Goal: Task Accomplishment & Management: Complete application form

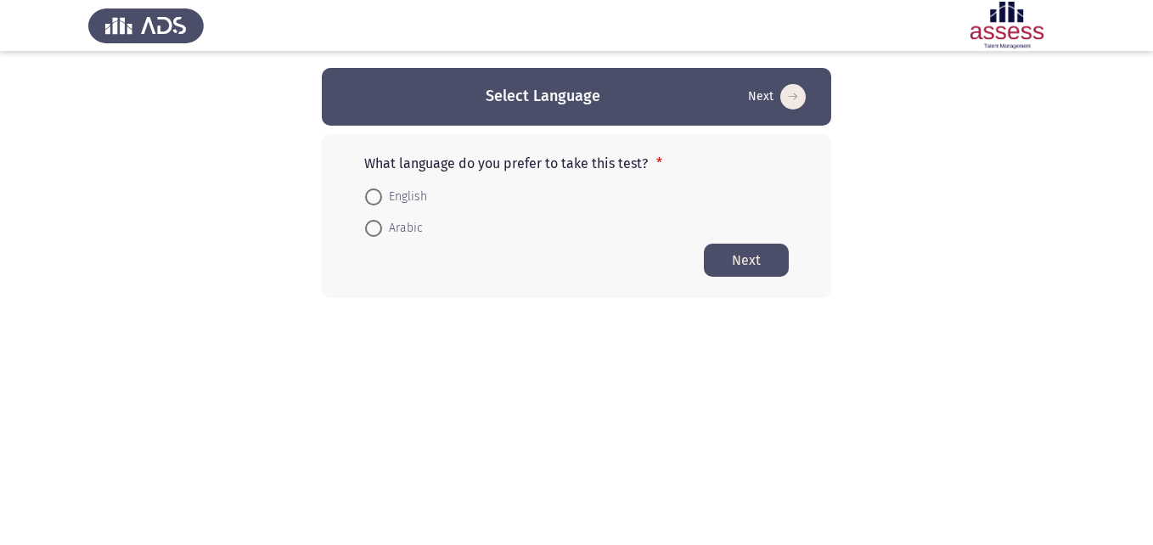
click at [372, 193] on span at bounding box center [373, 196] width 17 height 17
click at [372, 193] on input "English" at bounding box center [373, 196] width 17 height 17
radio input "true"
click at [736, 262] on button "Next" at bounding box center [746, 259] width 85 height 33
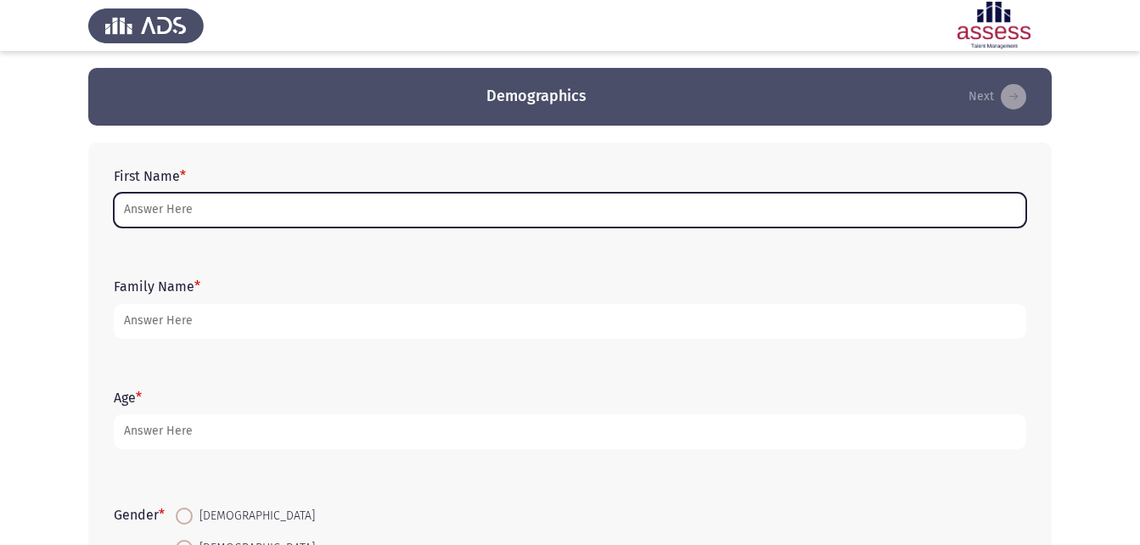
click at [493, 211] on input "First Name *" at bounding box center [570, 210] width 912 height 35
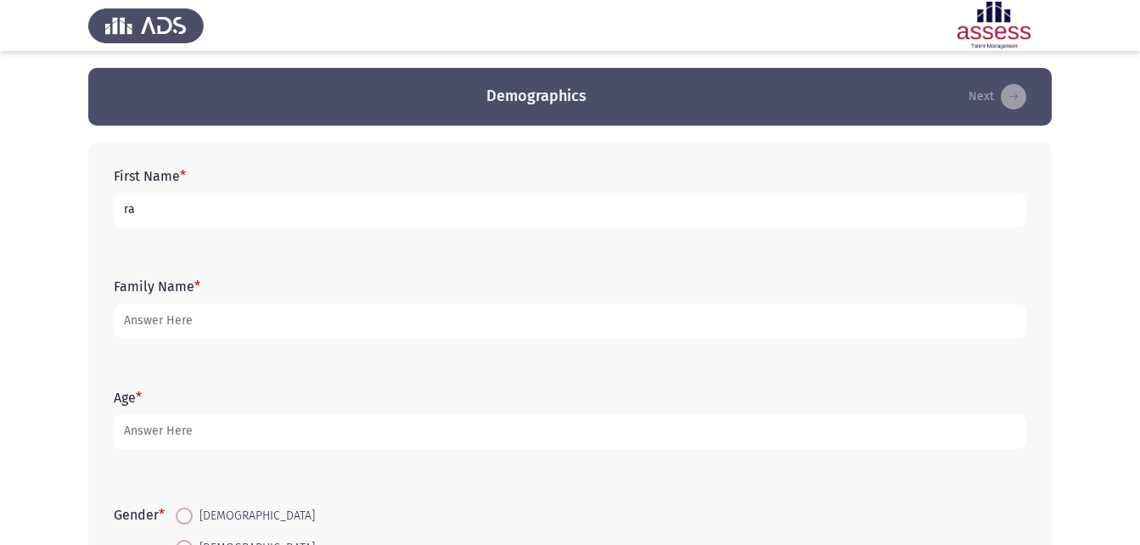
type input "r"
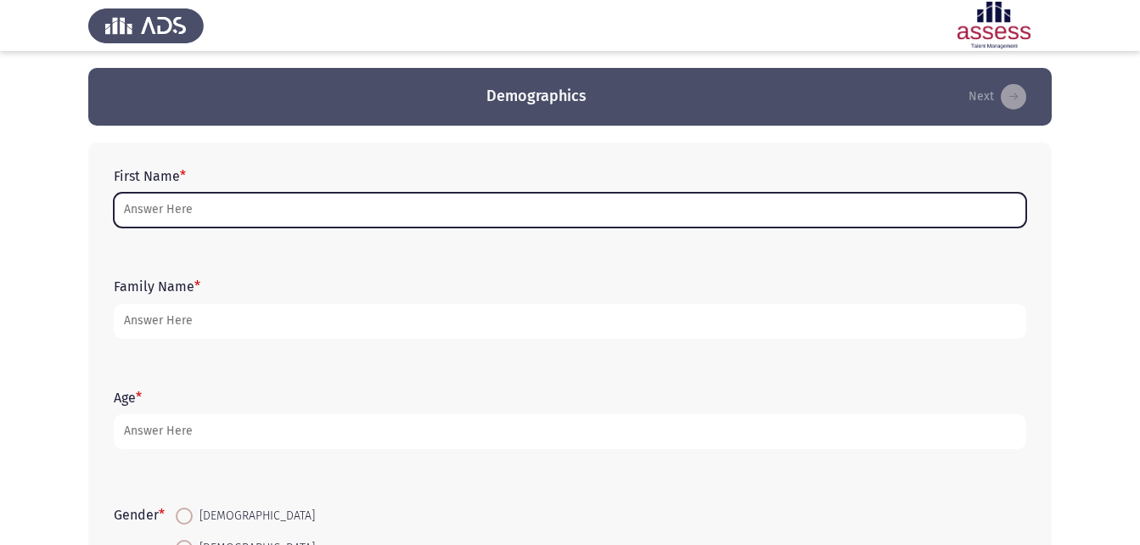
type input "ن"
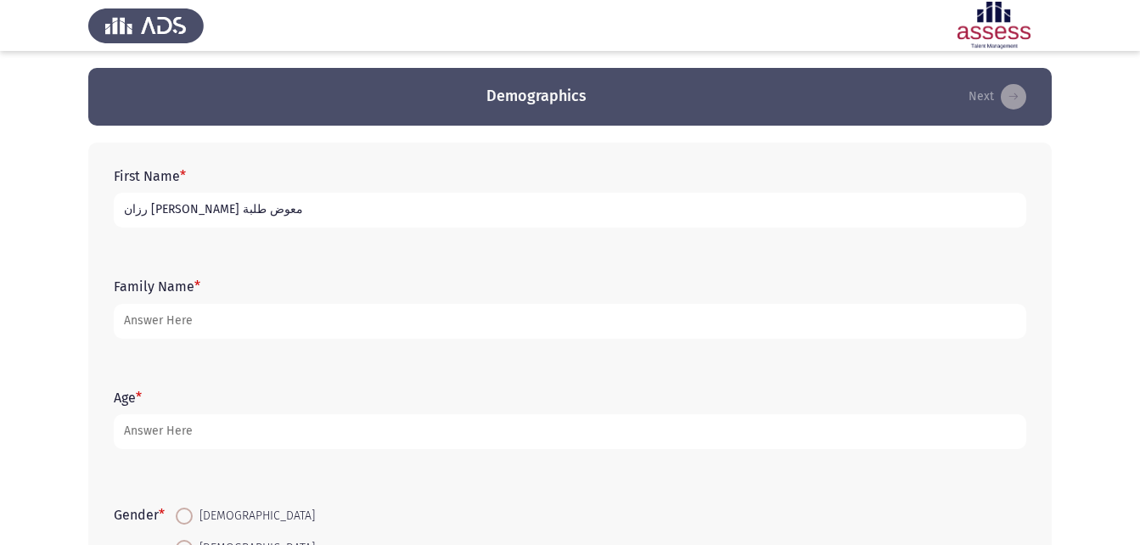
type input "رزان [PERSON_NAME] معوض طلبة"
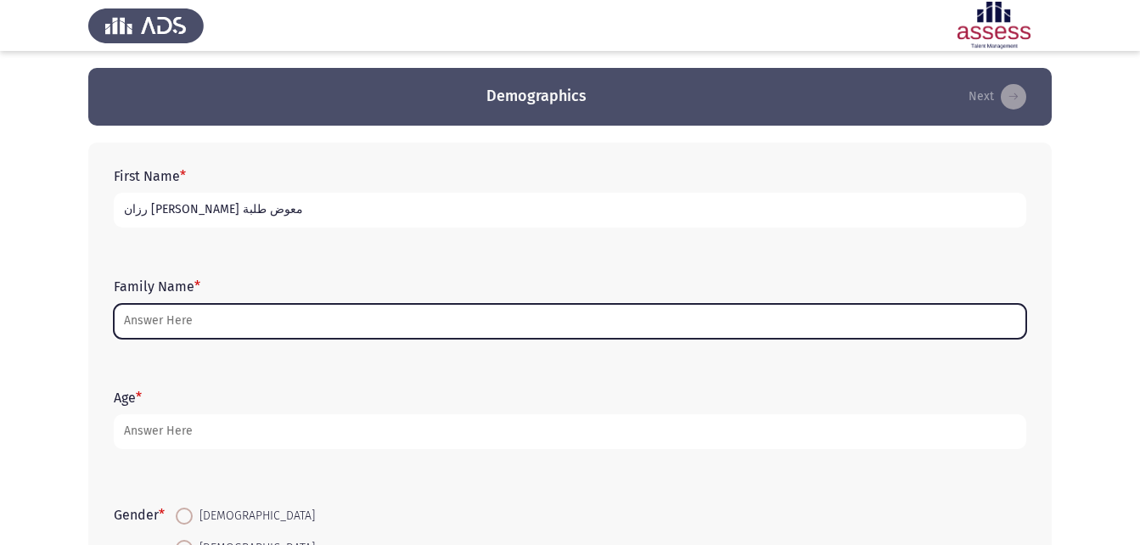
click at [360, 323] on input "Family Name *" at bounding box center [570, 321] width 912 height 35
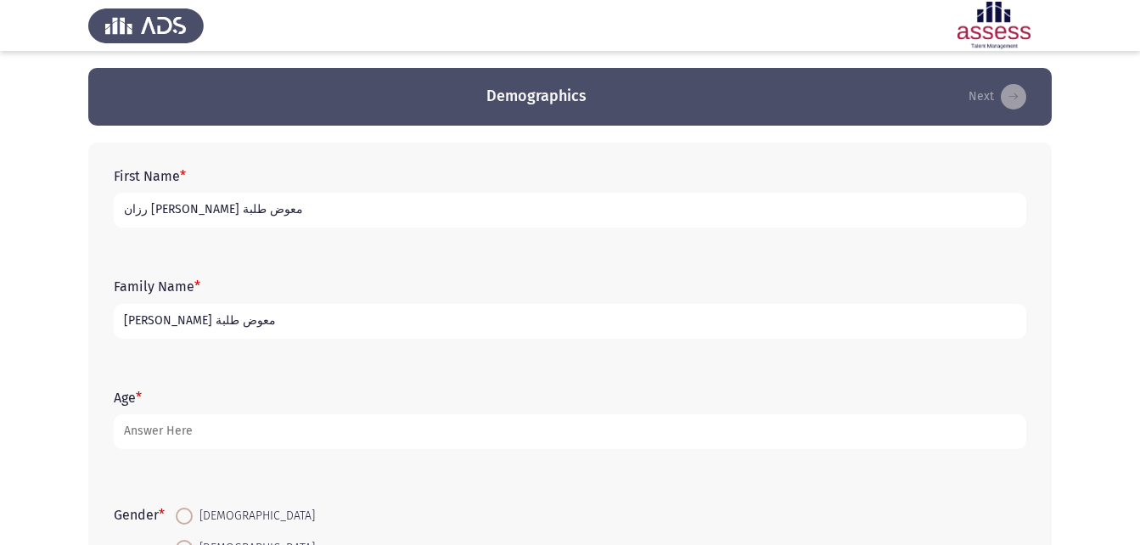
type input "[PERSON_NAME] معوض طلبة"
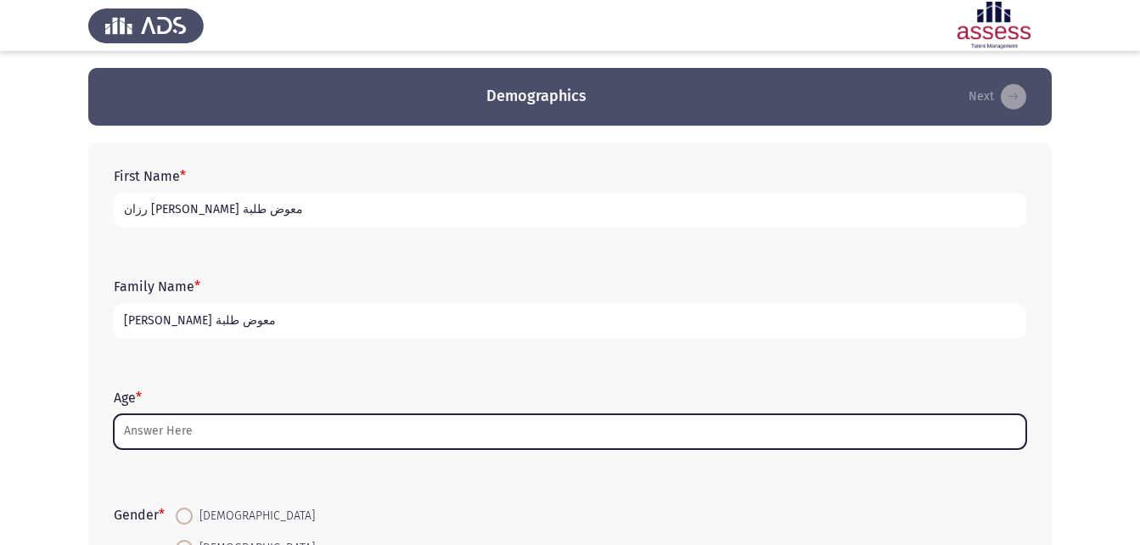
click at [391, 428] on input "Age *" at bounding box center [570, 431] width 912 height 35
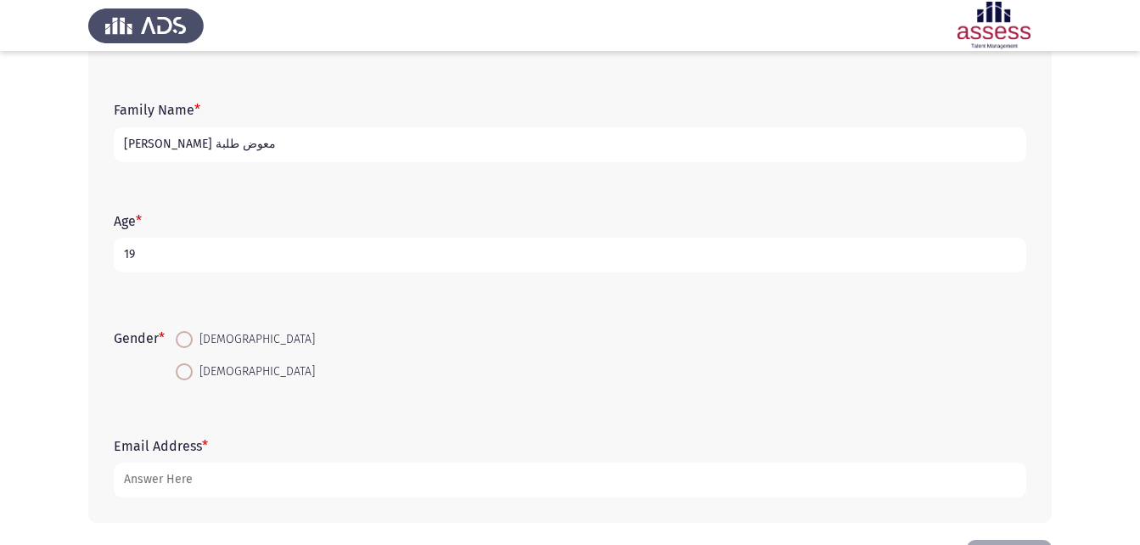
scroll to position [239, 0]
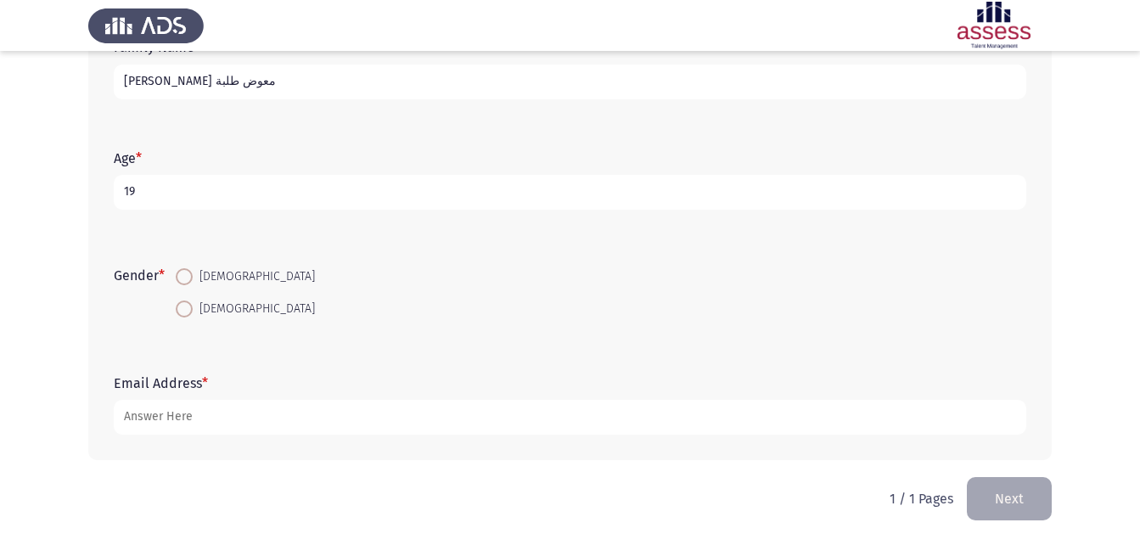
type input "19"
click at [187, 307] on span at bounding box center [184, 308] width 17 height 17
click at [187, 307] on input "[DEMOGRAPHIC_DATA]" at bounding box center [184, 308] width 17 height 17
radio input "true"
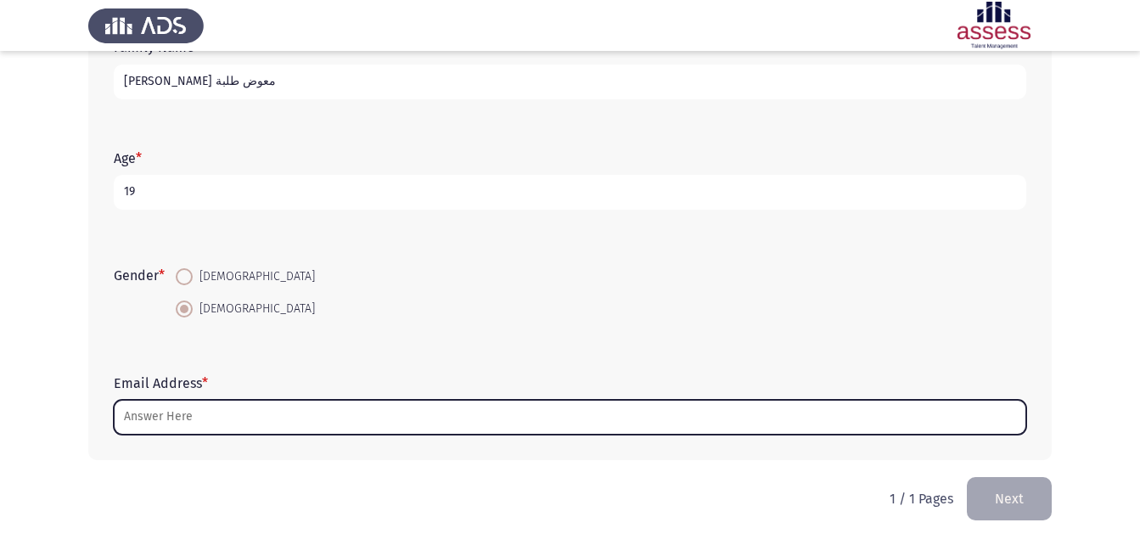
click at [219, 411] on input "Email Address *" at bounding box center [570, 417] width 912 height 35
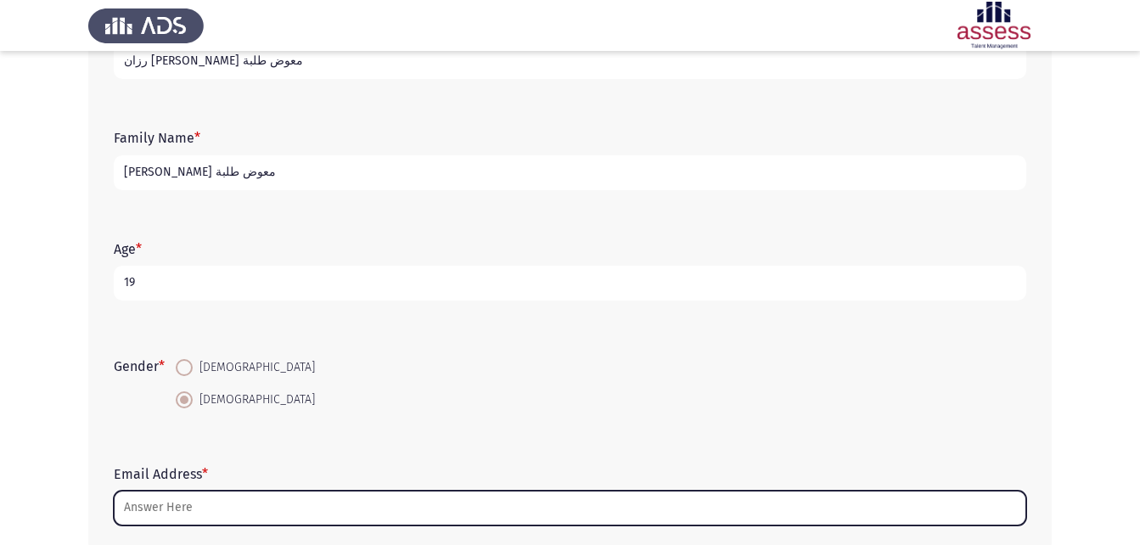
scroll to position [0, 0]
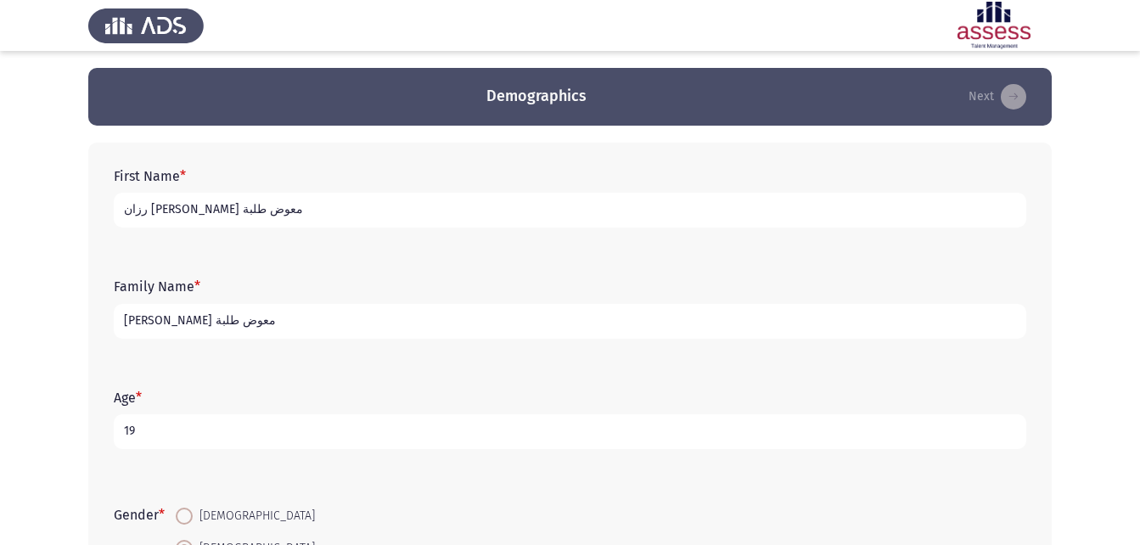
click at [261, 321] on input "[PERSON_NAME] معوض طلبة" at bounding box center [570, 321] width 912 height 35
type input "م"
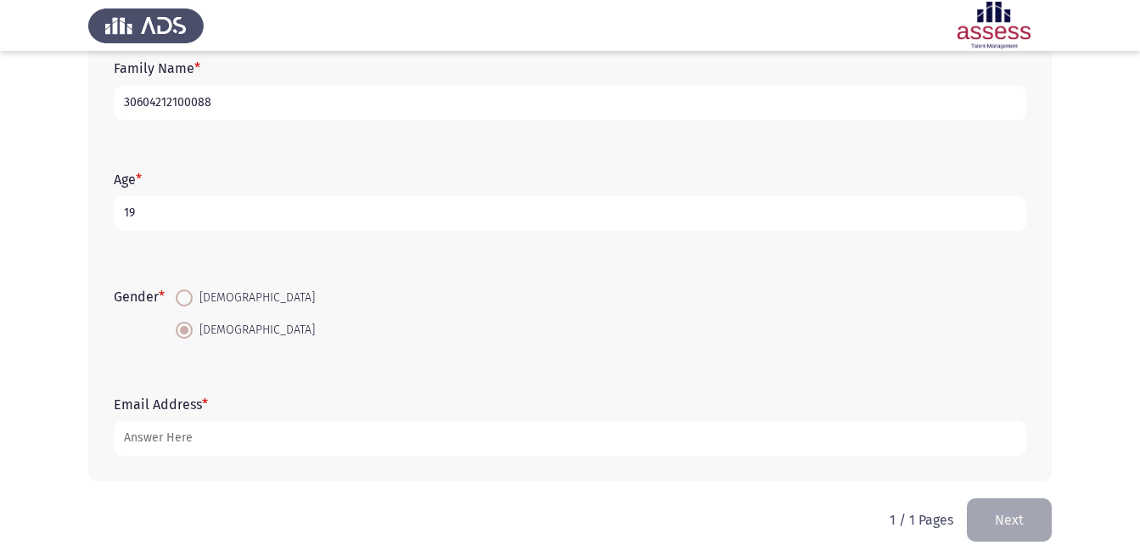
scroll to position [239, 0]
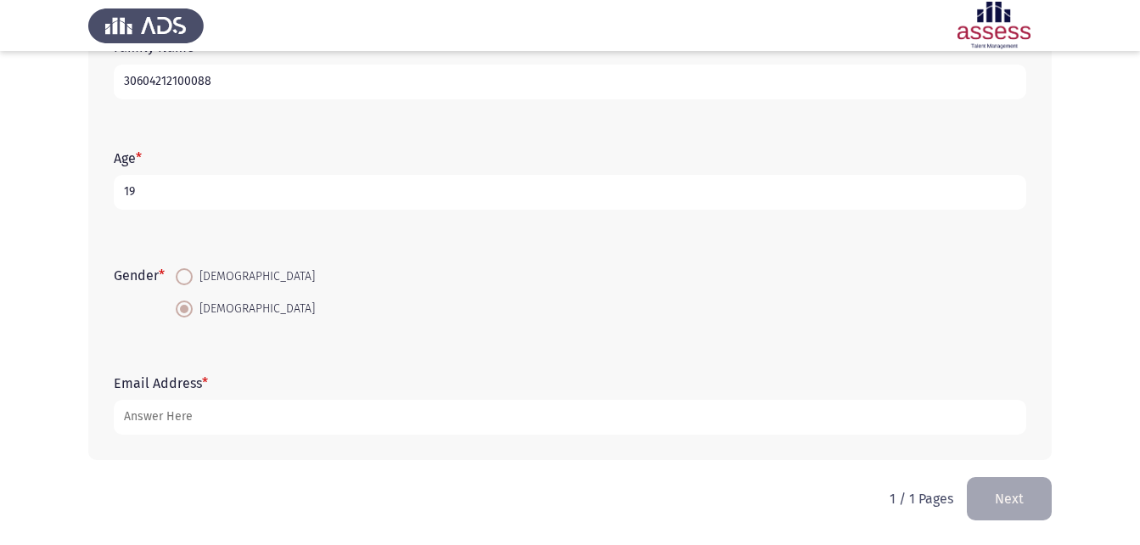
type input "30604212100088"
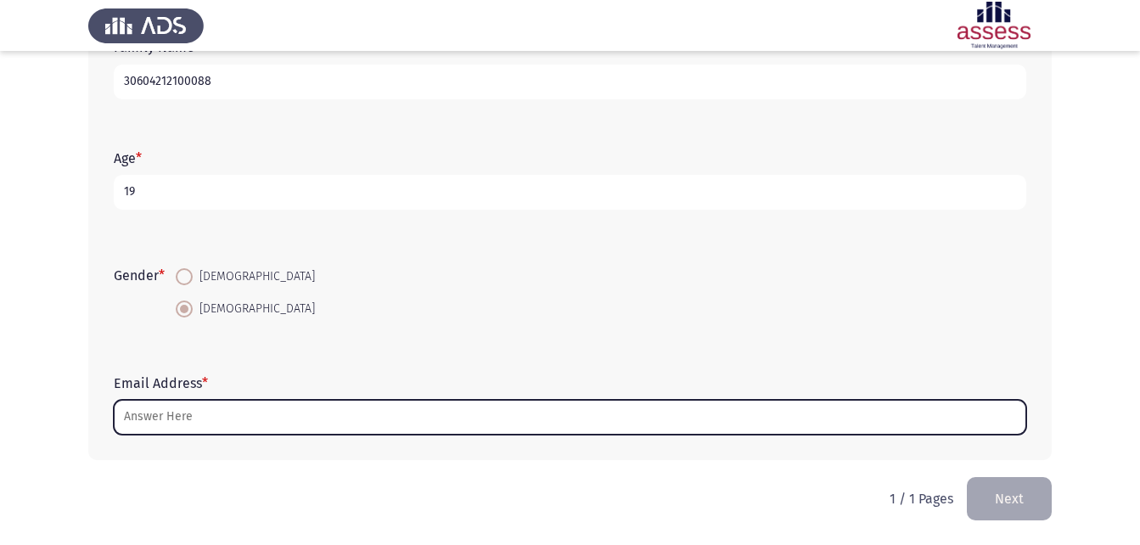
click at [209, 413] on input "Email Address *" at bounding box center [570, 417] width 912 height 35
type input "ق"
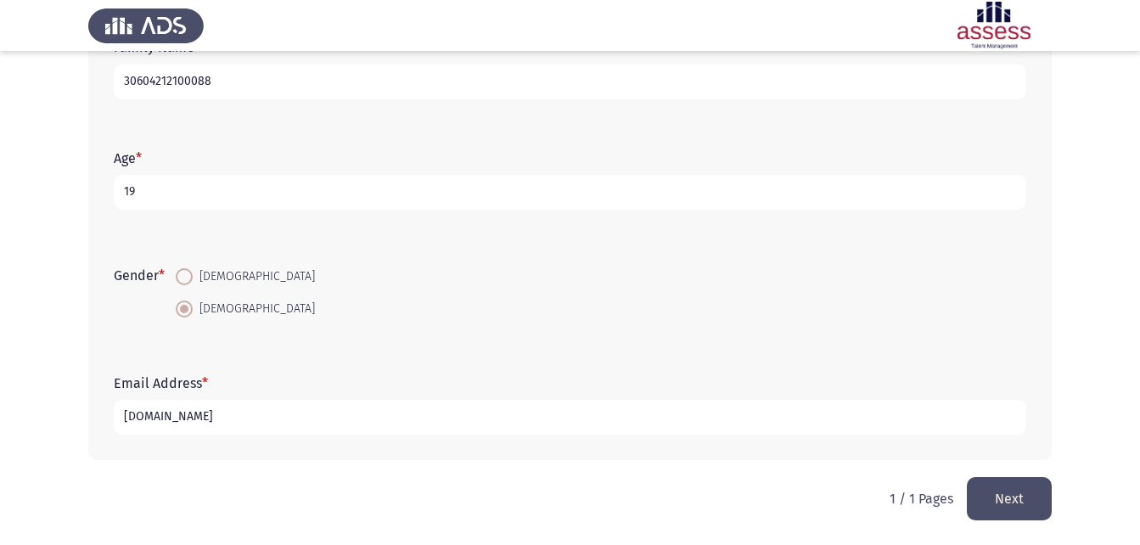
type input "[DOMAIN_NAME]"
click at [993, 492] on button "Next" at bounding box center [1009, 498] width 85 height 43
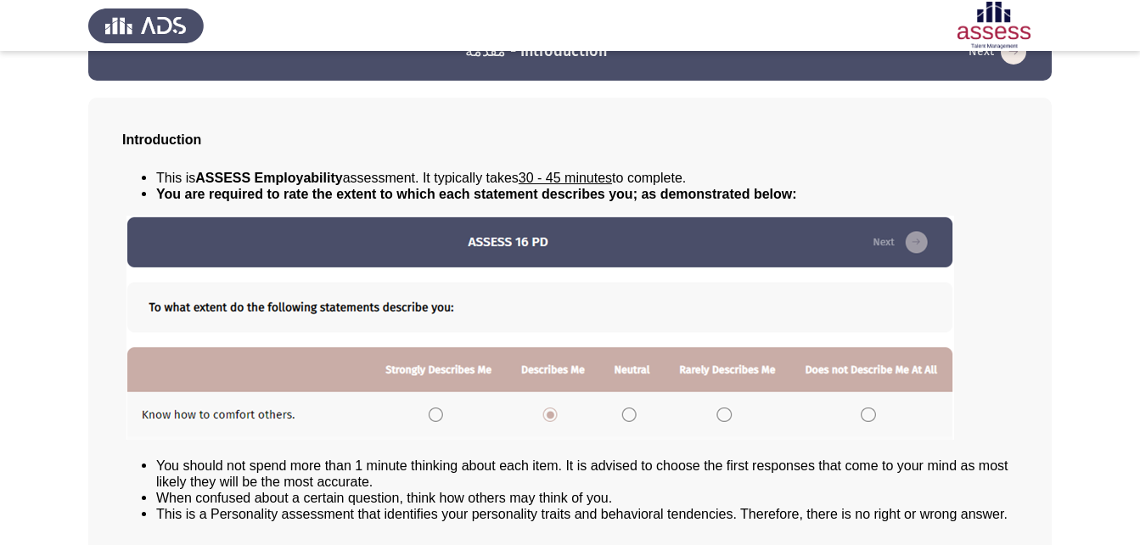
scroll to position [130, 0]
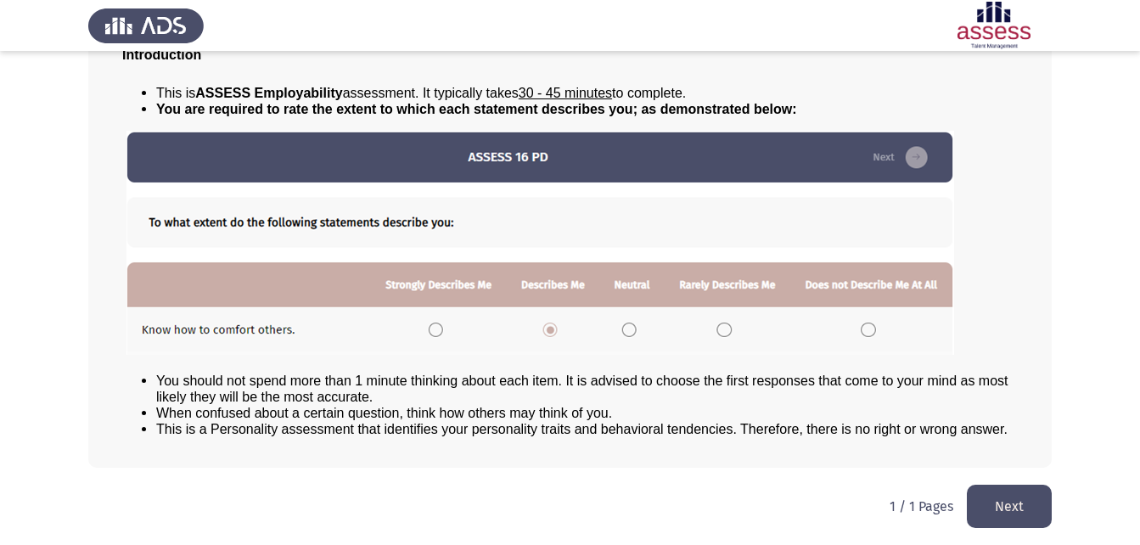
click at [552, 332] on img at bounding box center [540, 243] width 828 height 224
click at [994, 500] on button "Next" at bounding box center [1009, 506] width 85 height 43
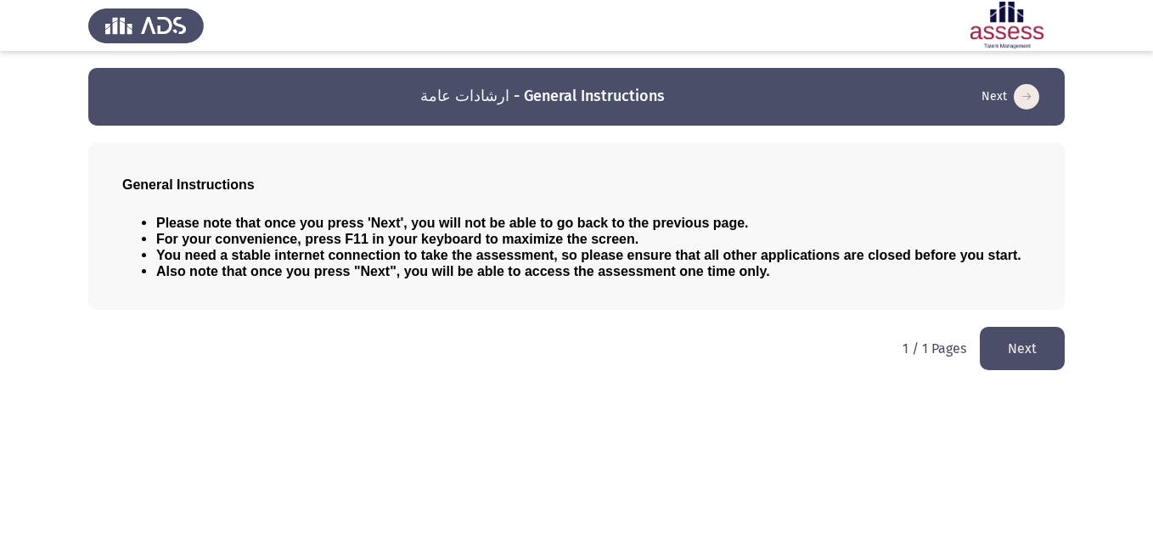
click at [1017, 340] on button "Next" at bounding box center [1021, 348] width 85 height 43
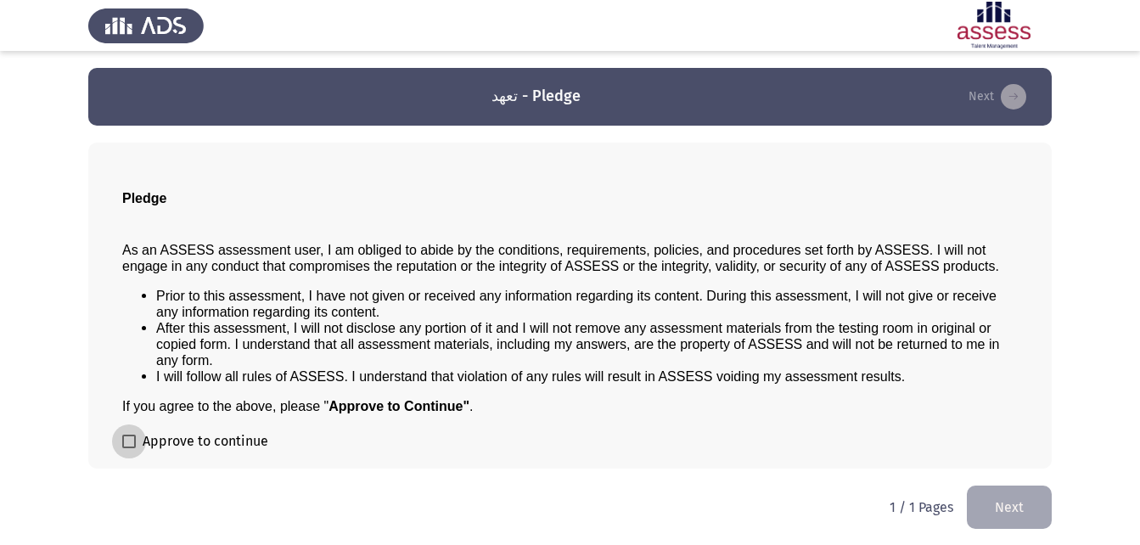
click at [132, 444] on span at bounding box center [129, 442] width 14 height 14
click at [129, 448] on input "Approve to continue" at bounding box center [128, 448] width 1 height 1
checkbox input "true"
click at [1040, 514] on button "Next" at bounding box center [1009, 506] width 85 height 43
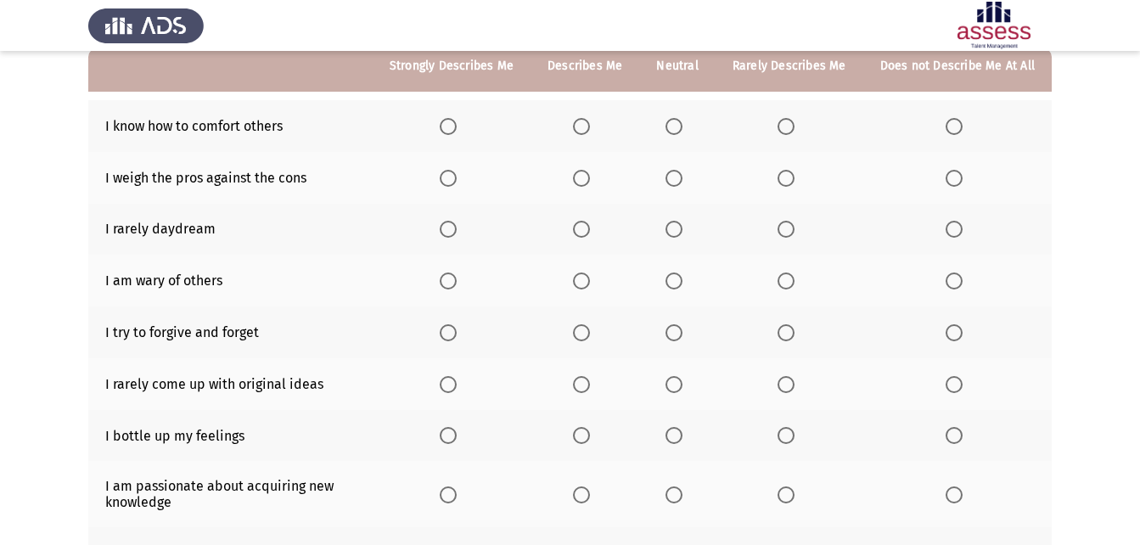
scroll to position [85, 0]
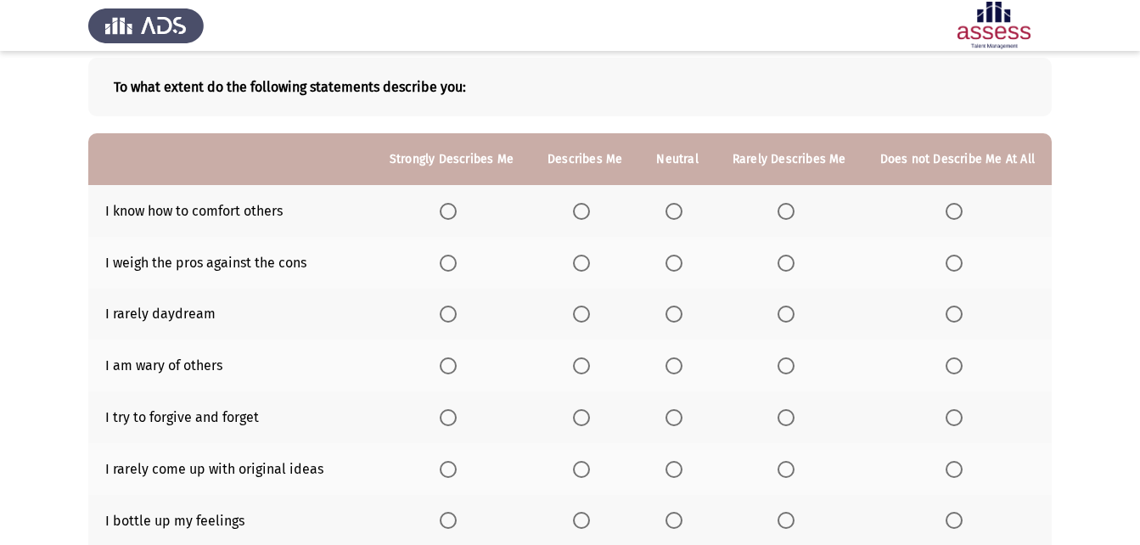
click at [679, 208] on span "Select an option" at bounding box center [673, 211] width 17 height 17
click at [679, 208] on input "Select an option" at bounding box center [673, 211] width 17 height 17
click at [956, 257] on span "Select an option" at bounding box center [953, 263] width 17 height 17
click at [956, 257] on input "Select an option" at bounding box center [953, 263] width 17 height 17
click at [590, 320] on span "Select an option" at bounding box center [581, 314] width 17 height 17
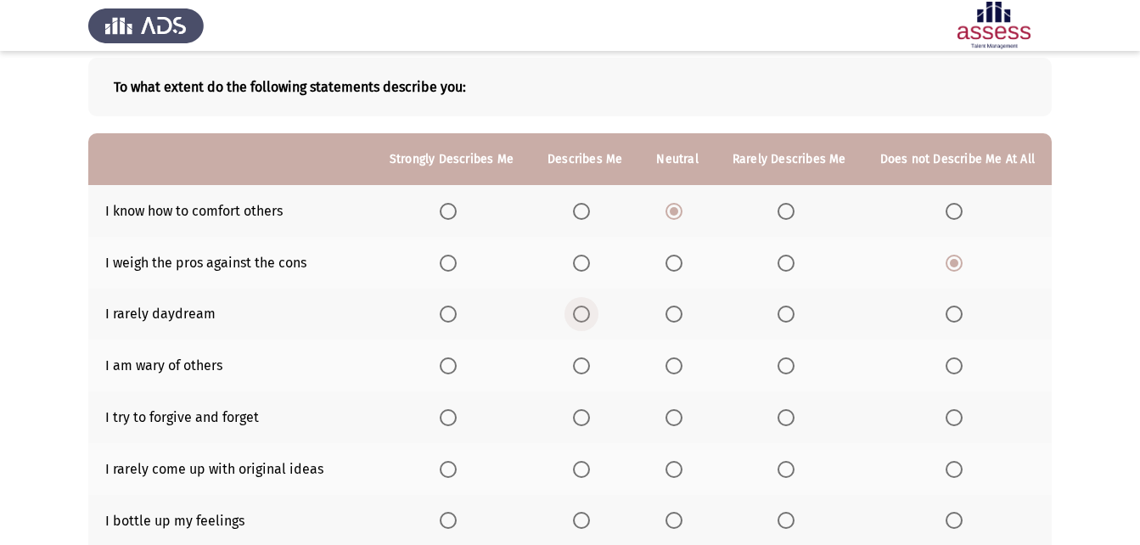
click at [590, 320] on input "Select an option" at bounding box center [581, 314] width 17 height 17
click at [952, 366] on span "Select an option" at bounding box center [953, 365] width 17 height 17
click at [952, 366] on input "Select an option" at bounding box center [953, 365] width 17 height 17
click at [689, 415] on label "Select an option" at bounding box center [677, 417] width 24 height 17
click at [682, 415] on input "Select an option" at bounding box center [673, 417] width 17 height 17
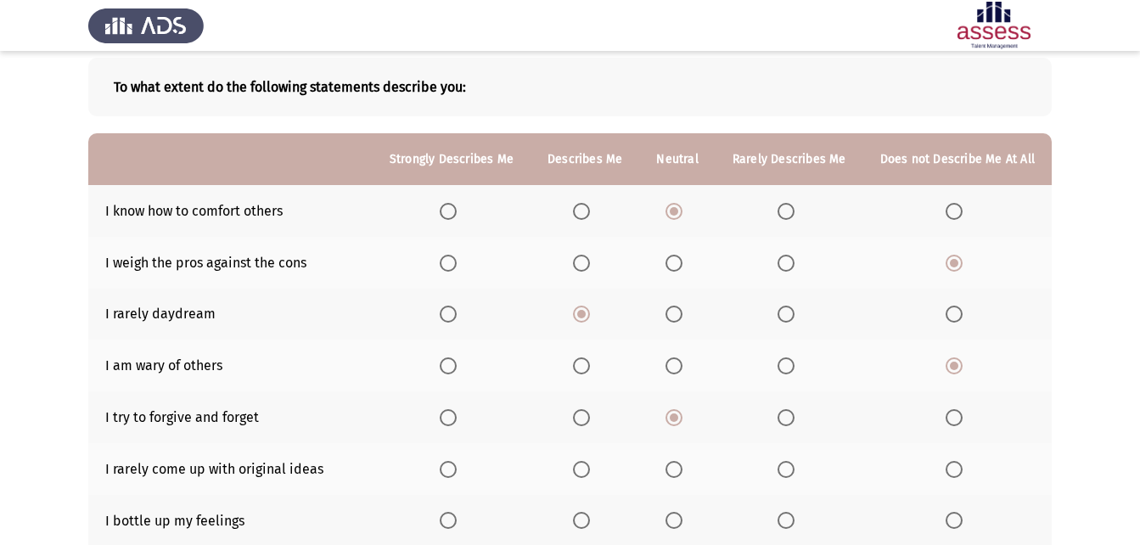
scroll to position [170, 0]
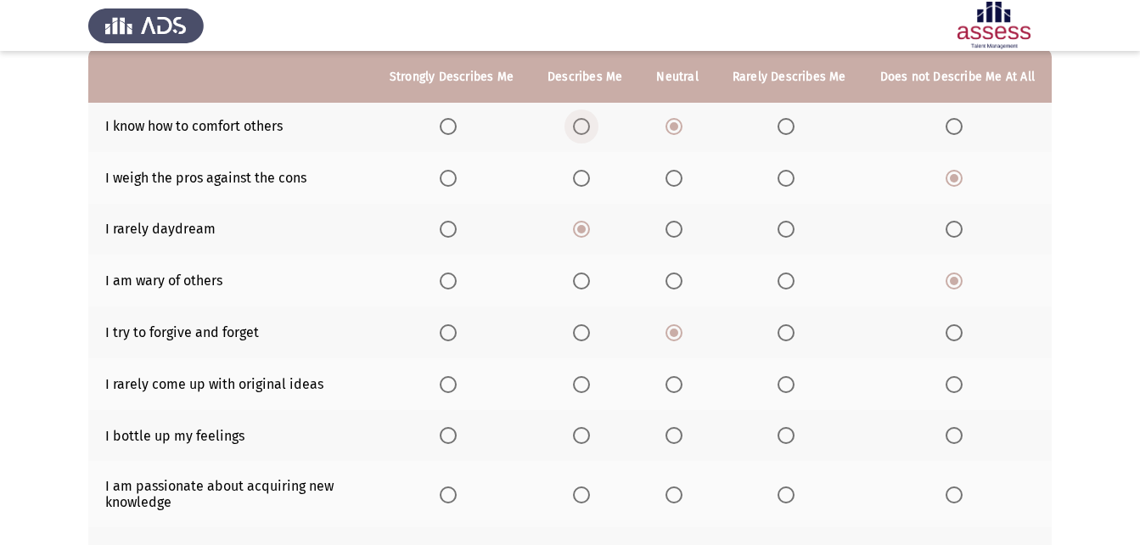
click at [583, 132] on span "Select an option" at bounding box center [581, 126] width 17 height 17
click at [583, 132] on input "Select an option" at bounding box center [581, 126] width 17 height 17
click at [787, 381] on span "Select an option" at bounding box center [785, 384] width 17 height 17
click at [787, 381] on input "Select an option" at bounding box center [785, 384] width 17 height 17
click at [961, 376] on span "Select an option" at bounding box center [953, 384] width 17 height 17
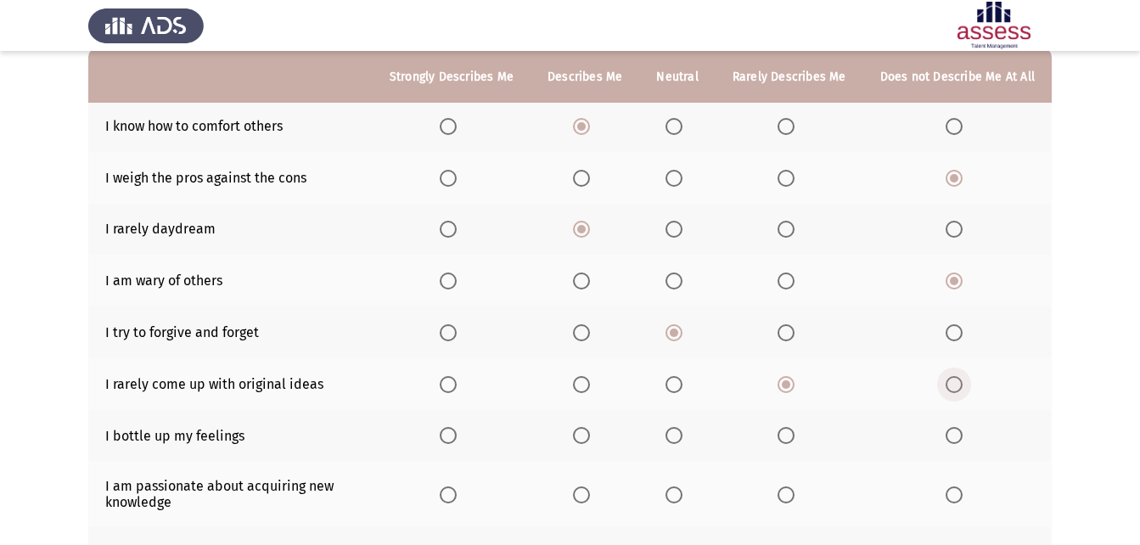
click at [961, 376] on input "Select an option" at bounding box center [953, 384] width 17 height 17
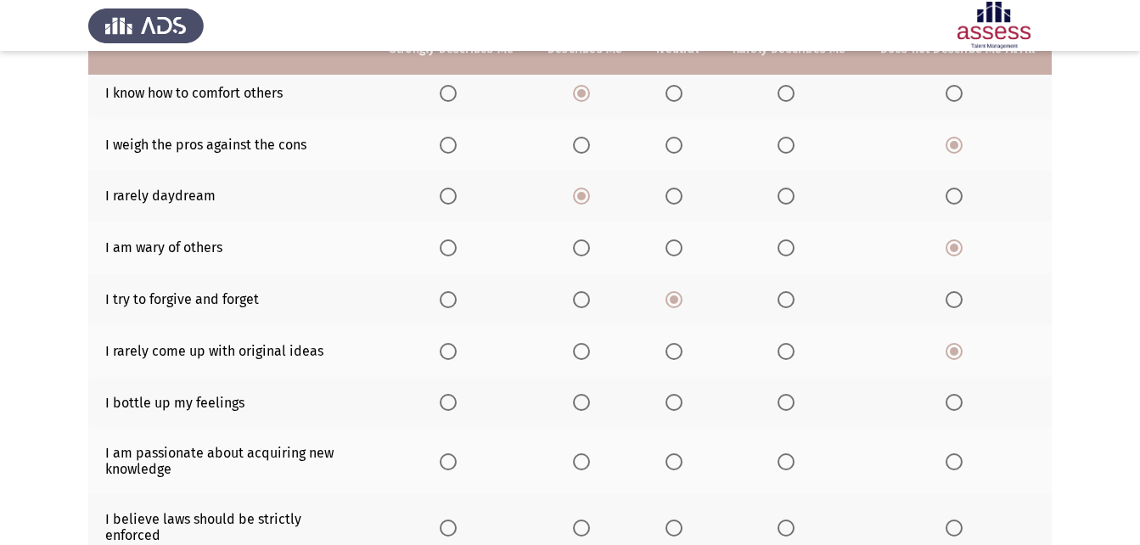
scroll to position [255, 0]
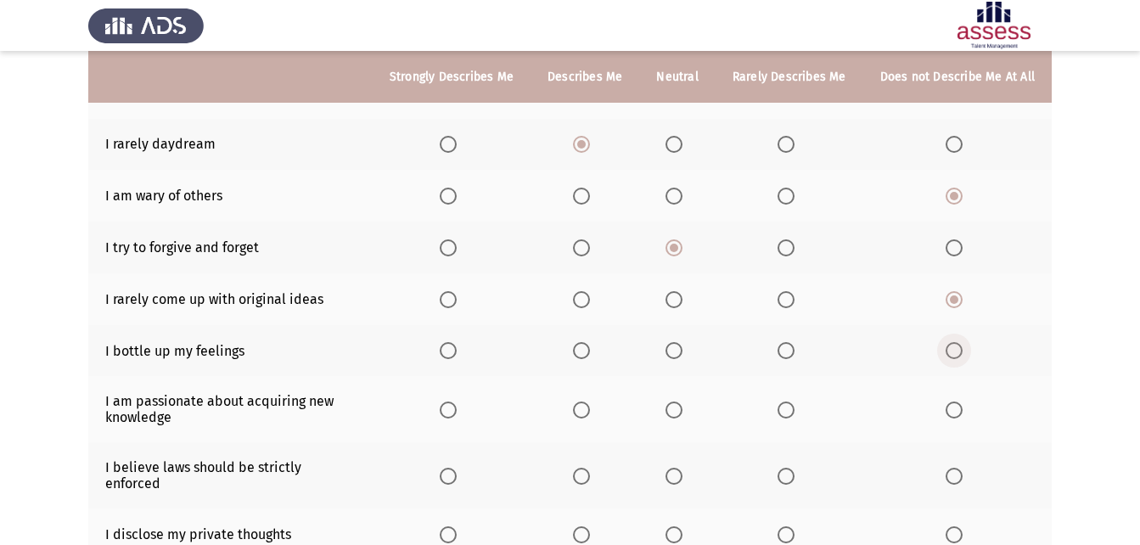
click at [951, 345] on span "Select an option" at bounding box center [953, 350] width 17 height 17
click at [951, 345] on input "Select an option" at bounding box center [953, 350] width 17 height 17
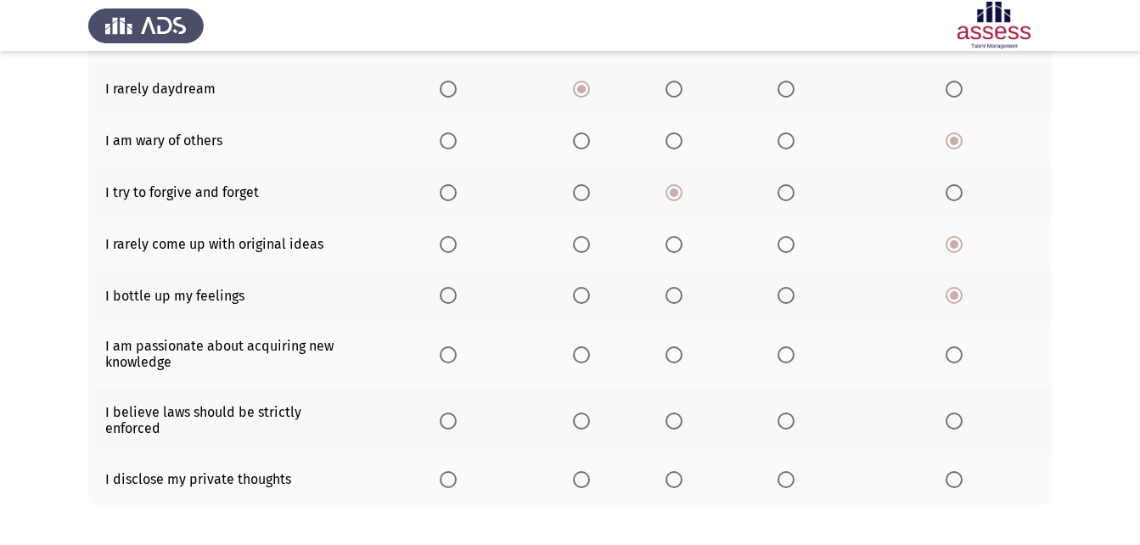
scroll to position [339, 0]
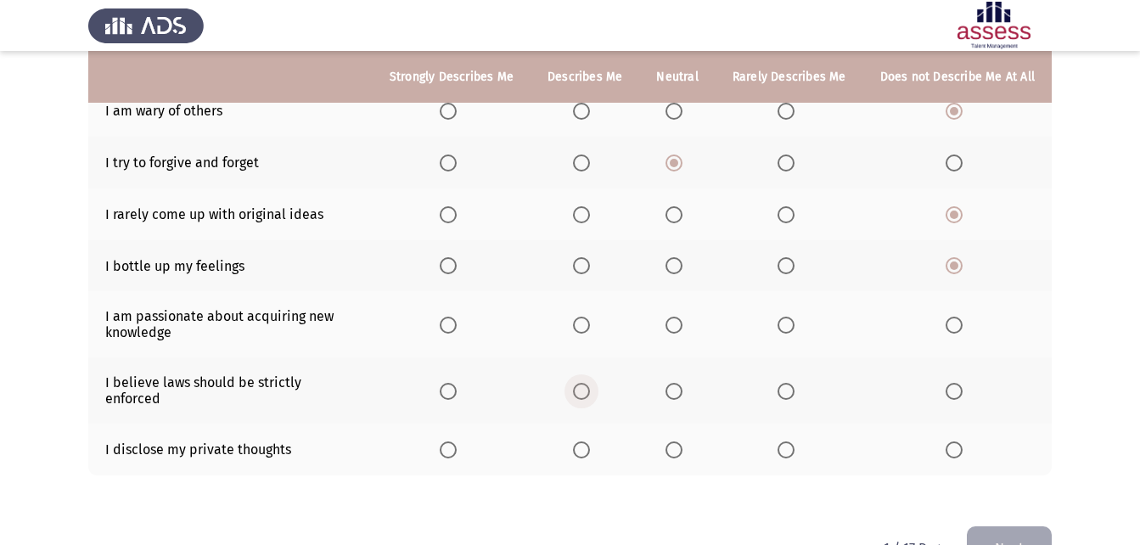
click at [589, 383] on span "Select an option" at bounding box center [581, 391] width 17 height 17
click at [589, 383] on input "Select an option" at bounding box center [581, 391] width 17 height 17
click at [680, 272] on span "Select an option" at bounding box center [673, 265] width 17 height 17
click at [680, 272] on input "Select an option" at bounding box center [673, 265] width 17 height 17
click at [584, 328] on span "Select an option" at bounding box center [581, 325] width 17 height 17
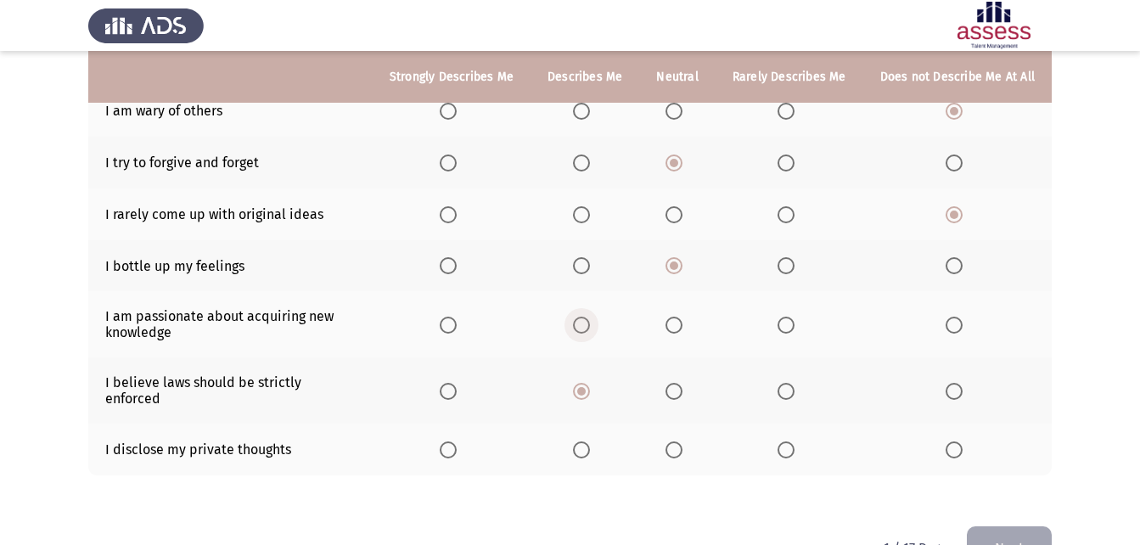
click at [584, 328] on input "Select an option" at bounding box center [581, 325] width 17 height 17
click at [682, 441] on span "Select an option" at bounding box center [673, 449] width 17 height 17
click at [682, 441] on input "Select an option" at bounding box center [673, 449] width 17 height 17
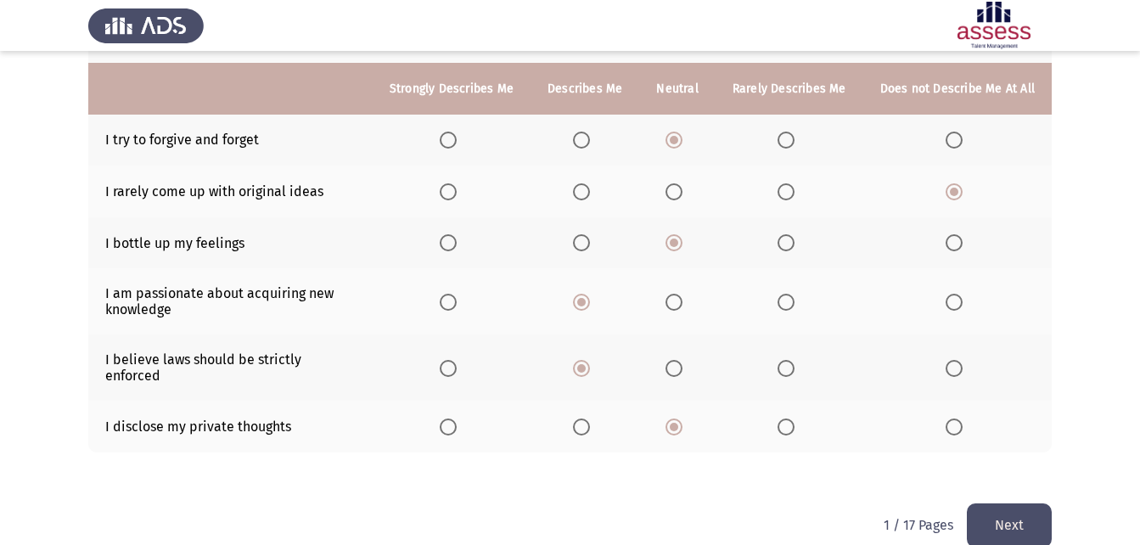
scroll to position [374, 0]
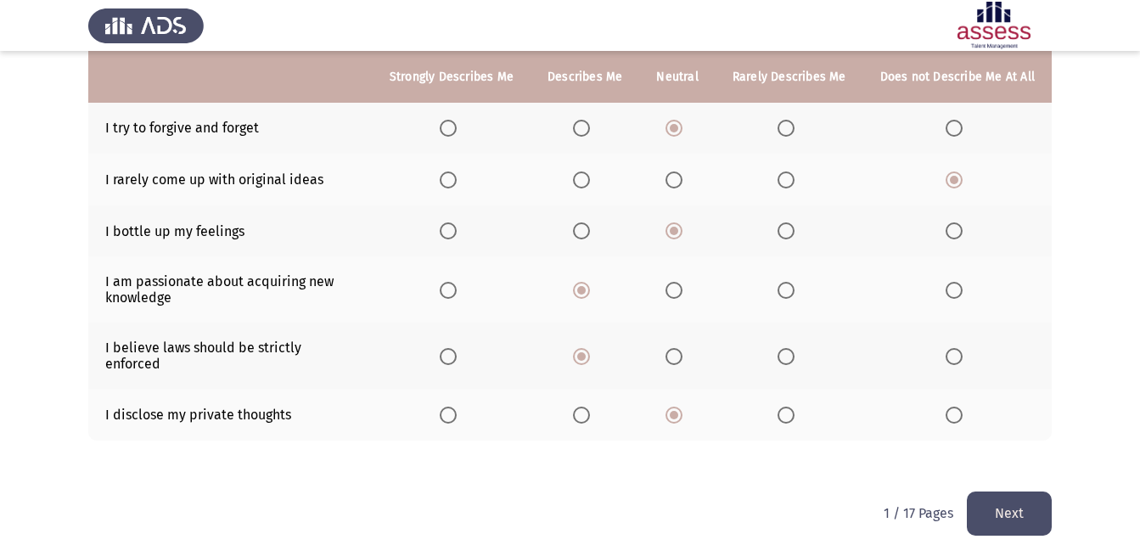
click at [992, 491] on button "Next" at bounding box center [1009, 512] width 85 height 43
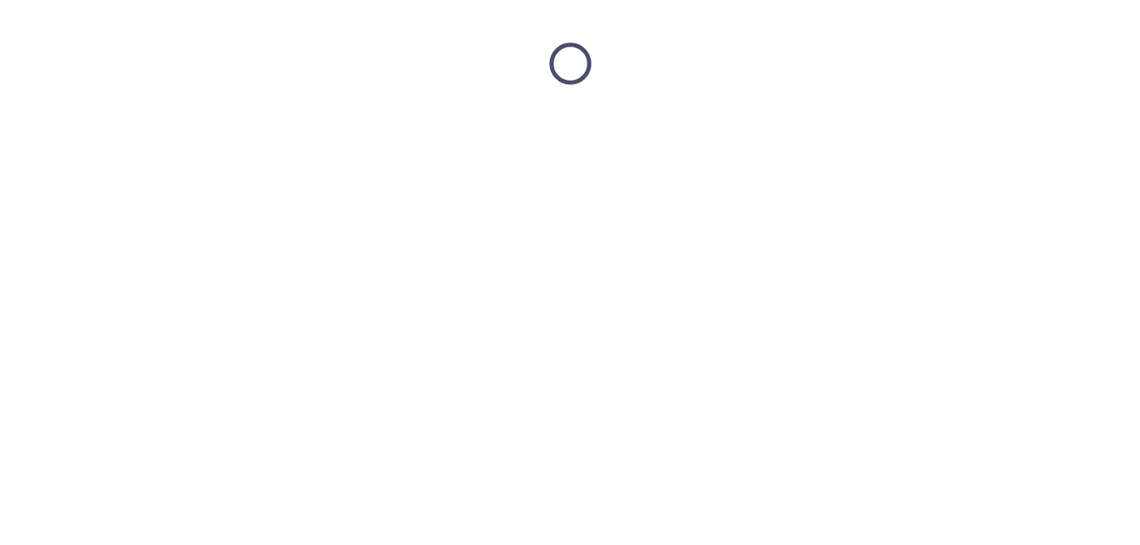
scroll to position [0, 0]
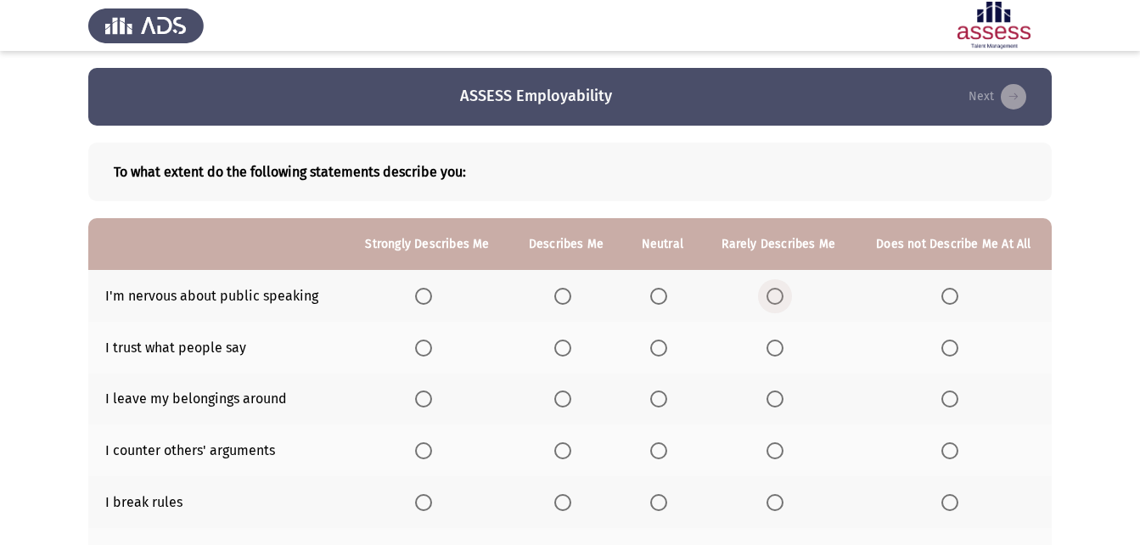
click at [781, 295] on span "Select an option" at bounding box center [774, 296] width 17 height 17
click at [781, 295] on input "Select an option" at bounding box center [774, 296] width 17 height 17
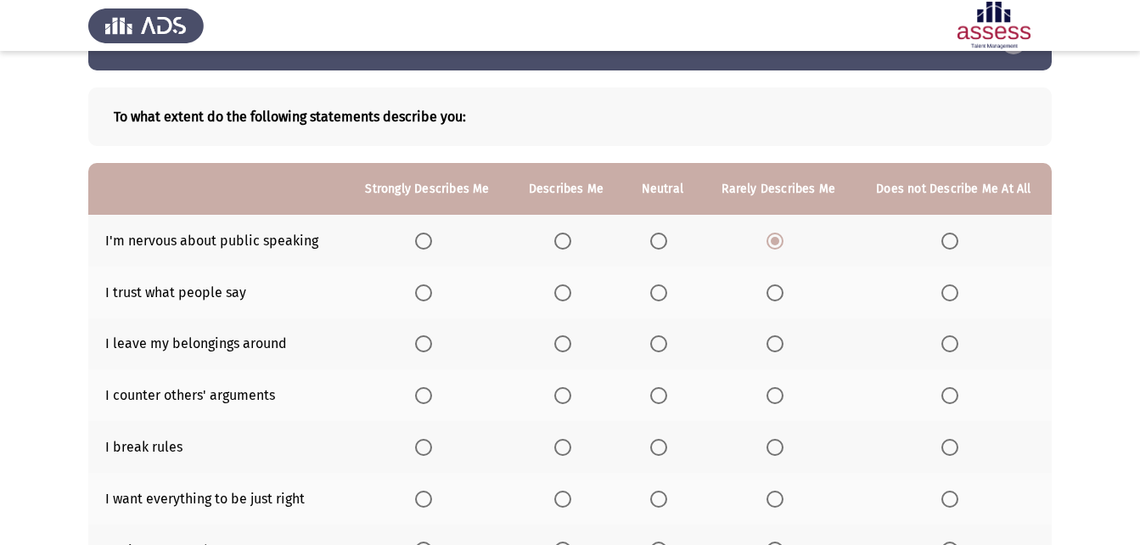
scroll to position [85, 0]
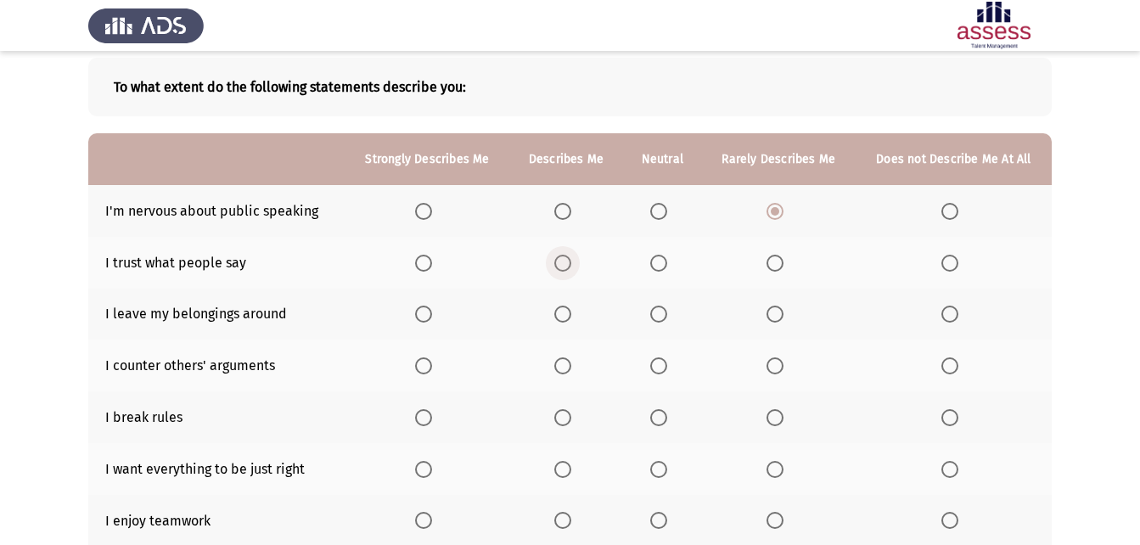
click at [564, 261] on span "Select an option" at bounding box center [562, 263] width 17 height 17
click at [564, 261] on input "Select an option" at bounding box center [562, 263] width 17 height 17
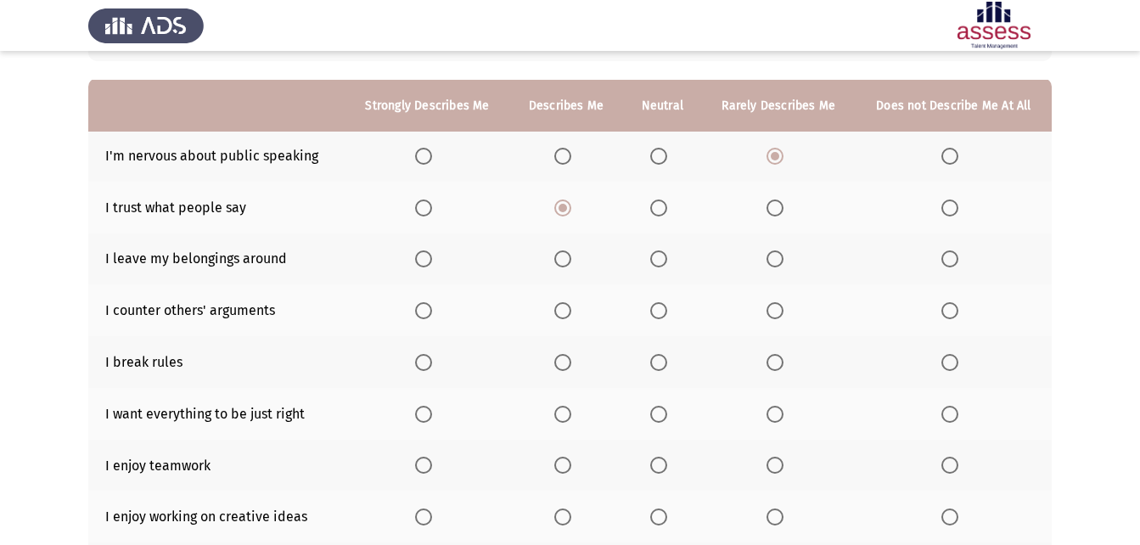
scroll to position [170, 0]
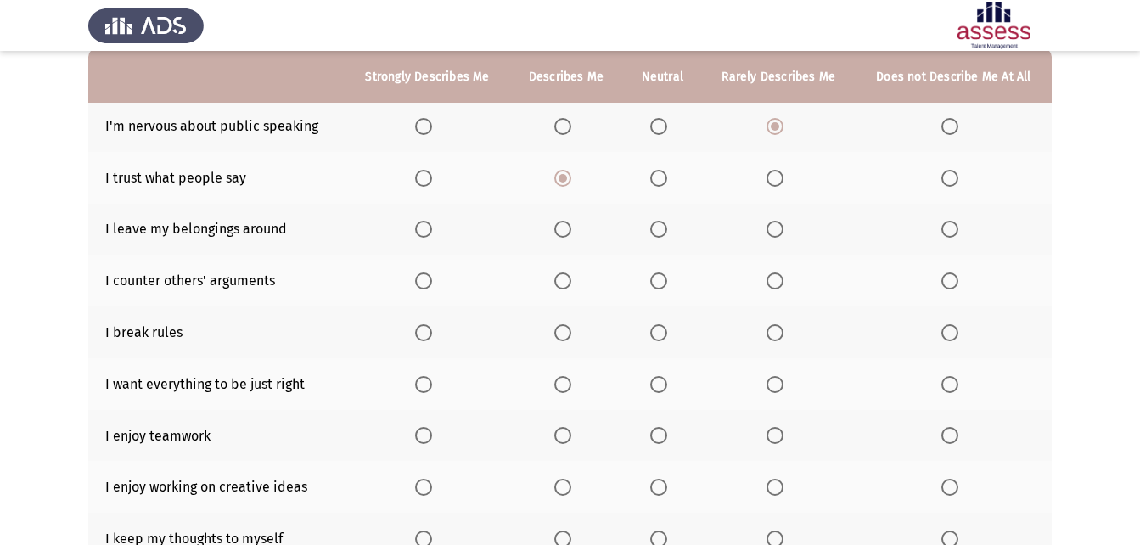
click at [767, 281] on span "Select an option" at bounding box center [774, 280] width 17 height 17
click at [767, 281] on input "Select an option" at bounding box center [774, 280] width 17 height 17
click at [772, 232] on span "Select an option" at bounding box center [774, 229] width 17 height 17
click at [772, 232] on input "Select an option" at bounding box center [774, 229] width 17 height 17
click at [664, 334] on span "Select an option" at bounding box center [658, 332] width 17 height 17
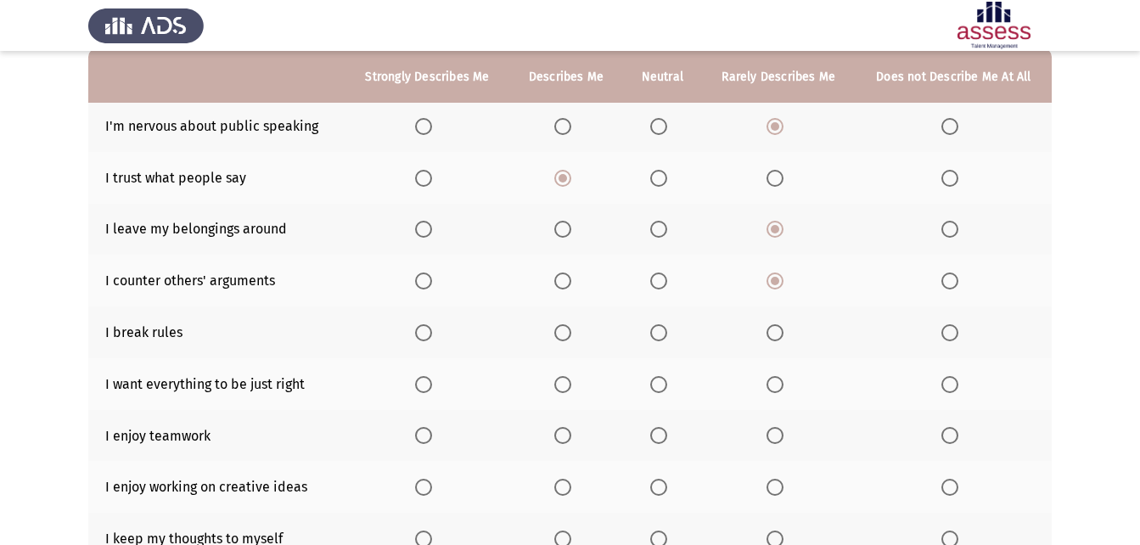
click at [664, 334] on input "Select an option" at bounding box center [658, 332] width 17 height 17
click at [424, 390] on span "Select an option" at bounding box center [423, 384] width 17 height 17
click at [424, 390] on input "Select an option" at bounding box center [423, 384] width 17 height 17
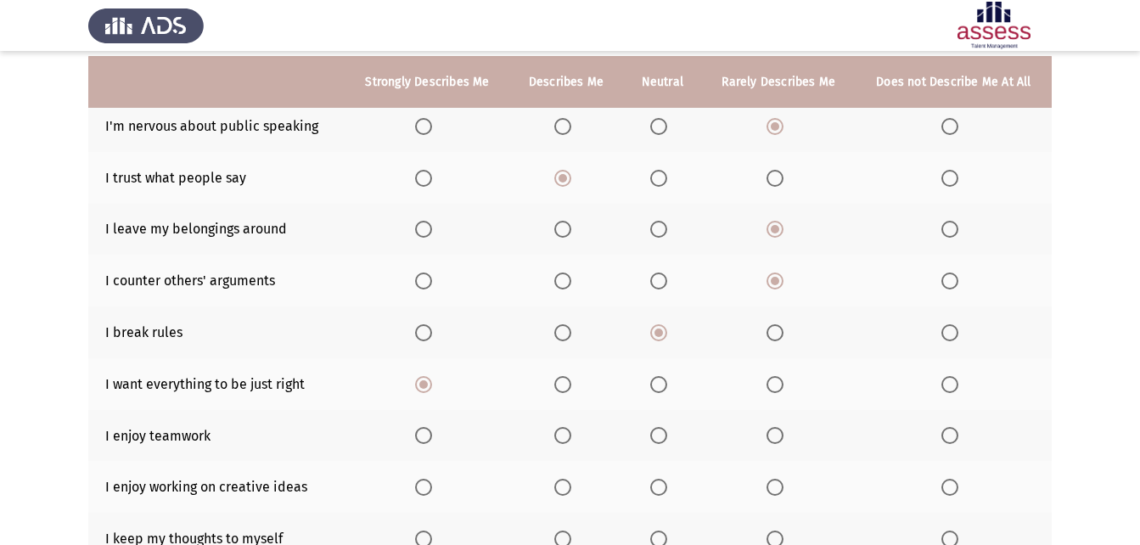
scroll to position [255, 0]
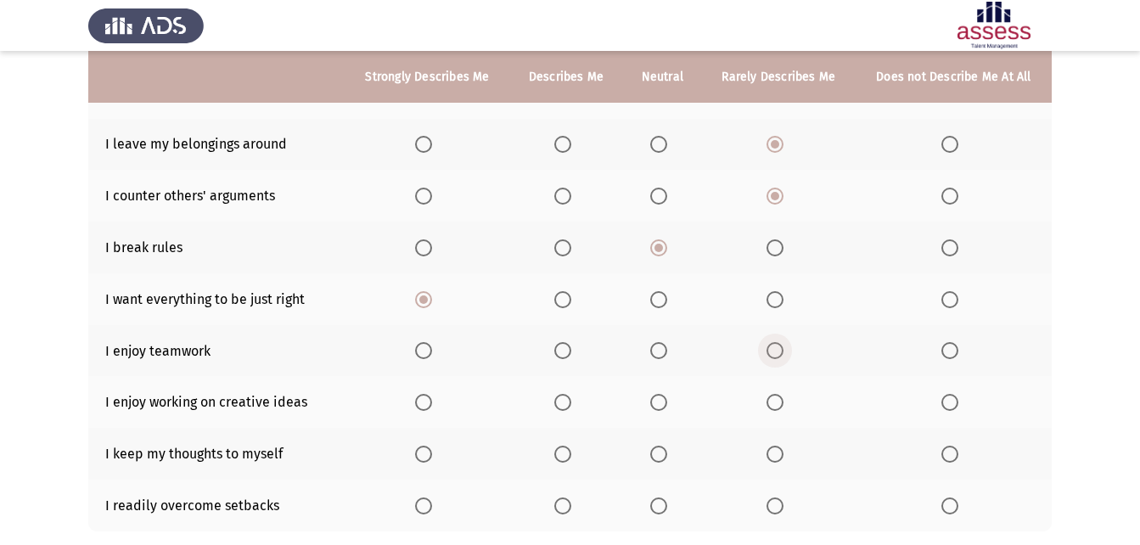
click at [774, 345] on span "Select an option" at bounding box center [774, 350] width 17 height 17
click at [774, 345] on input "Select an option" at bounding box center [774, 350] width 17 height 17
click at [427, 400] on span "Select an option" at bounding box center [423, 402] width 17 height 17
click at [427, 400] on input "Select an option" at bounding box center [423, 402] width 17 height 17
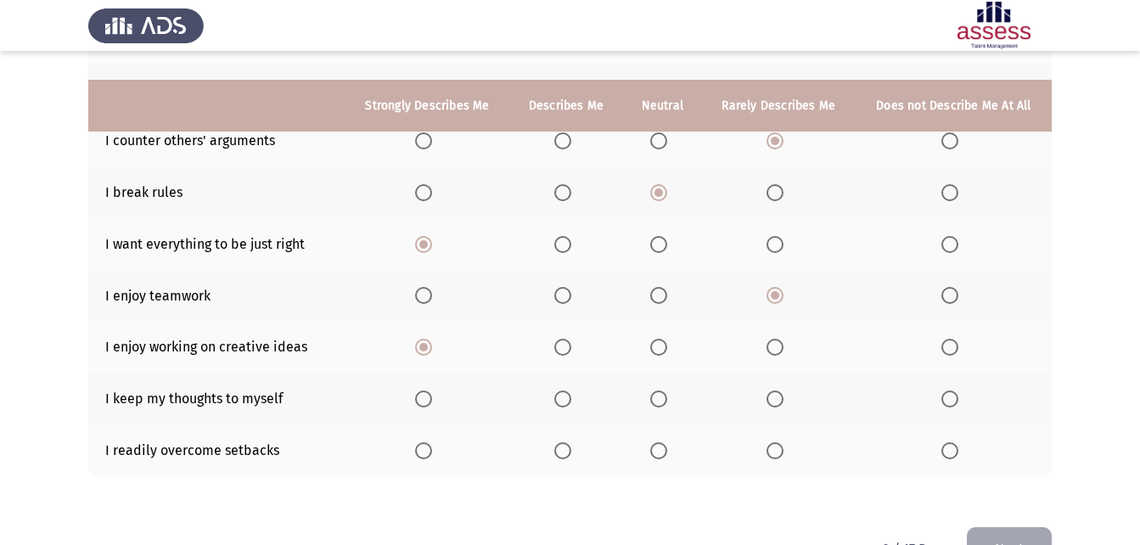
scroll to position [339, 0]
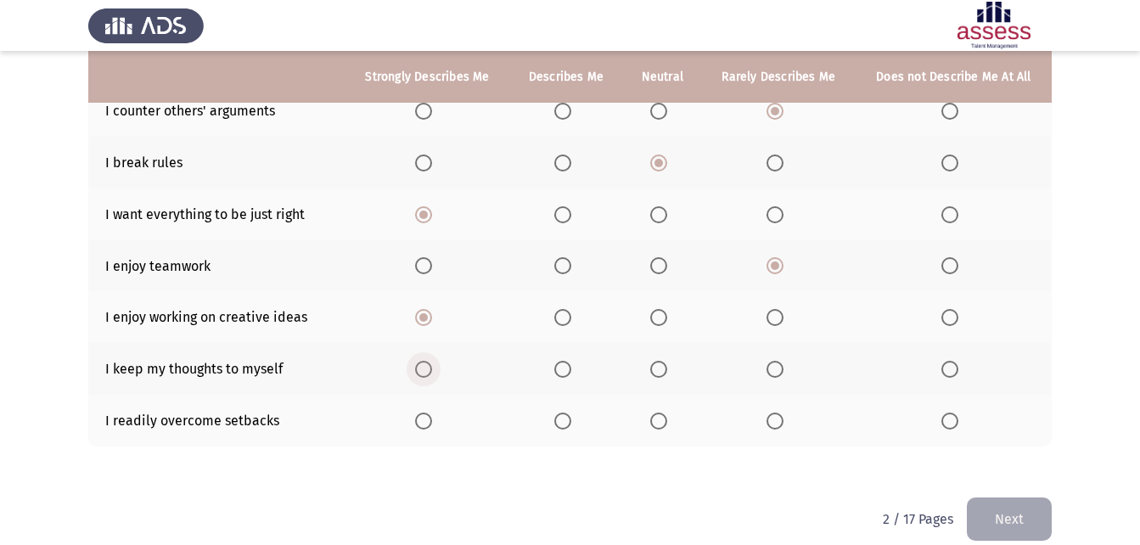
click at [426, 362] on span "Select an option" at bounding box center [423, 369] width 17 height 17
click at [426, 362] on input "Select an option" at bounding box center [423, 369] width 17 height 17
click at [422, 419] on span "Select an option" at bounding box center [423, 420] width 17 height 17
click at [422, 419] on input "Select an option" at bounding box center [423, 420] width 17 height 17
click at [1022, 502] on button "Next" at bounding box center [1009, 518] width 85 height 43
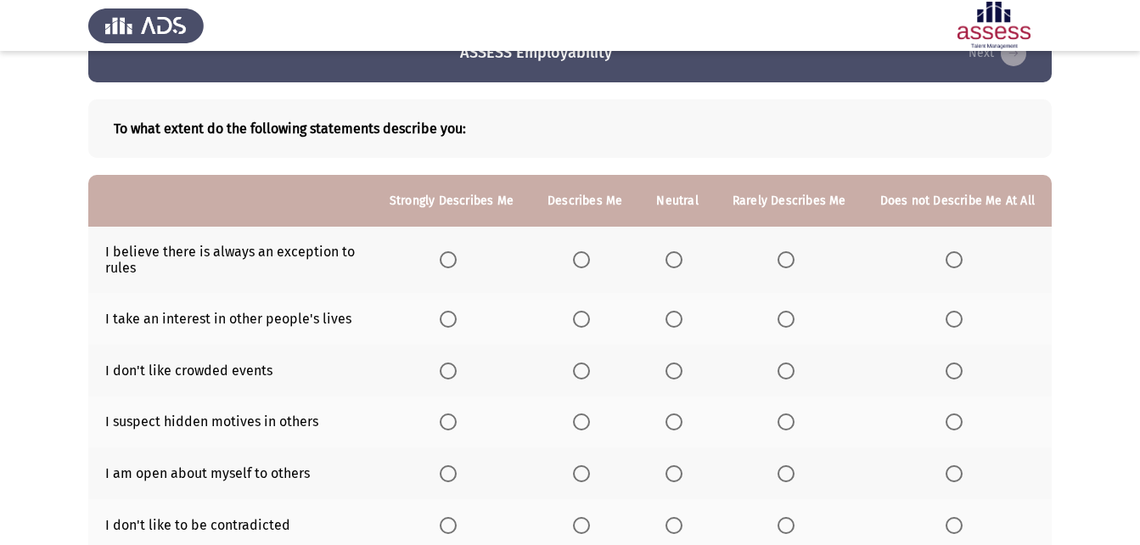
scroll to position [85, 0]
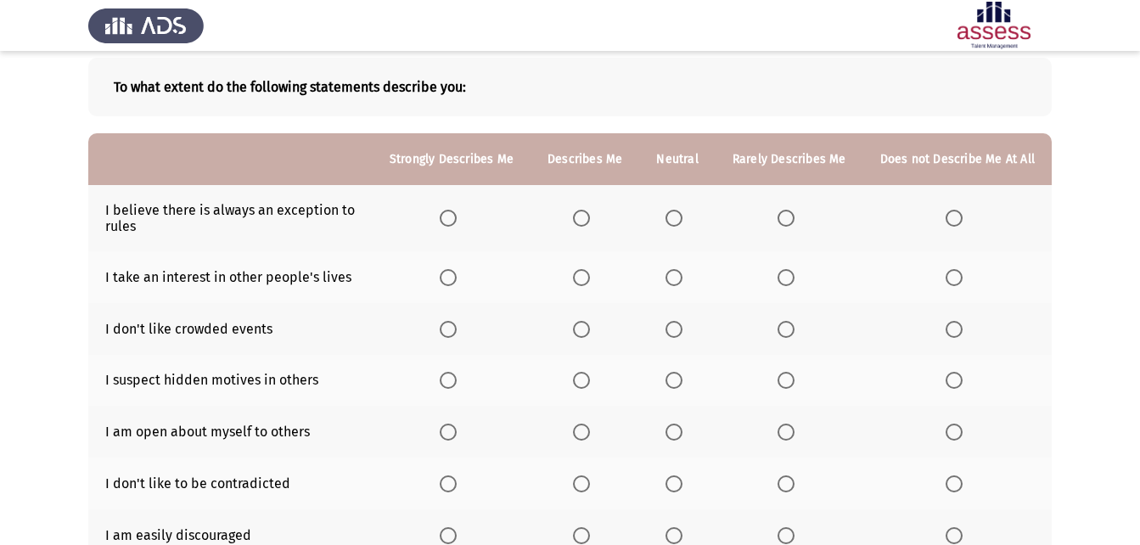
click at [673, 215] on span "Select an option" at bounding box center [673, 218] width 17 height 17
click at [673, 215] on input "Select an option" at bounding box center [673, 218] width 17 height 17
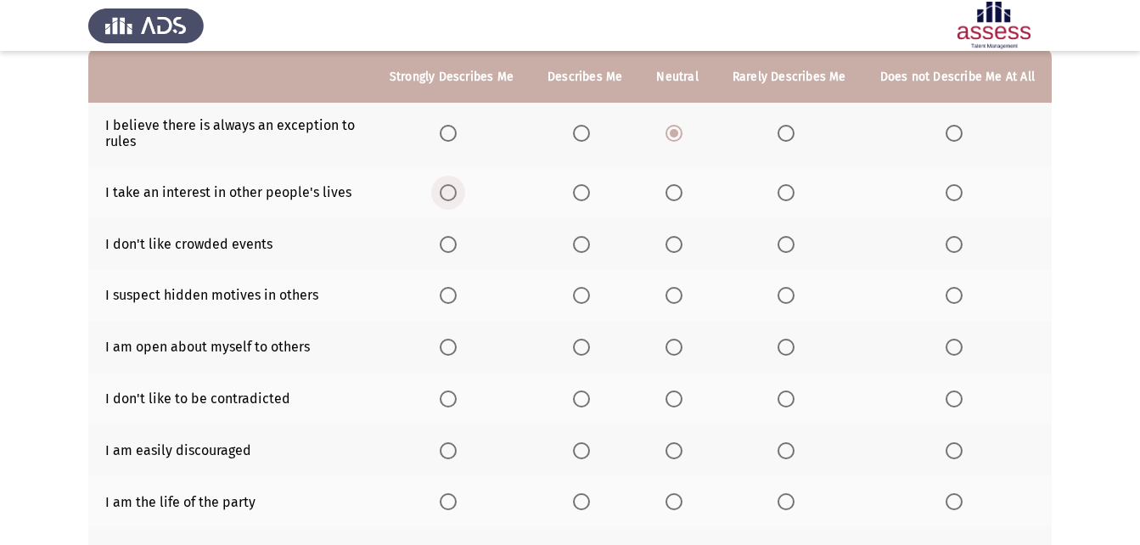
click at [449, 185] on span "Select an option" at bounding box center [448, 192] width 17 height 17
click at [449, 185] on input "Select an option" at bounding box center [448, 192] width 17 height 17
click at [586, 252] on span "Select an option" at bounding box center [581, 244] width 17 height 17
click at [586, 252] on input "Select an option" at bounding box center [581, 244] width 17 height 17
click at [957, 298] on span "Select an option" at bounding box center [953, 295] width 17 height 17
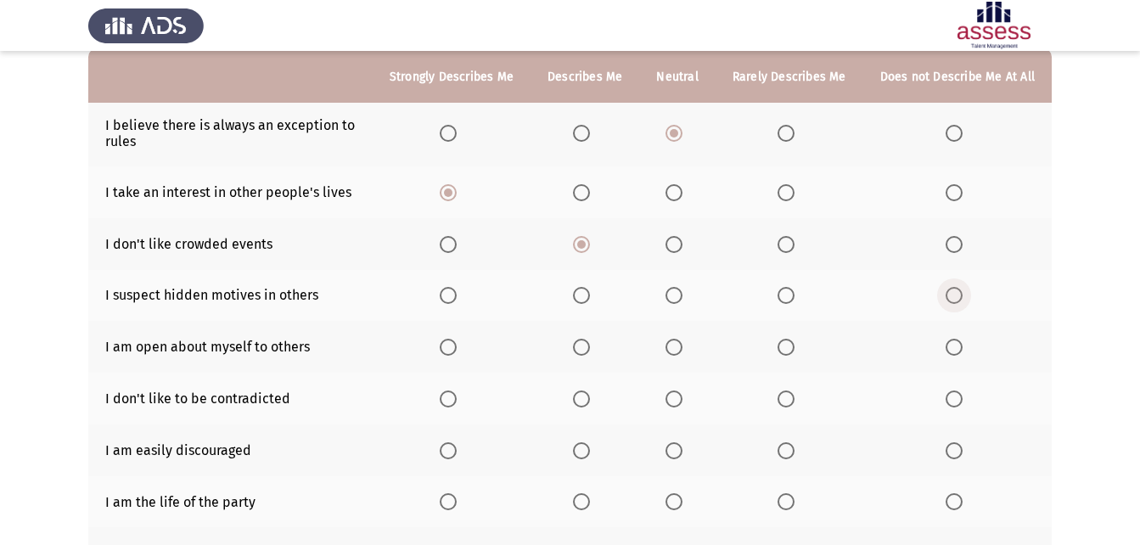
click at [957, 298] on input "Select an option" at bounding box center [953, 295] width 17 height 17
click at [682, 299] on span "Select an option" at bounding box center [673, 295] width 17 height 17
click at [682, 299] on input "Select an option" at bounding box center [673, 295] width 17 height 17
click at [580, 289] on span "Select an option" at bounding box center [581, 295] width 17 height 17
click at [580, 289] on input "Select an option" at bounding box center [581, 295] width 17 height 17
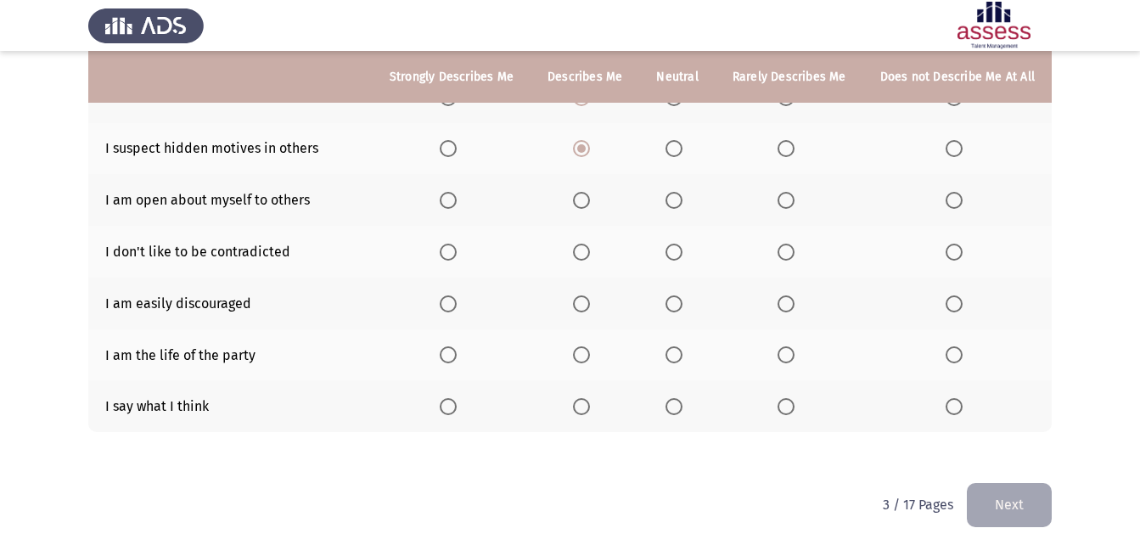
scroll to position [323, 0]
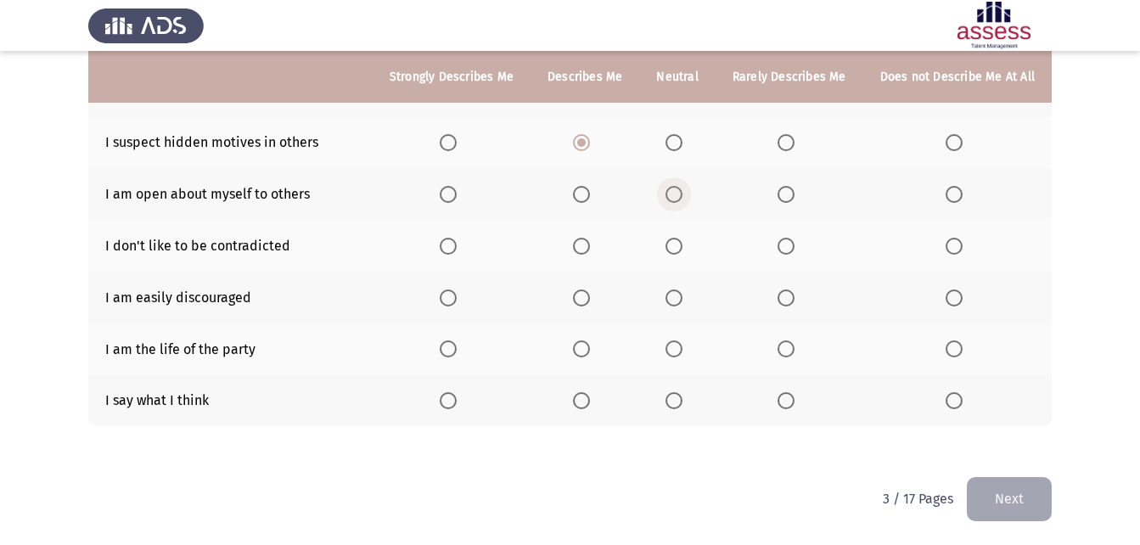
click at [682, 190] on span "Select an option" at bounding box center [673, 194] width 17 height 17
click at [682, 190] on input "Select an option" at bounding box center [673, 194] width 17 height 17
click at [793, 250] on span "Select an option" at bounding box center [785, 246] width 17 height 17
click at [793, 250] on input "Select an option" at bounding box center [785, 246] width 17 height 17
click at [954, 296] on span "Select an option" at bounding box center [953, 297] width 17 height 17
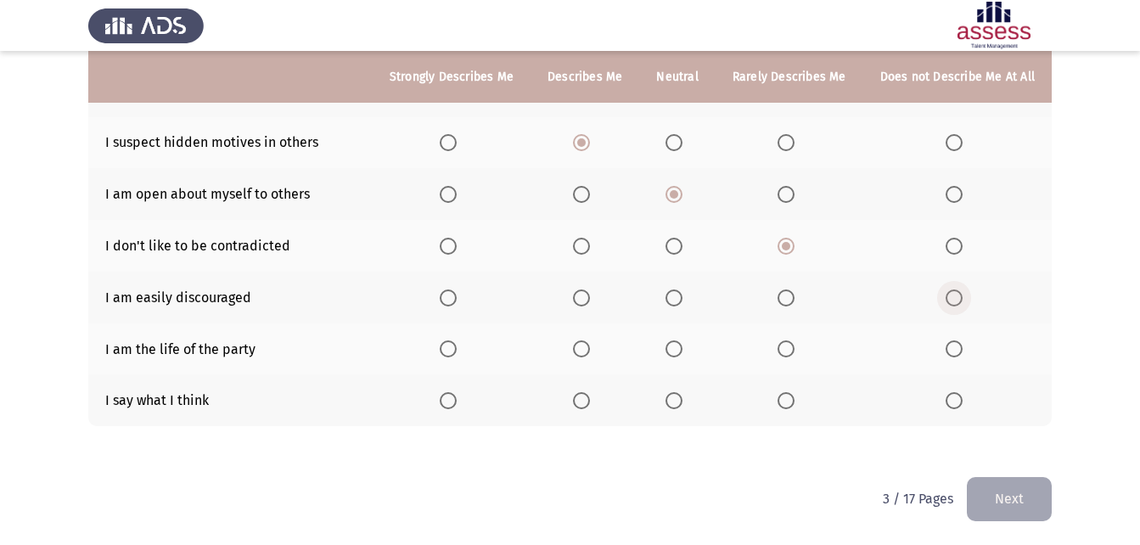
click at [954, 296] on input "Select an option" at bounding box center [953, 297] width 17 height 17
click at [670, 346] on th at bounding box center [677, 349] width 76 height 52
click at [682, 349] on span "Select an option" at bounding box center [673, 348] width 17 height 17
click at [682, 349] on input "Select an option" at bounding box center [673, 348] width 17 height 17
click at [682, 403] on span "Select an option" at bounding box center [673, 400] width 17 height 17
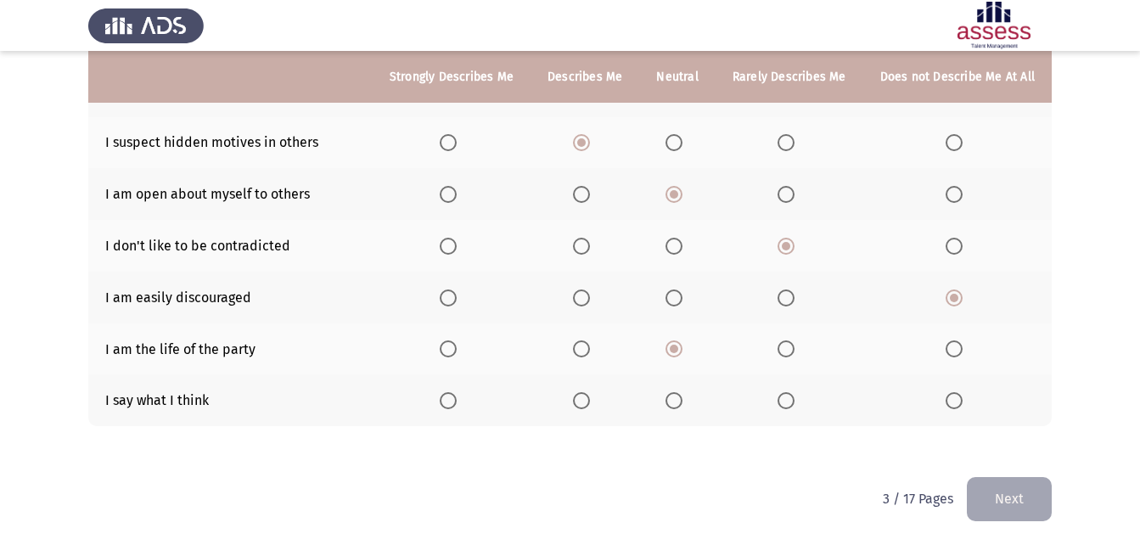
click at [682, 403] on input "Select an option" at bounding box center [673, 400] width 17 height 17
click at [1035, 506] on button "Next" at bounding box center [1009, 498] width 85 height 43
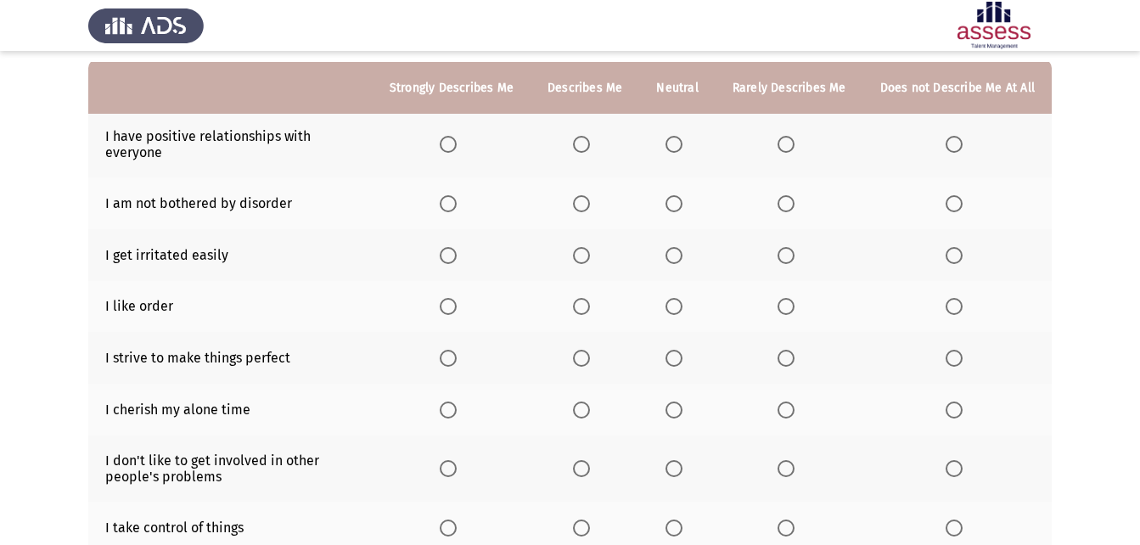
scroll to position [170, 0]
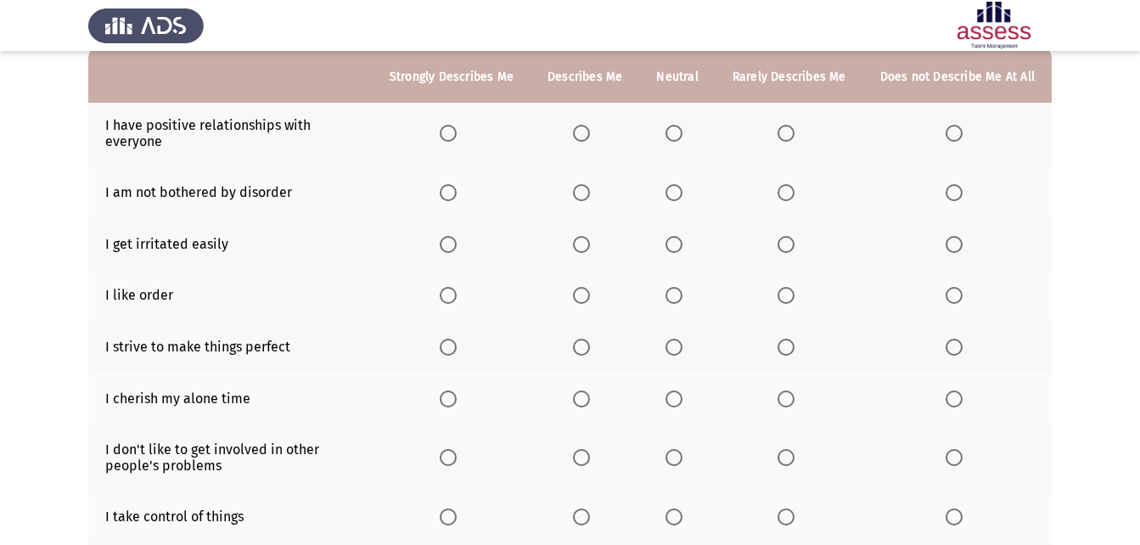
click at [681, 132] on span "Select an option" at bounding box center [673, 133] width 17 height 17
click at [681, 132] on input "Select an option" at bounding box center [673, 133] width 17 height 17
click at [959, 195] on span "Select an option" at bounding box center [953, 192] width 17 height 17
click at [959, 195] on input "Select an option" at bounding box center [953, 192] width 17 height 17
click at [589, 246] on span "Select an option" at bounding box center [581, 244] width 17 height 17
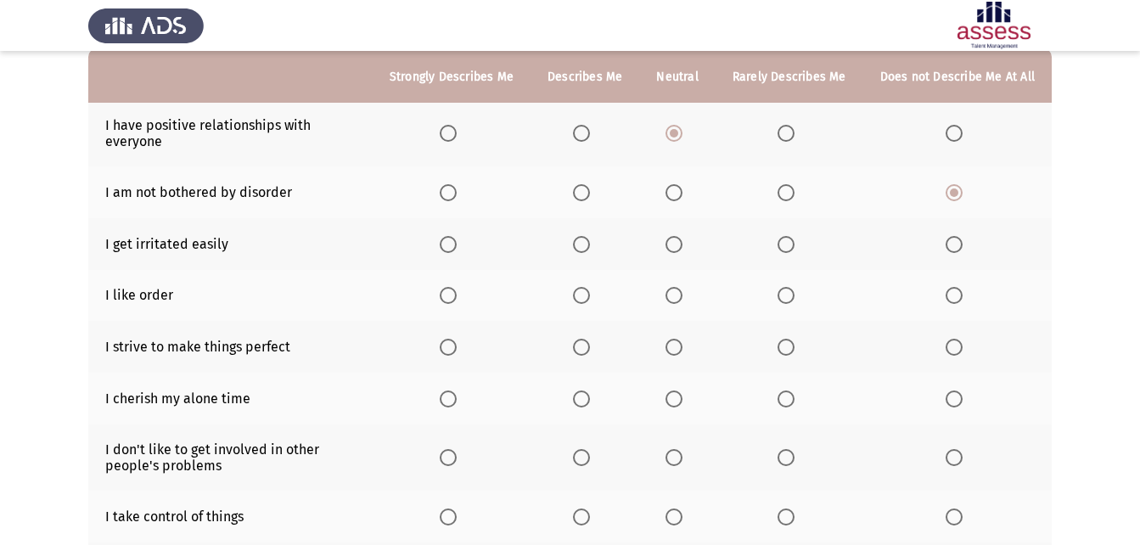
click at [589, 246] on input "Select an option" at bounding box center [581, 244] width 17 height 17
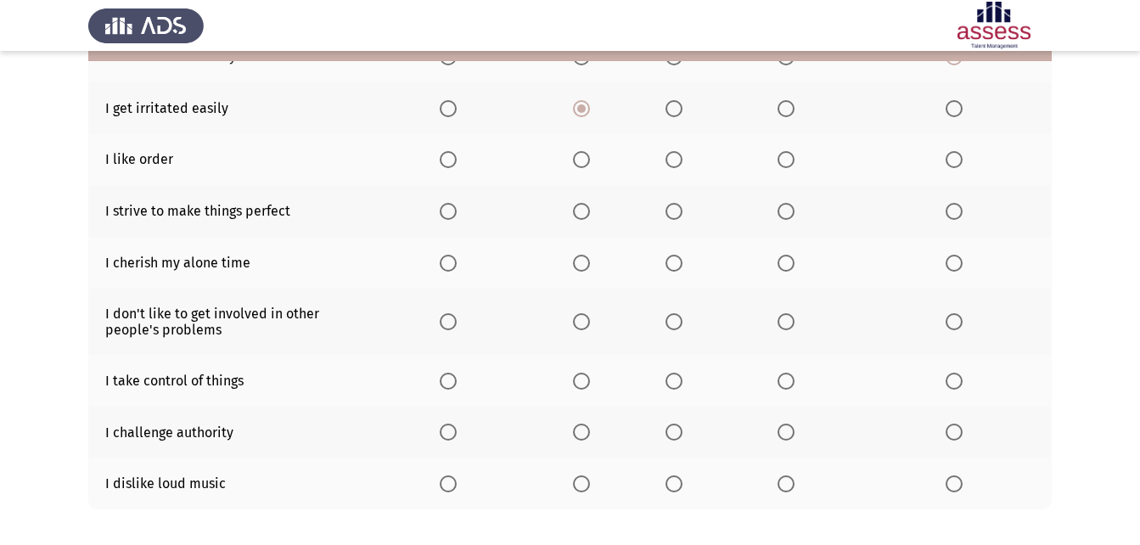
scroll to position [339, 0]
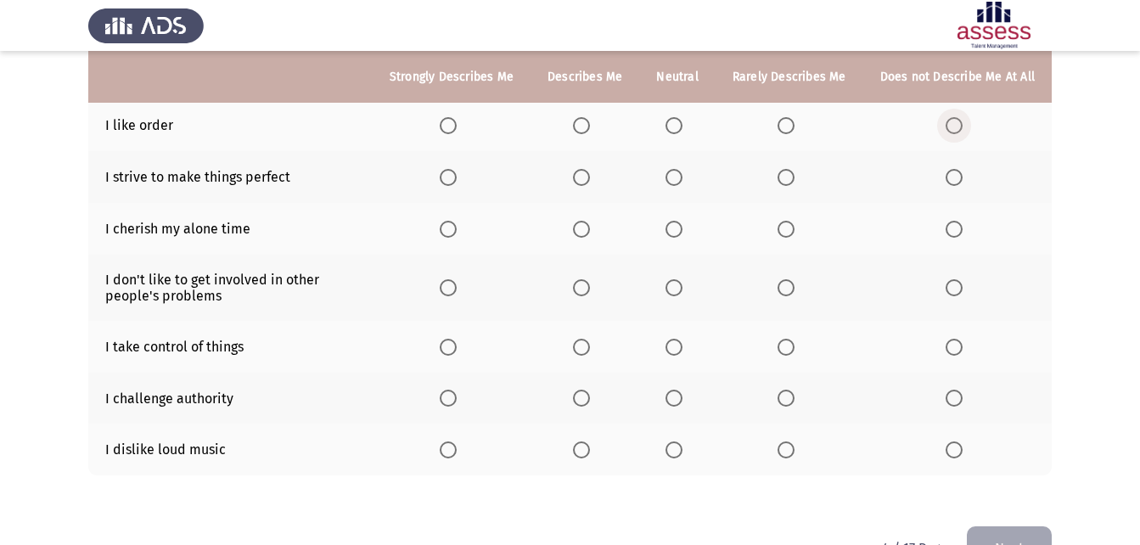
click at [957, 125] on span "Select an option" at bounding box center [953, 125] width 17 height 17
click at [957, 125] on input "Select an option" at bounding box center [953, 125] width 17 height 17
click at [680, 184] on span "Select an option" at bounding box center [673, 177] width 17 height 17
click at [680, 184] on input "Select an option" at bounding box center [673, 177] width 17 height 17
click at [588, 234] on span "Select an option" at bounding box center [581, 229] width 17 height 17
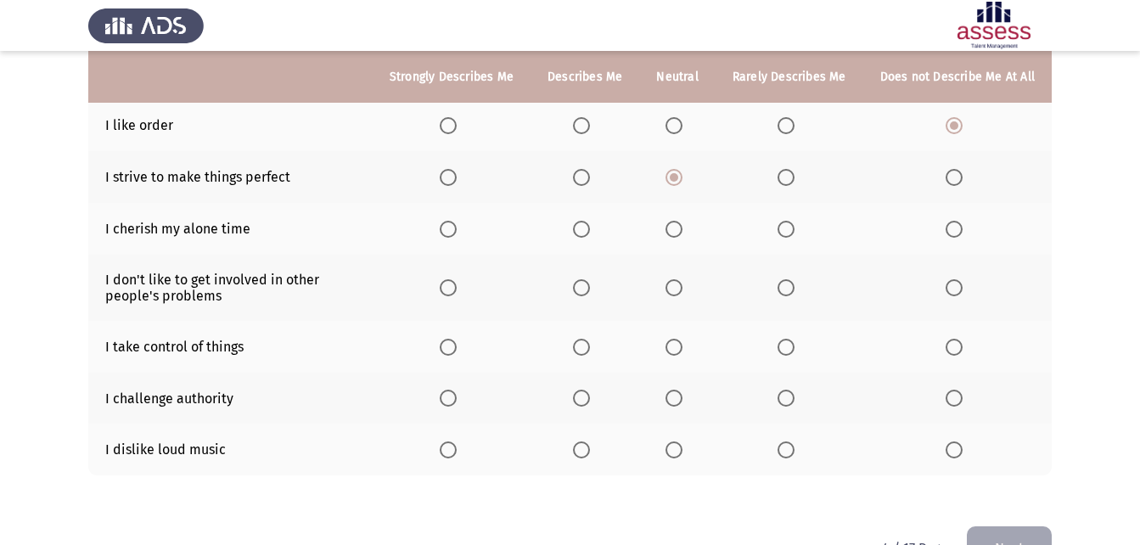
click at [588, 234] on input "Select an option" at bounding box center [581, 229] width 17 height 17
click at [957, 293] on span "Select an option" at bounding box center [953, 287] width 17 height 17
click at [957, 293] on input "Select an option" at bounding box center [953, 287] width 17 height 17
click at [588, 350] on span "Select an option" at bounding box center [581, 347] width 17 height 17
click at [588, 350] on input "Select an option" at bounding box center [581, 347] width 17 height 17
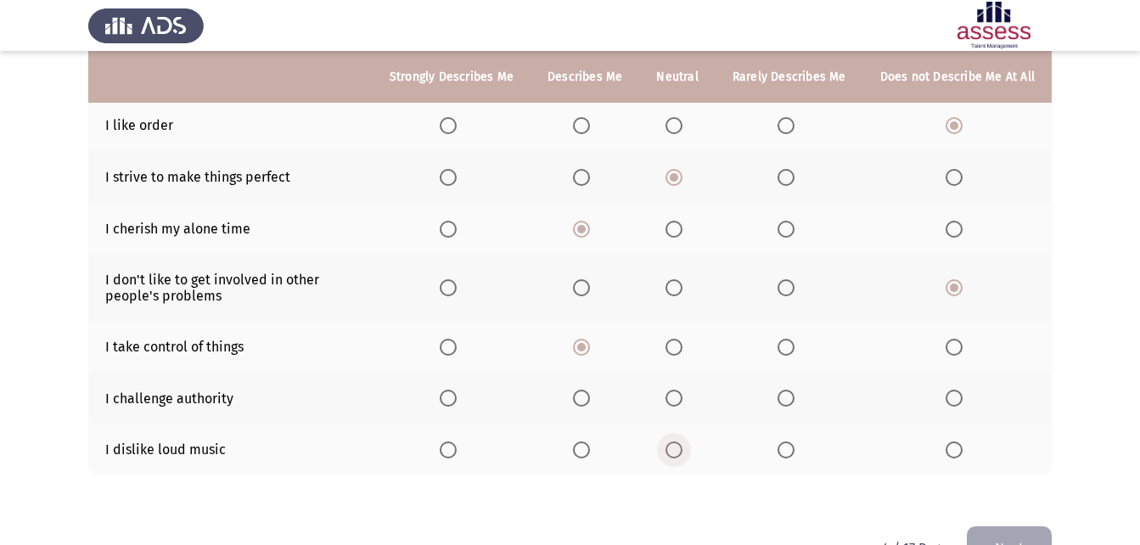
click at [676, 452] on span "Select an option" at bounding box center [673, 449] width 17 height 17
click at [676, 452] on input "Select an option" at bounding box center [673, 449] width 17 height 17
click at [954, 392] on span "Select an option" at bounding box center [953, 398] width 17 height 17
click at [954, 392] on input "Select an option" at bounding box center [953, 398] width 17 height 17
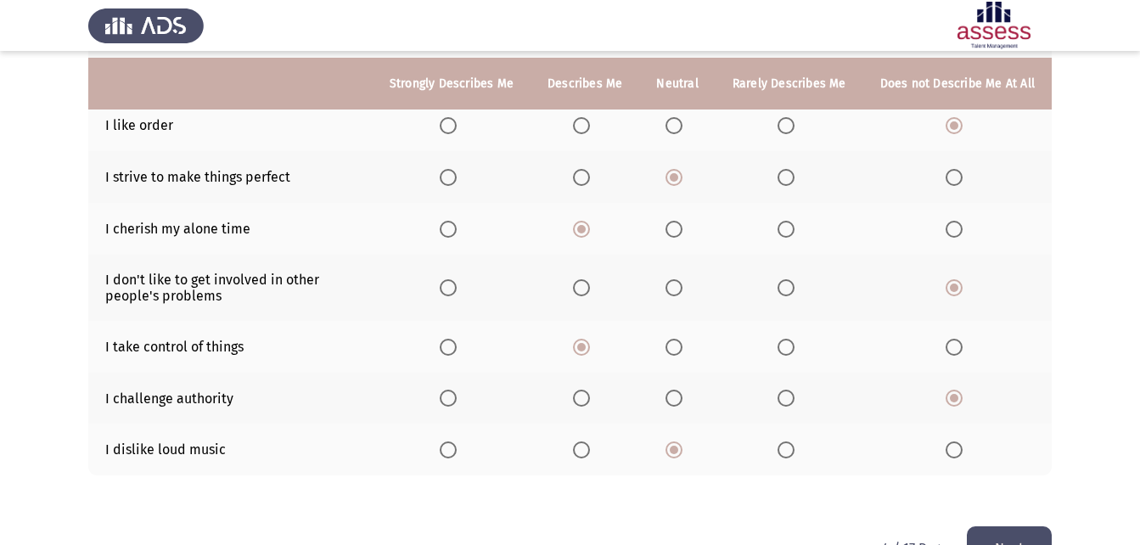
scroll to position [389, 0]
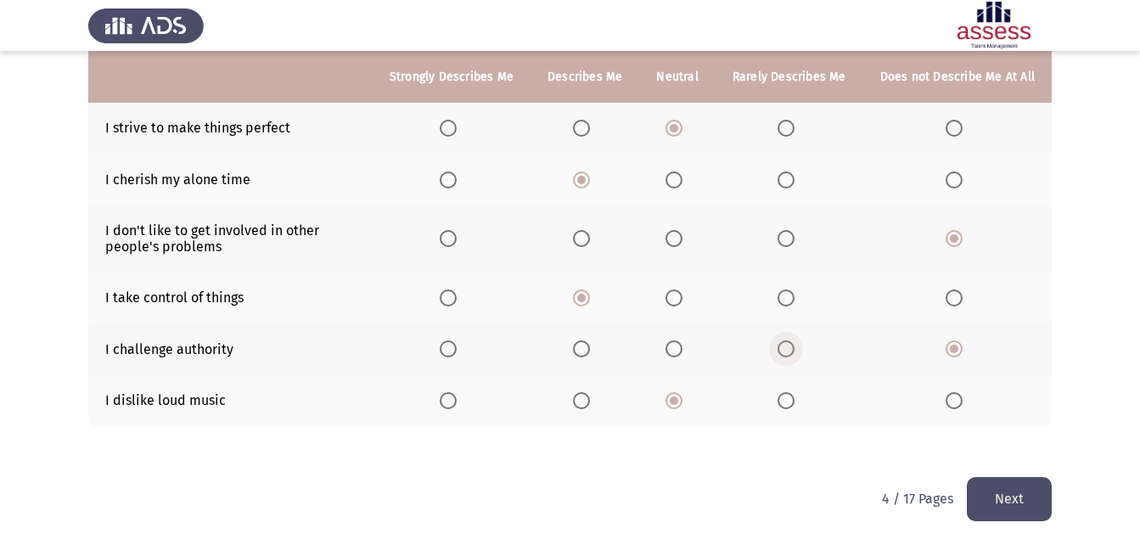
drag, startPoint x: 790, startPoint y: 342, endPoint x: 1009, endPoint y: 445, distance: 241.9
click at [792, 342] on span "Select an option" at bounding box center [785, 348] width 17 height 17
click at [792, 342] on input "Select an option" at bounding box center [785, 348] width 17 height 17
click at [1034, 502] on button "Next" at bounding box center [1009, 498] width 85 height 43
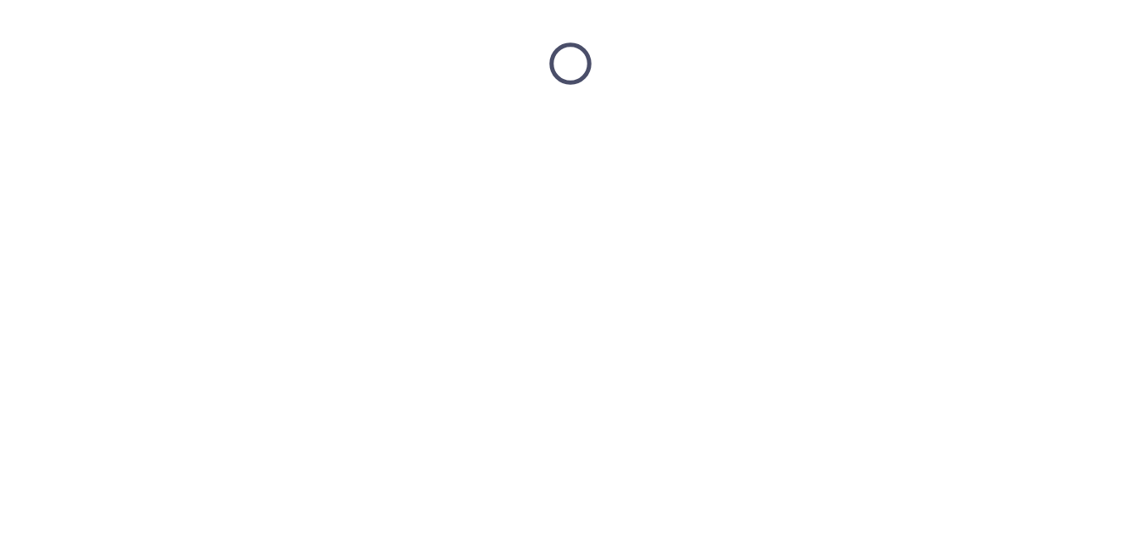
scroll to position [0, 0]
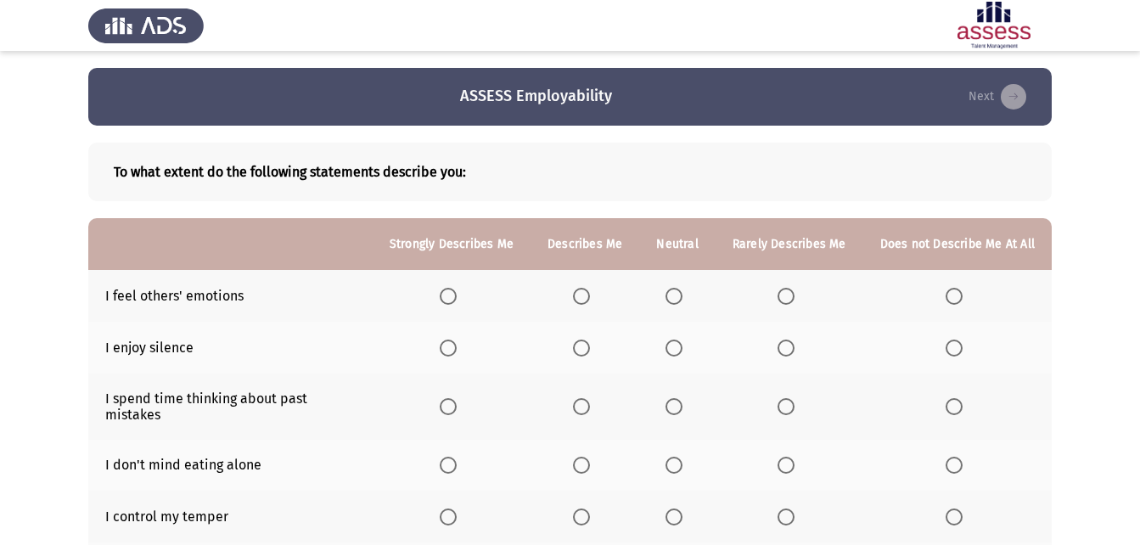
click at [590, 296] on span "Select an option" at bounding box center [581, 296] width 17 height 17
click at [590, 296] on input "Select an option" at bounding box center [581, 296] width 17 height 17
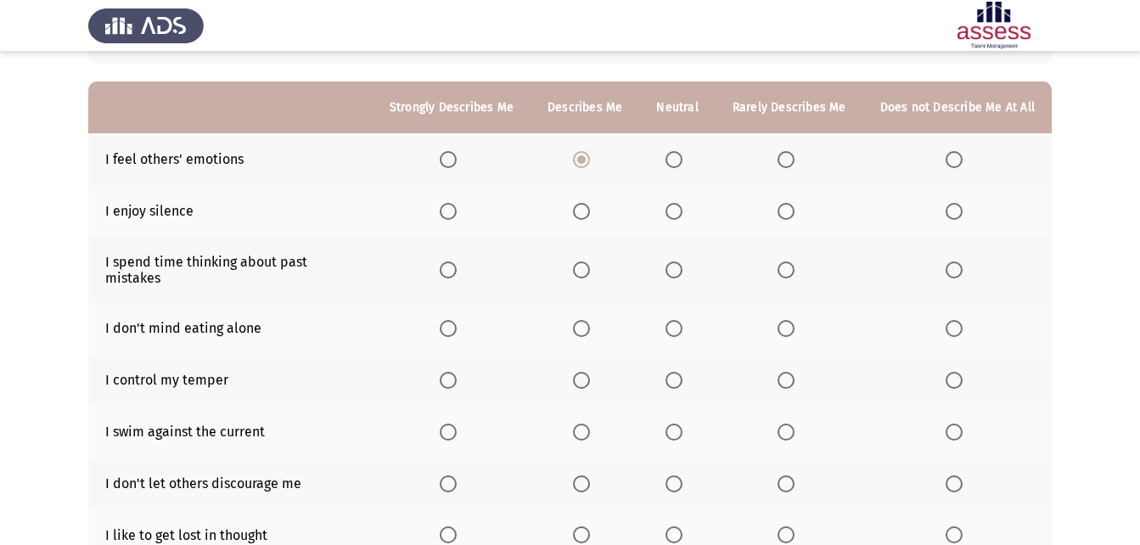
scroll to position [170, 0]
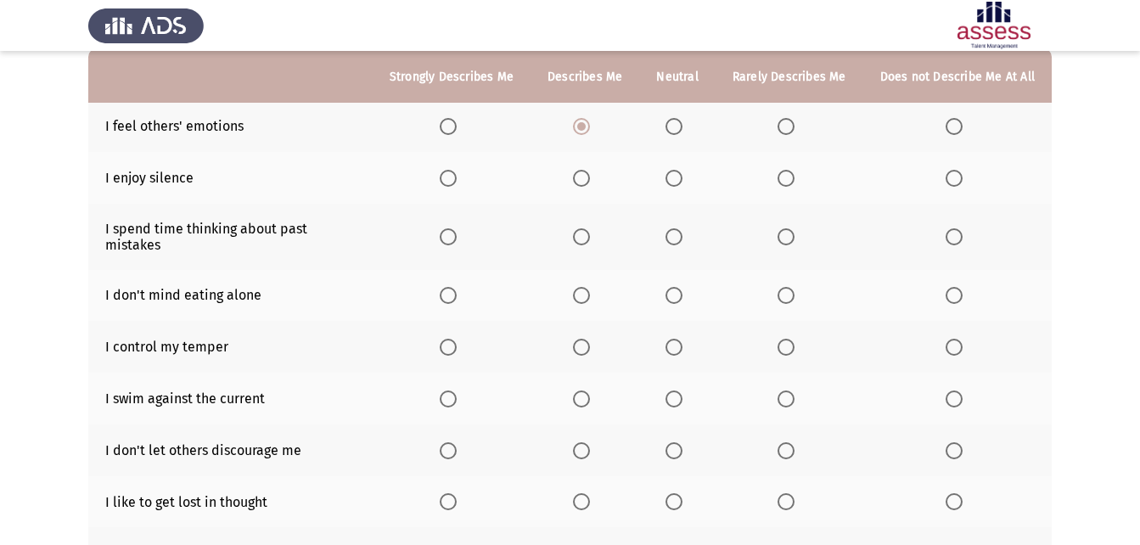
click at [453, 181] on span "Select an option" at bounding box center [448, 178] width 17 height 17
click at [453, 181] on input "Select an option" at bounding box center [448, 178] width 17 height 17
click at [590, 228] on span "Select an option" at bounding box center [581, 236] width 17 height 17
click at [590, 228] on input "Select an option" at bounding box center [581, 236] width 17 height 17
click at [457, 287] on span "Select an option" at bounding box center [448, 295] width 17 height 17
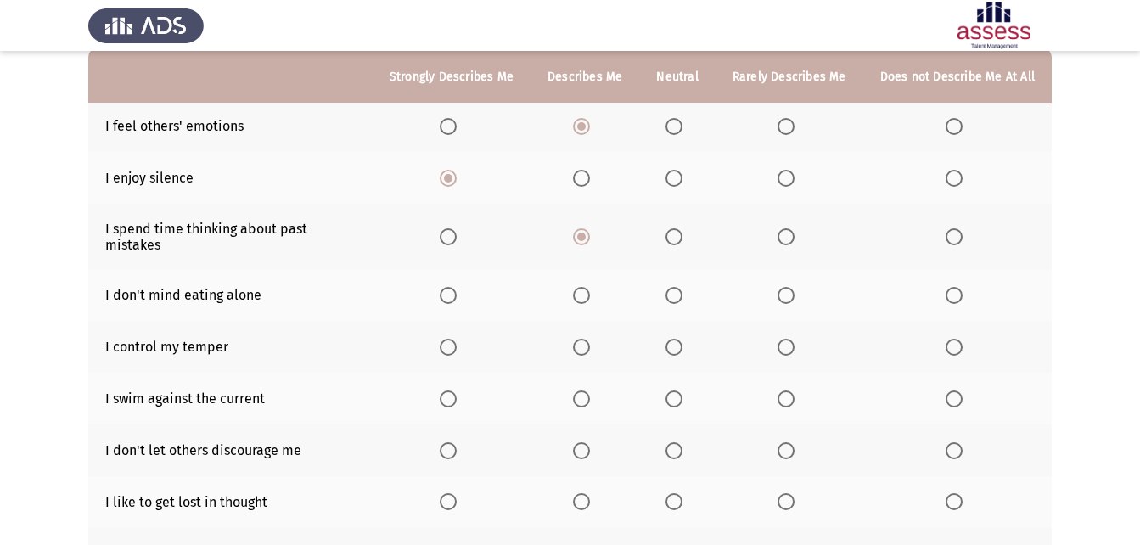
click at [457, 287] on input "Select an option" at bounding box center [448, 295] width 17 height 17
click at [589, 339] on span "Select an option" at bounding box center [581, 347] width 17 height 17
click at [589, 339] on input "Select an option" at bounding box center [581, 347] width 17 height 17
click at [957, 390] on span "Select an option" at bounding box center [953, 398] width 17 height 17
click at [957, 390] on input "Select an option" at bounding box center [953, 398] width 17 height 17
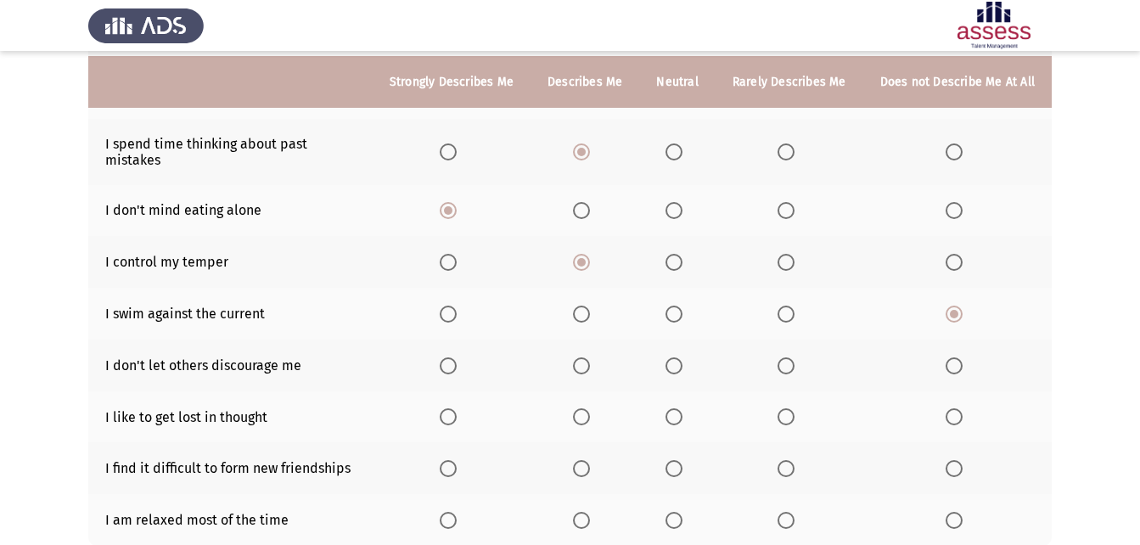
scroll to position [339, 0]
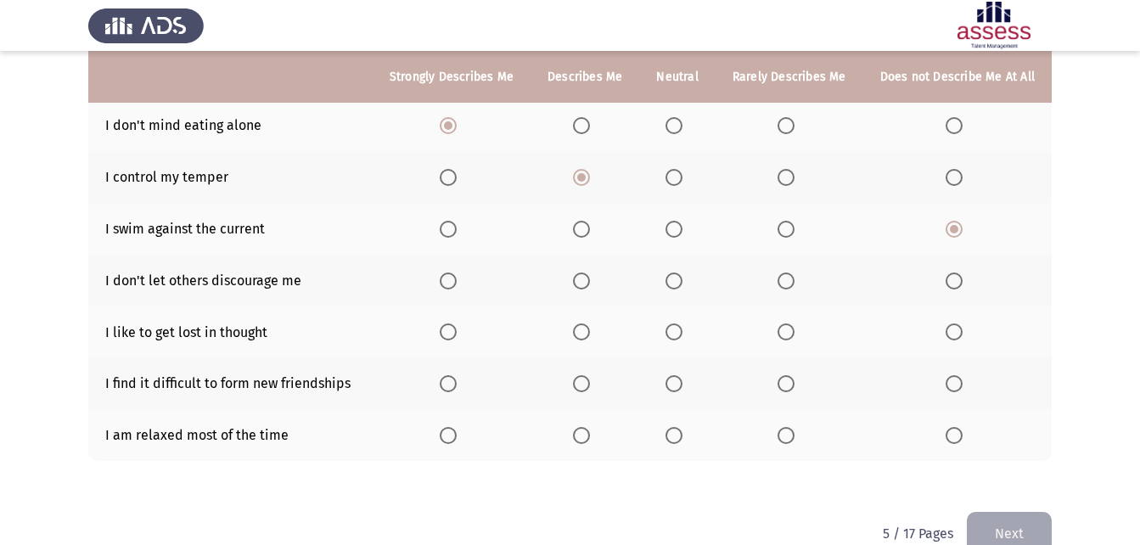
click at [671, 272] on span "Select an option" at bounding box center [673, 280] width 17 height 17
click at [671, 272] on input "Select an option" at bounding box center [673, 280] width 17 height 17
click at [951, 375] on span "Select an option" at bounding box center [953, 383] width 17 height 17
click at [951, 375] on input "Select an option" at bounding box center [953, 383] width 17 height 17
click at [793, 427] on span "Select an option" at bounding box center [785, 435] width 17 height 17
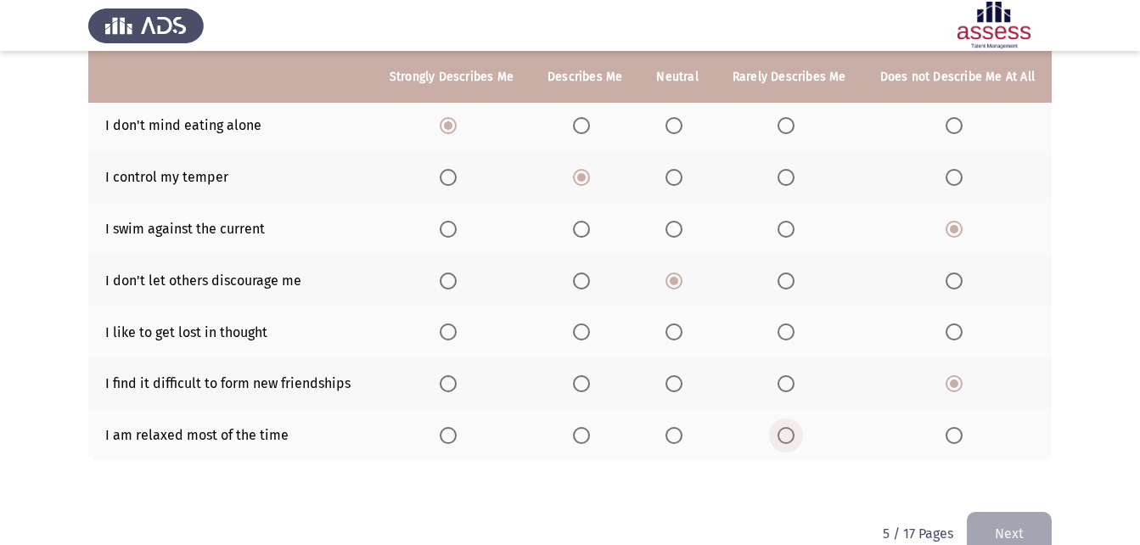
click at [793, 427] on input "Select an option" at bounding box center [785, 435] width 17 height 17
click at [682, 323] on span "Select an option" at bounding box center [673, 331] width 17 height 17
click at [682, 323] on input "Select an option" at bounding box center [673, 331] width 17 height 17
click at [588, 323] on span "Select an option" at bounding box center [581, 331] width 17 height 17
click at [588, 323] on input "Select an option" at bounding box center [581, 331] width 17 height 17
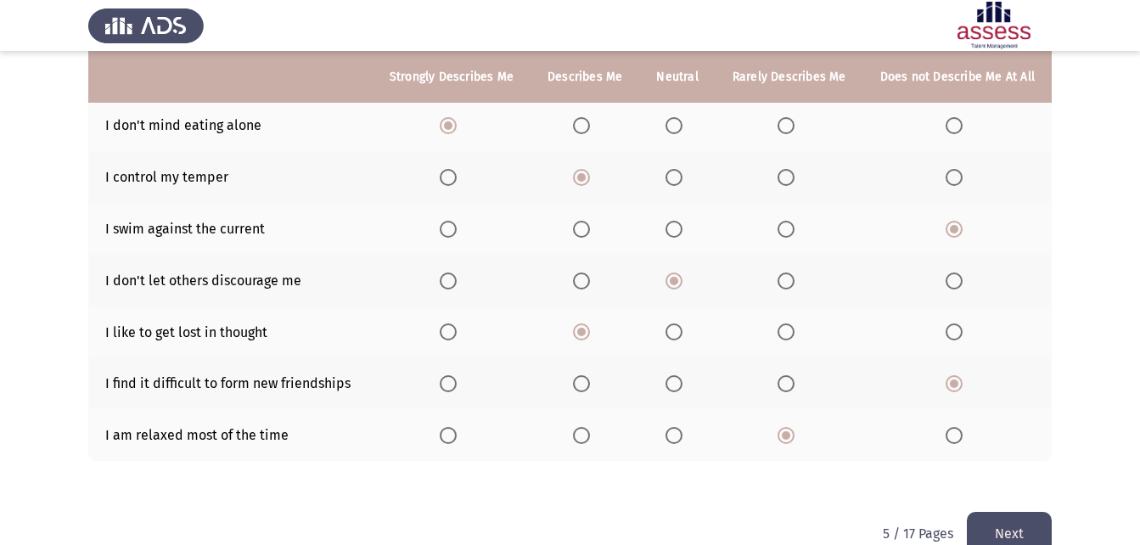
click at [682, 323] on span "Select an option" at bounding box center [673, 331] width 17 height 17
click at [682, 323] on input "Select an option" at bounding box center [673, 331] width 17 height 17
click at [1022, 515] on button "Next" at bounding box center [1009, 533] width 85 height 43
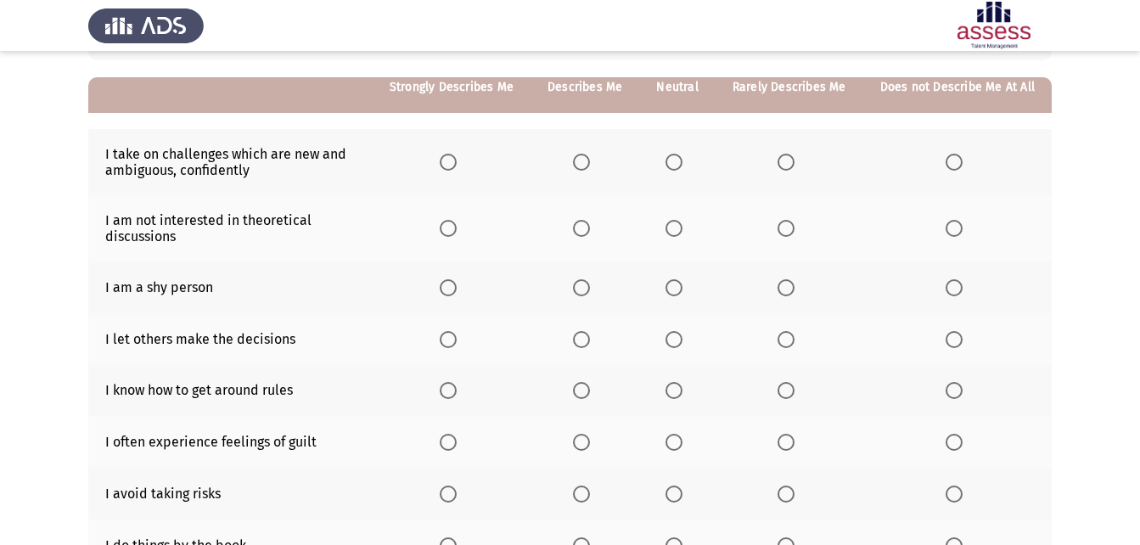
scroll to position [170, 0]
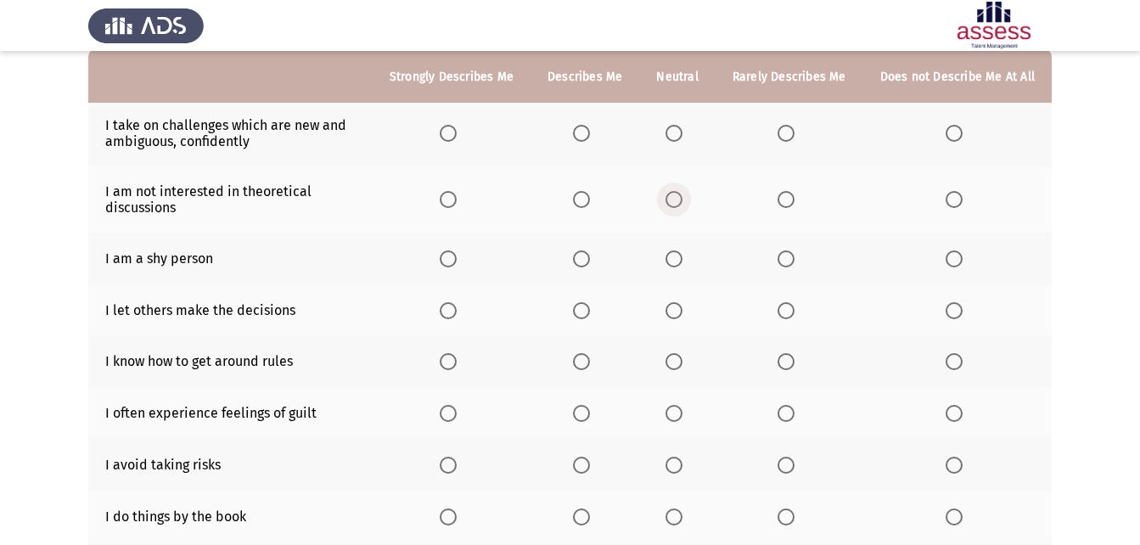
click at [677, 194] on span "Select an option" at bounding box center [673, 199] width 17 height 17
click at [677, 194] on input "Select an option" at bounding box center [673, 199] width 17 height 17
click at [681, 137] on span "Select an option" at bounding box center [673, 133] width 17 height 17
click at [681, 137] on input "Select an option" at bounding box center [673, 133] width 17 height 17
click at [582, 251] on span "Select an option" at bounding box center [581, 258] width 17 height 17
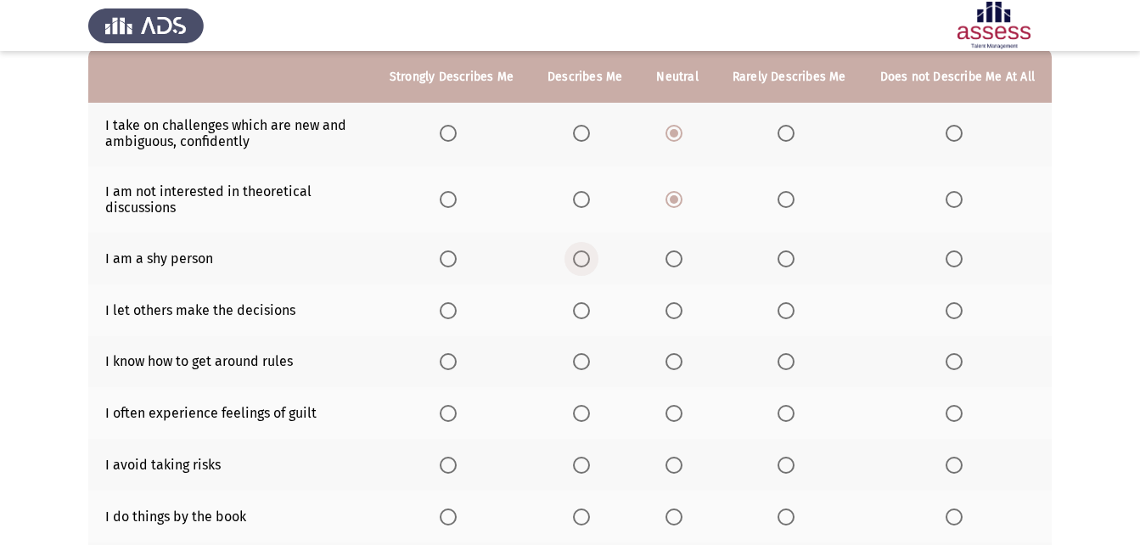
click at [582, 251] on input "Select an option" at bounding box center [581, 258] width 17 height 17
click at [673, 308] on span "Select an option" at bounding box center [673, 310] width 17 height 17
click at [673, 308] on input "Select an option" at bounding box center [673, 310] width 17 height 17
click at [681, 367] on span "Select an option" at bounding box center [673, 361] width 17 height 17
click at [681, 367] on input "Select an option" at bounding box center [673, 361] width 17 height 17
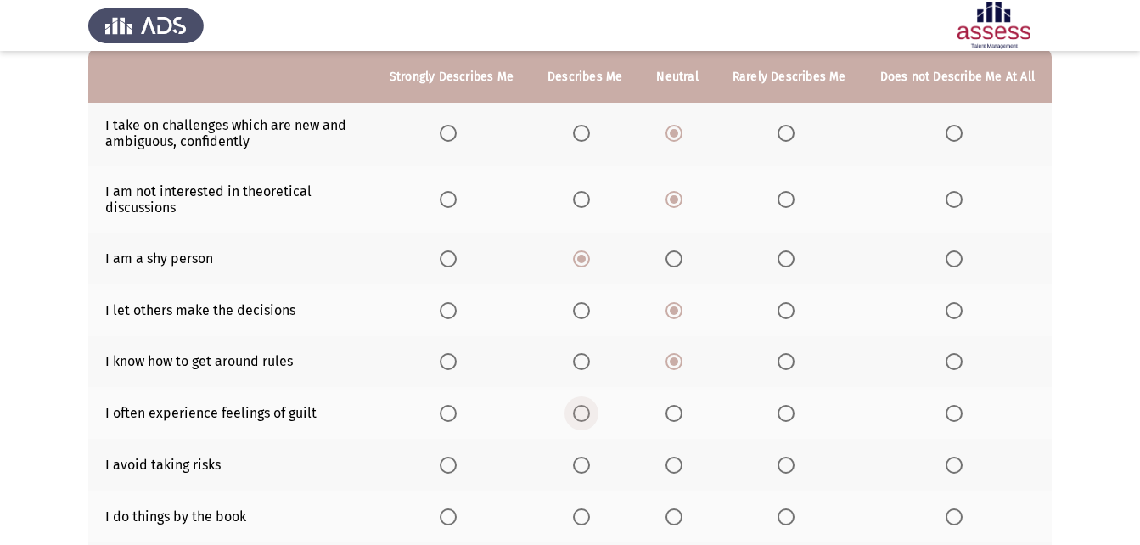
click at [590, 413] on span "Select an option" at bounding box center [581, 413] width 17 height 17
click at [590, 413] on input "Select an option" at bounding box center [581, 413] width 17 height 17
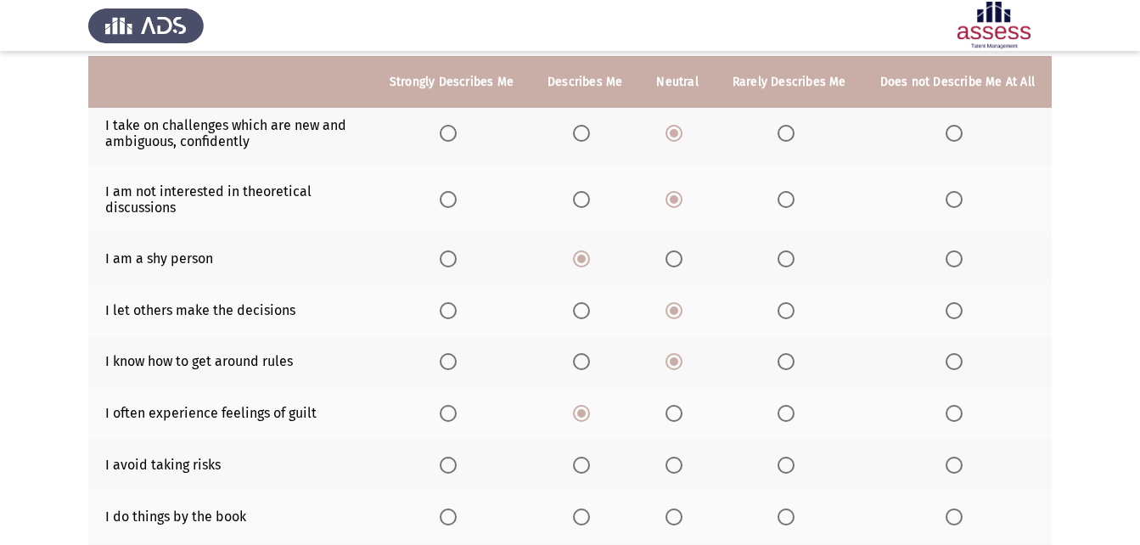
scroll to position [255, 0]
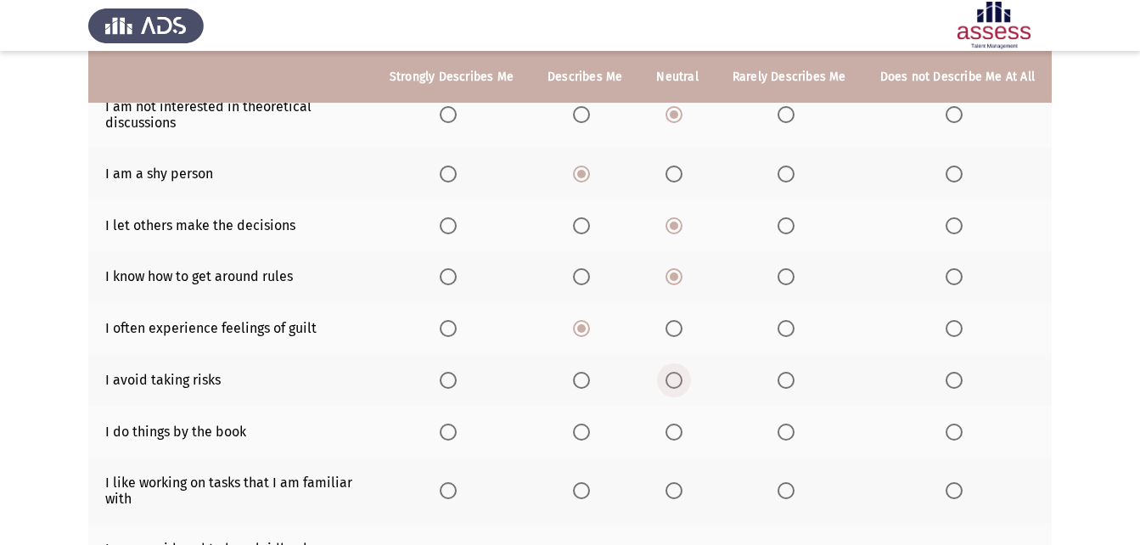
click at [676, 383] on span "Select an option" at bounding box center [673, 380] width 17 height 17
click at [676, 383] on input "Select an option" at bounding box center [673, 380] width 17 height 17
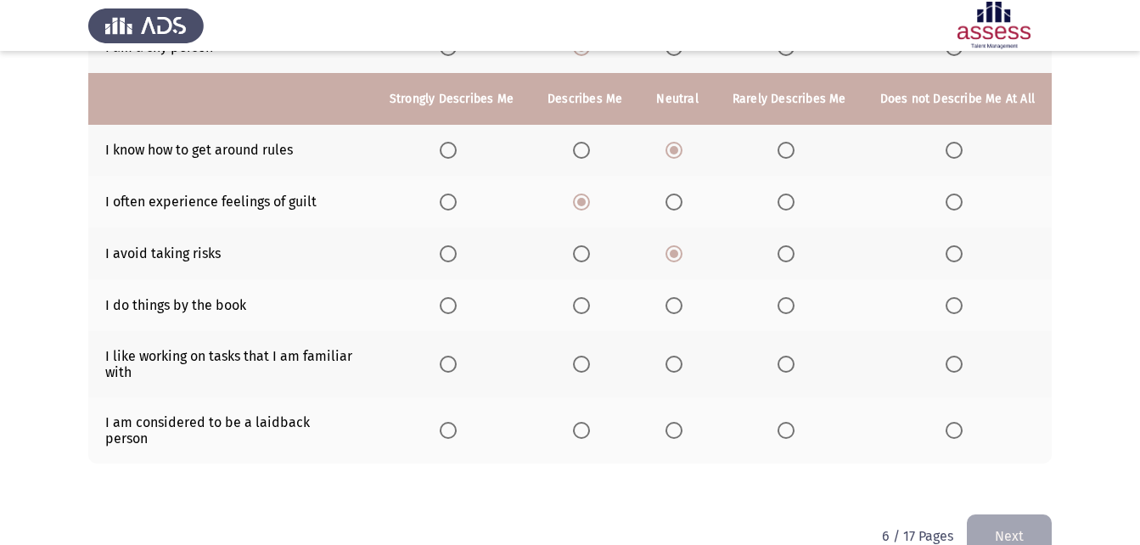
scroll to position [403, 0]
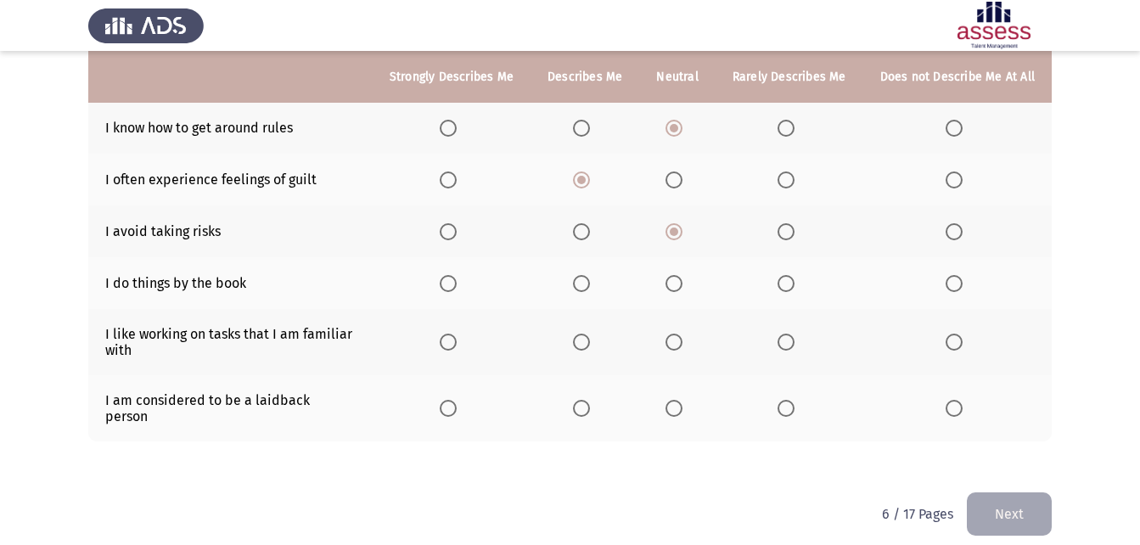
click at [675, 280] on span "Select an option" at bounding box center [673, 283] width 17 height 17
click at [675, 280] on input "Select an option" at bounding box center [673, 283] width 17 height 17
click at [791, 291] on span "Select an option" at bounding box center [785, 283] width 17 height 17
click at [791, 291] on input "Select an option" at bounding box center [785, 283] width 17 height 17
click at [960, 291] on span "Select an option" at bounding box center [953, 283] width 17 height 17
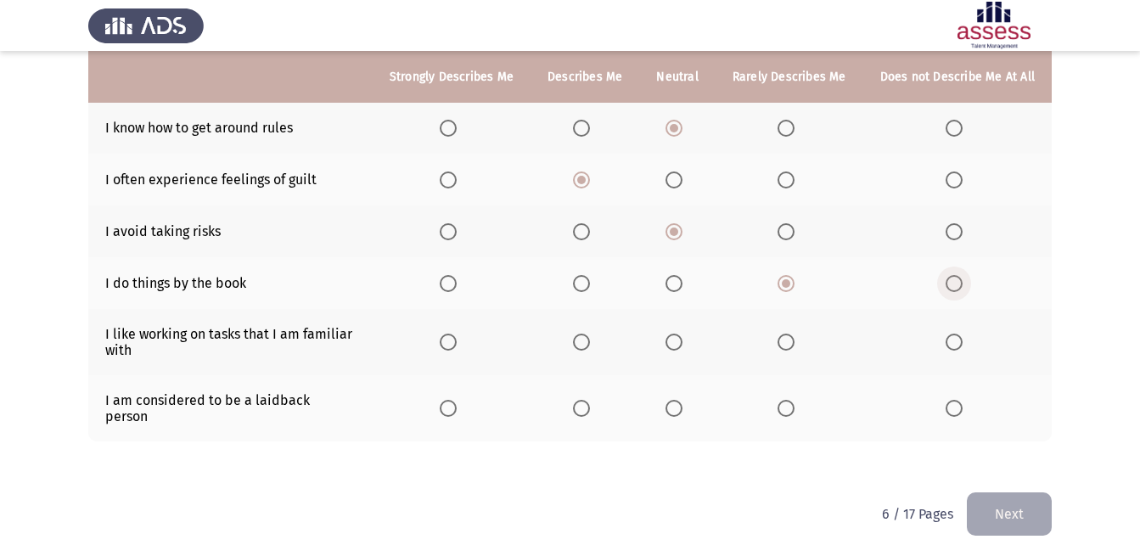
click at [960, 291] on input "Select an option" at bounding box center [953, 283] width 17 height 17
click at [962, 347] on span "Select an option" at bounding box center [953, 342] width 17 height 17
click at [962, 347] on input "Select an option" at bounding box center [953, 342] width 17 height 17
click at [787, 400] on span "Select an option" at bounding box center [785, 408] width 17 height 17
click at [787, 400] on input "Select an option" at bounding box center [785, 408] width 17 height 17
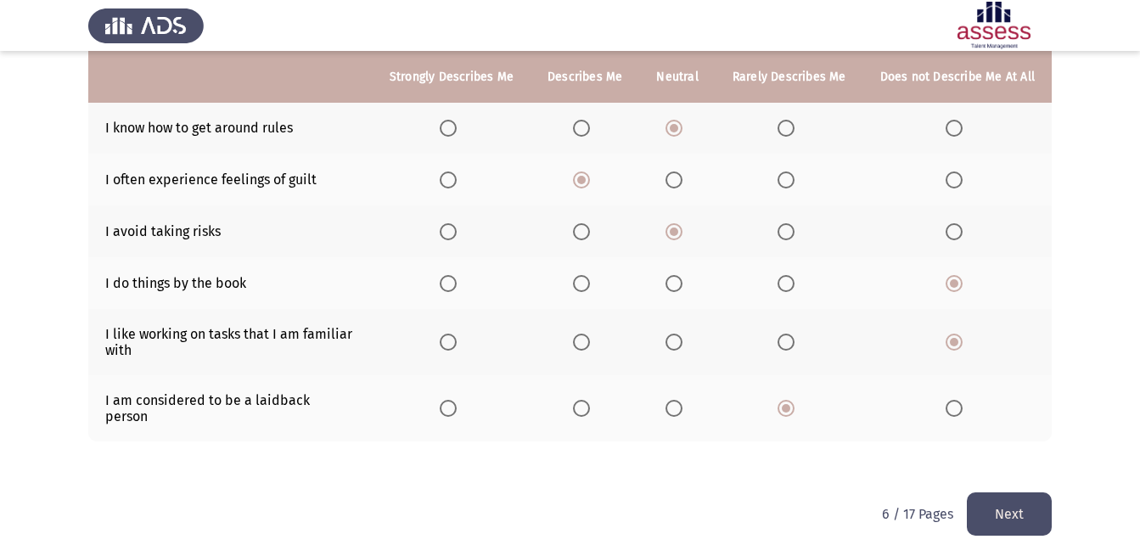
click at [1016, 493] on button "Next" at bounding box center [1009, 513] width 85 height 43
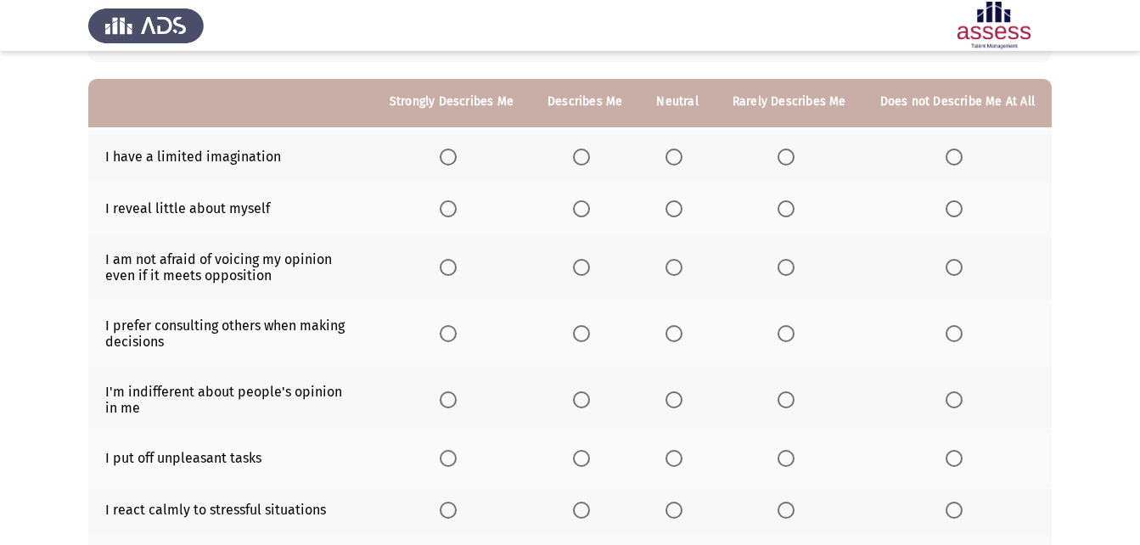
scroll to position [164, 0]
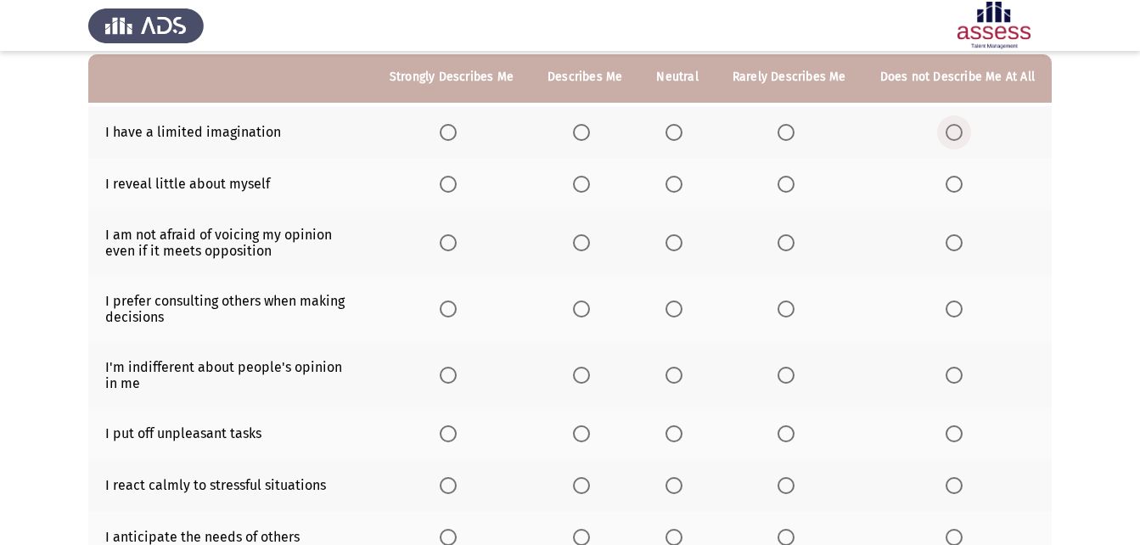
click at [947, 131] on span "Select an option" at bounding box center [953, 132] width 17 height 17
click at [947, 131] on input "Select an option" at bounding box center [953, 132] width 17 height 17
click at [682, 182] on span "Select an option" at bounding box center [673, 184] width 17 height 17
click at [682, 182] on input "Select an option" at bounding box center [673, 184] width 17 height 17
click at [787, 241] on span "Select an option" at bounding box center [785, 242] width 17 height 17
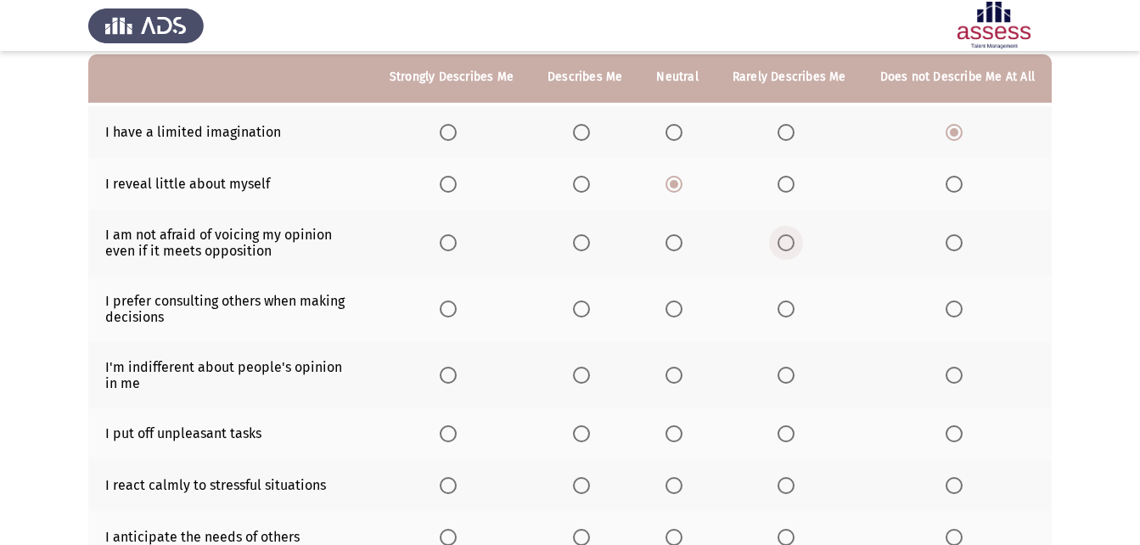
click at [787, 241] on input "Select an option" at bounding box center [785, 242] width 17 height 17
click at [674, 306] on span "Select an option" at bounding box center [673, 308] width 17 height 17
click at [674, 306] on input "Select an option" at bounding box center [673, 308] width 17 height 17
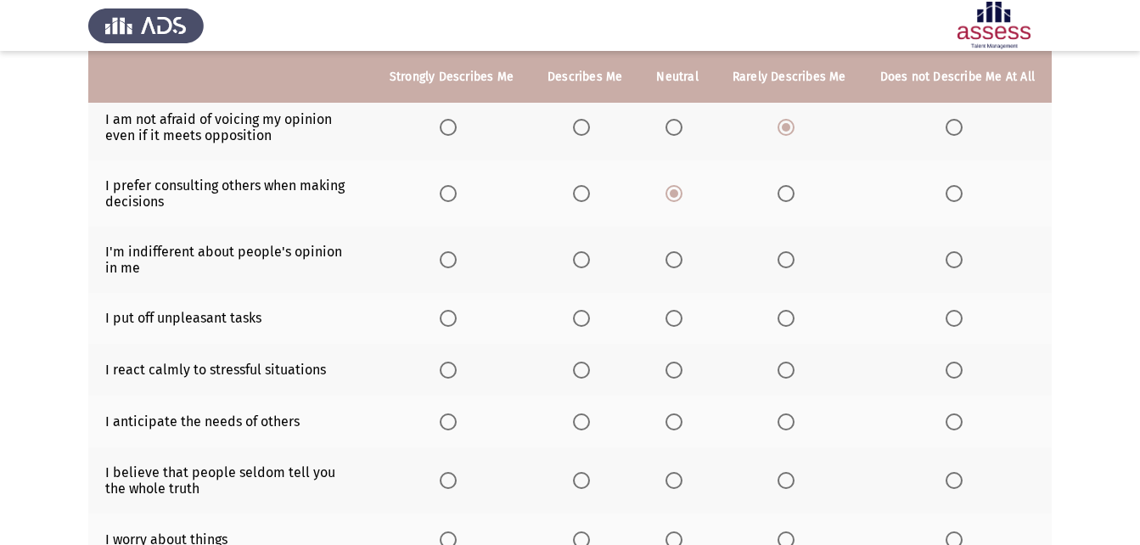
scroll to position [249, 0]
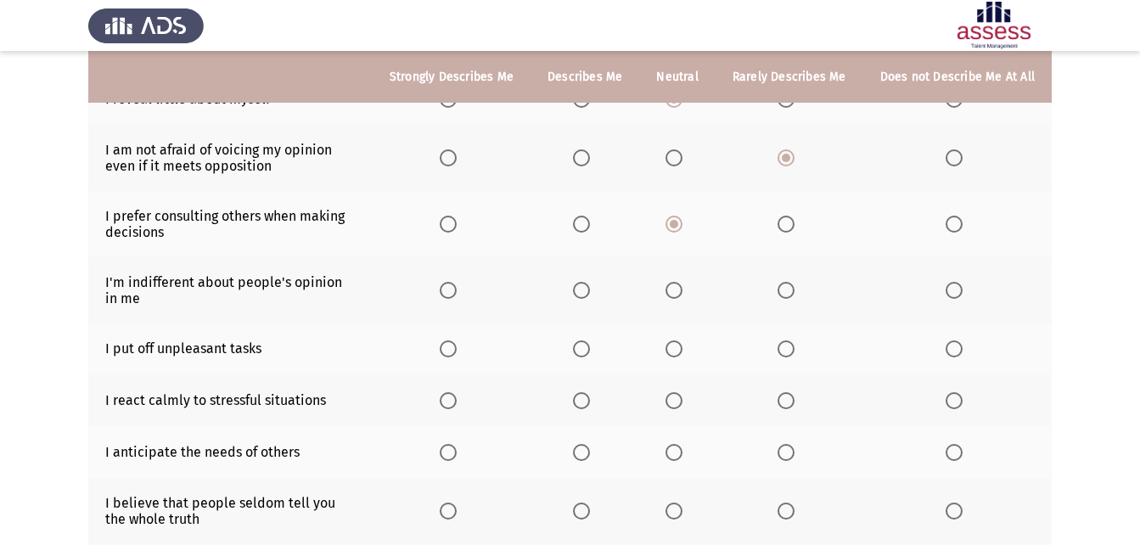
click at [787, 221] on span "Select an option" at bounding box center [785, 224] width 17 height 17
click at [787, 221] on input "Select an option" at bounding box center [785, 224] width 17 height 17
click at [457, 289] on span "Select an option" at bounding box center [448, 290] width 17 height 17
click at [457, 289] on input "Select an option" at bounding box center [448, 290] width 17 height 17
click at [957, 357] on span "Select an option" at bounding box center [953, 348] width 17 height 17
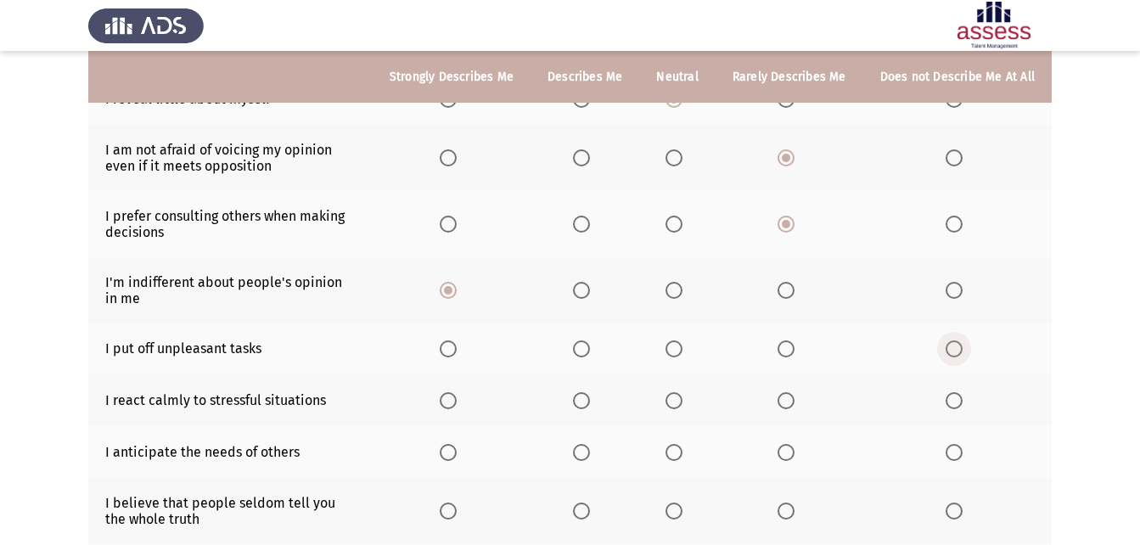
click at [957, 357] on input "Select an option" at bounding box center [953, 348] width 17 height 17
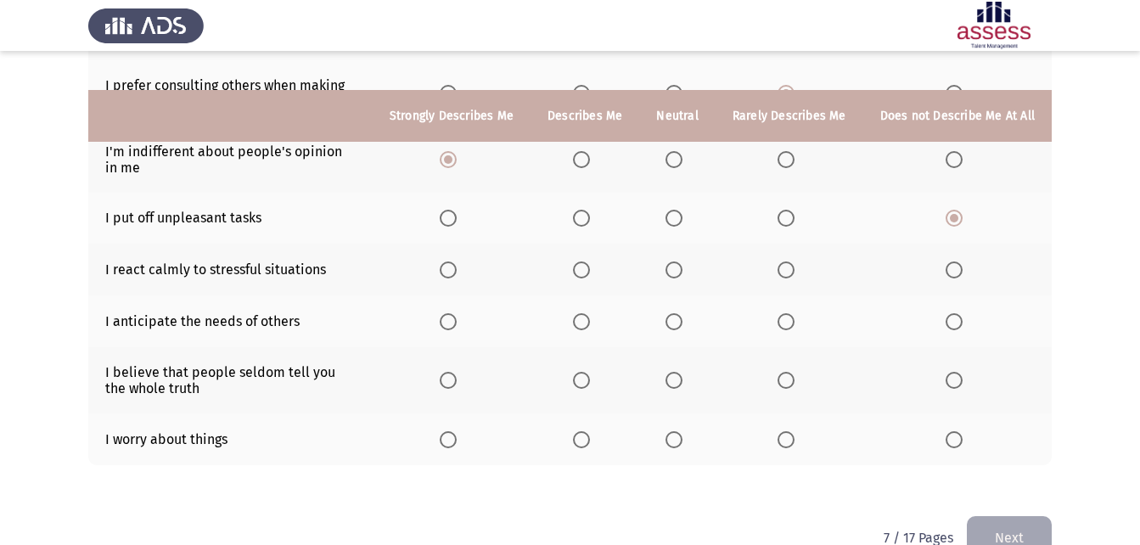
scroll to position [418, 0]
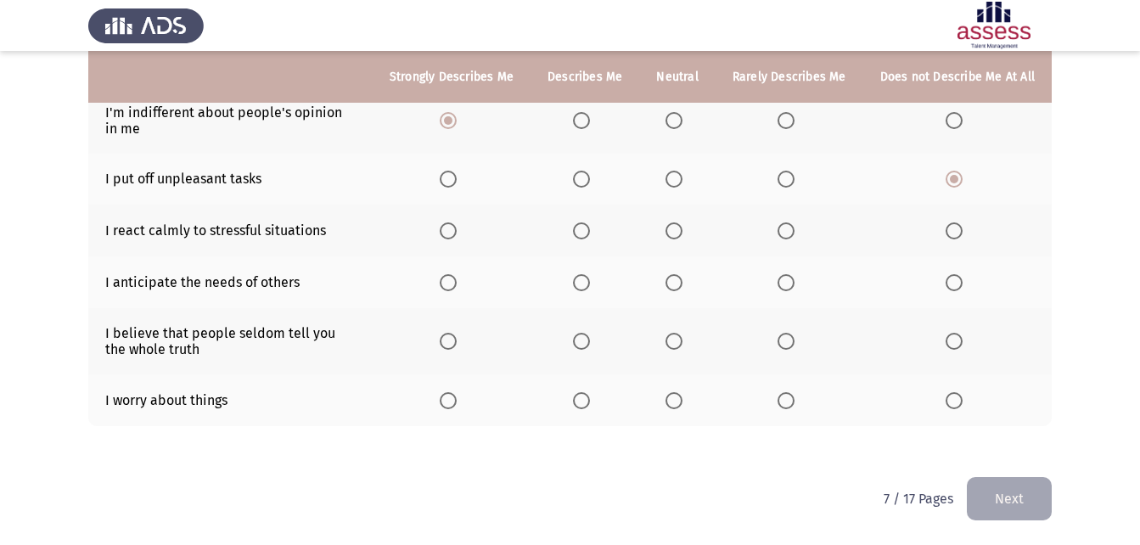
drag, startPoint x: 774, startPoint y: 231, endPoint x: 788, endPoint y: 231, distance: 13.6
click at [783, 231] on th at bounding box center [789, 231] width 148 height 52
click at [786, 231] on span "Select an option" at bounding box center [786, 231] width 0 height 0
click at [789, 231] on input "Select an option" at bounding box center [785, 230] width 17 height 17
click at [674, 289] on span "Select an option" at bounding box center [673, 282] width 17 height 17
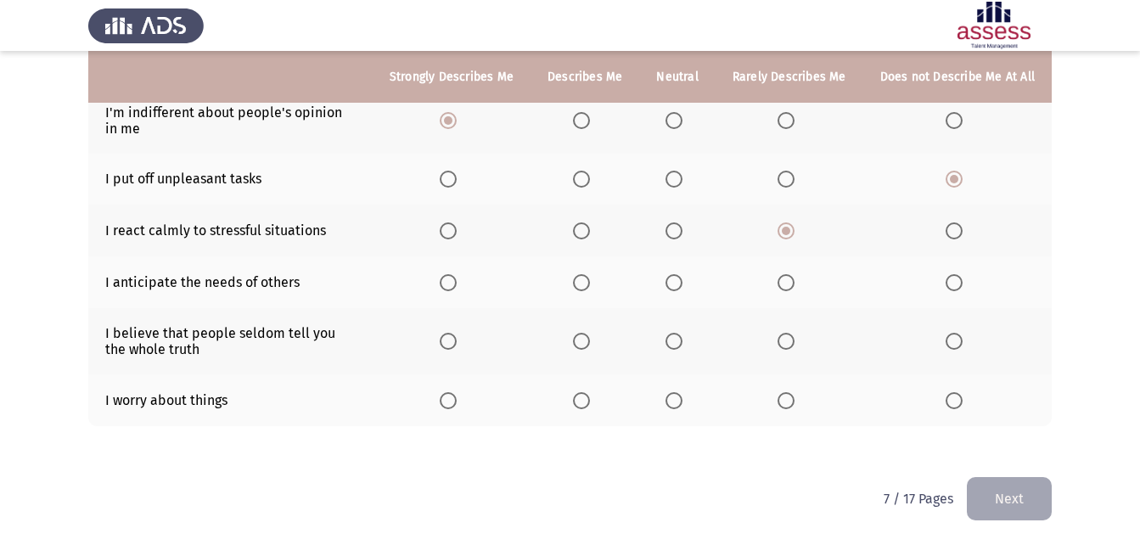
click at [674, 289] on input "Select an option" at bounding box center [673, 282] width 17 height 17
click at [457, 338] on span "Select an option" at bounding box center [448, 341] width 17 height 17
click at [457, 338] on input "Select an option" at bounding box center [448, 341] width 17 height 17
click at [583, 348] on span "Select an option" at bounding box center [581, 341] width 17 height 17
click at [583, 348] on input "Select an option" at bounding box center [581, 341] width 17 height 17
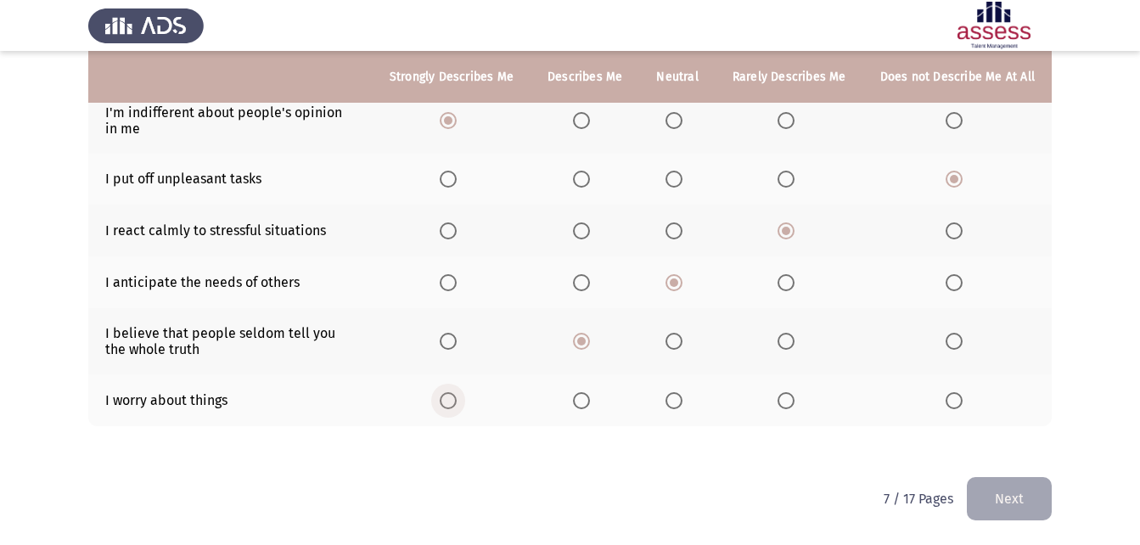
click at [457, 401] on span "Select an option" at bounding box center [448, 400] width 17 height 17
click at [457, 401] on input "Select an option" at bounding box center [448, 400] width 17 height 17
click at [1009, 484] on button "Next" at bounding box center [1009, 498] width 85 height 43
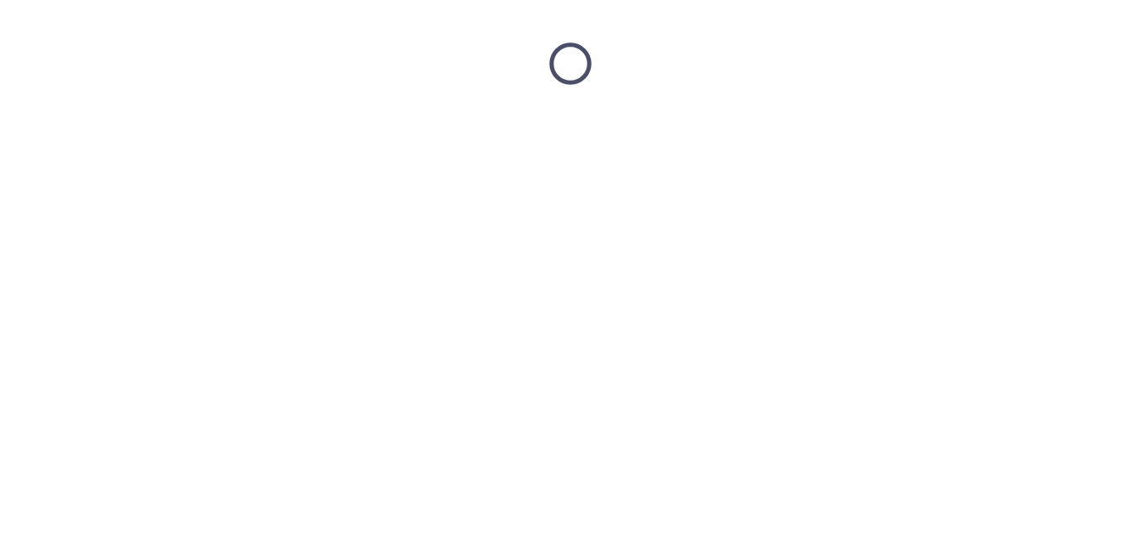
scroll to position [0, 0]
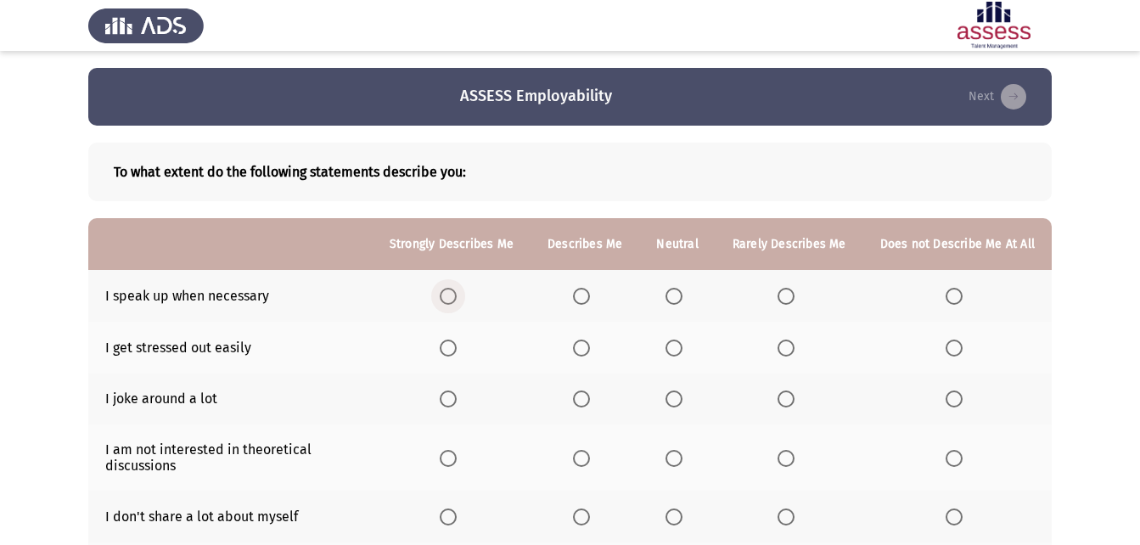
click at [457, 297] on span "Select an option" at bounding box center [448, 296] width 17 height 17
click at [457, 297] on input "Select an option" at bounding box center [448, 296] width 17 height 17
click at [457, 353] on span "Select an option" at bounding box center [448, 347] width 17 height 17
click at [457, 353] on input "Select an option" at bounding box center [448, 347] width 17 height 17
click at [682, 396] on span "Select an option" at bounding box center [673, 398] width 17 height 17
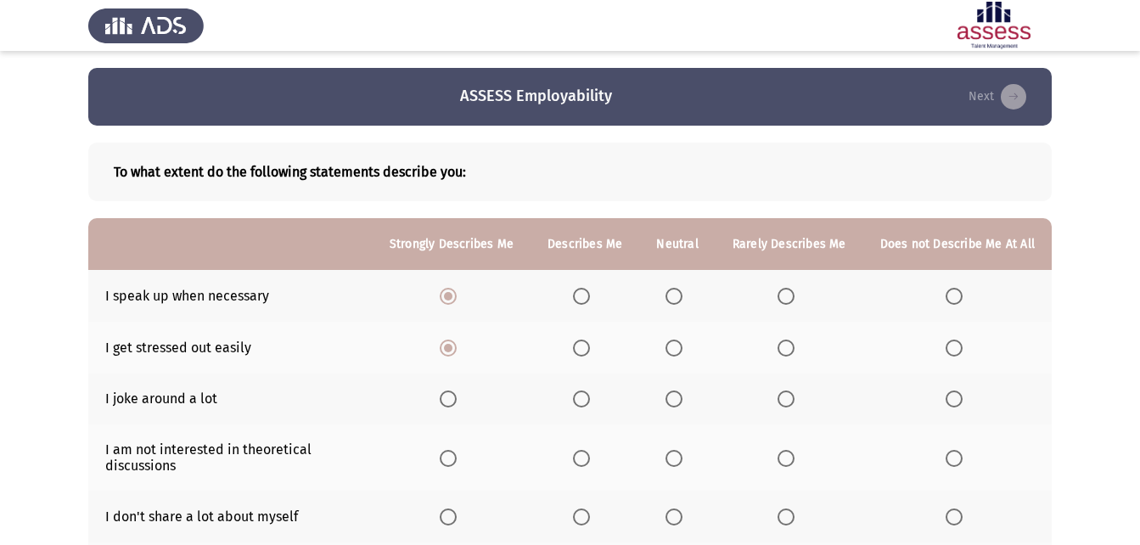
click at [682, 396] on input "Select an option" at bounding box center [673, 398] width 17 height 17
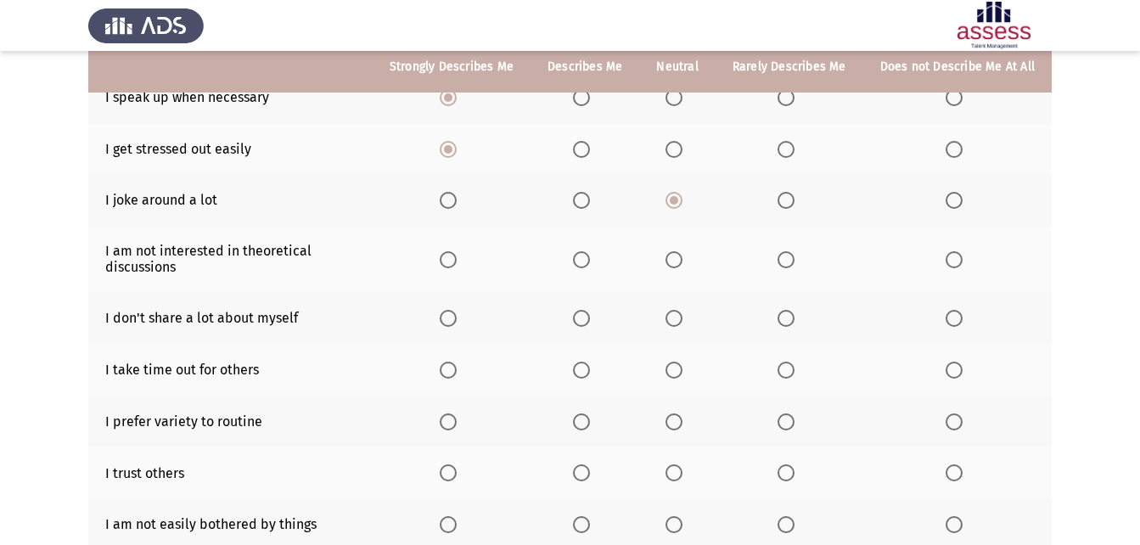
scroll to position [170, 0]
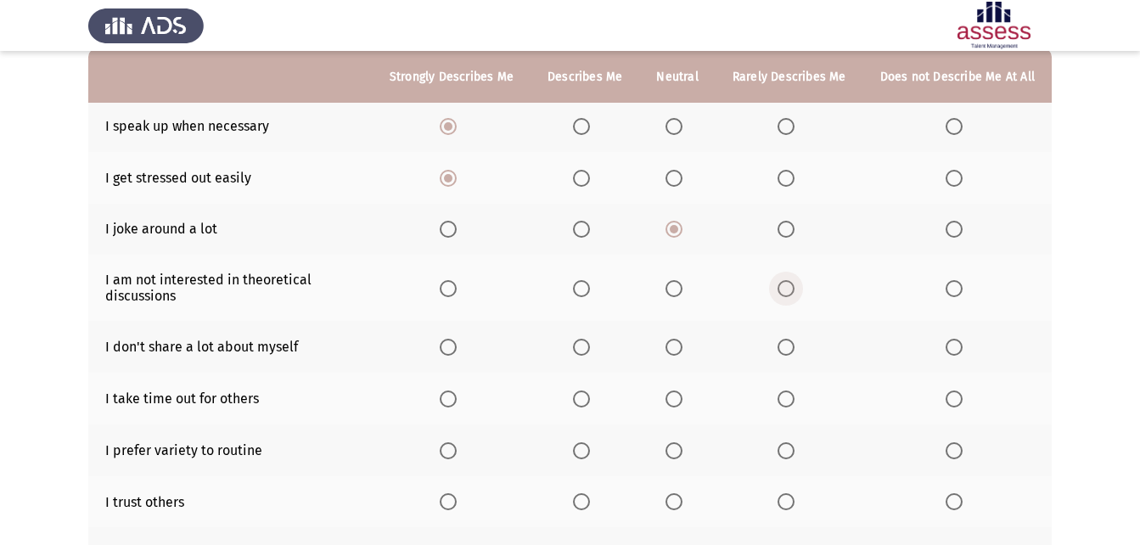
click at [794, 291] on span "Select an option" at bounding box center [785, 288] width 17 height 17
click at [794, 291] on input "Select an option" at bounding box center [785, 288] width 17 height 17
click at [785, 345] on span "Select an option" at bounding box center [785, 347] width 17 height 17
click at [785, 345] on input "Select an option" at bounding box center [785, 347] width 17 height 17
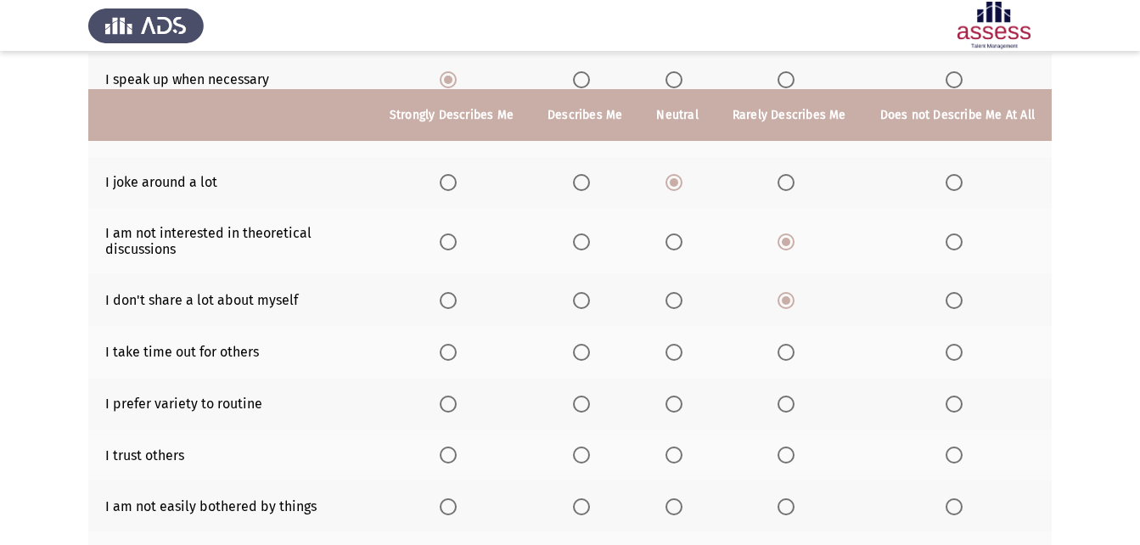
scroll to position [255, 0]
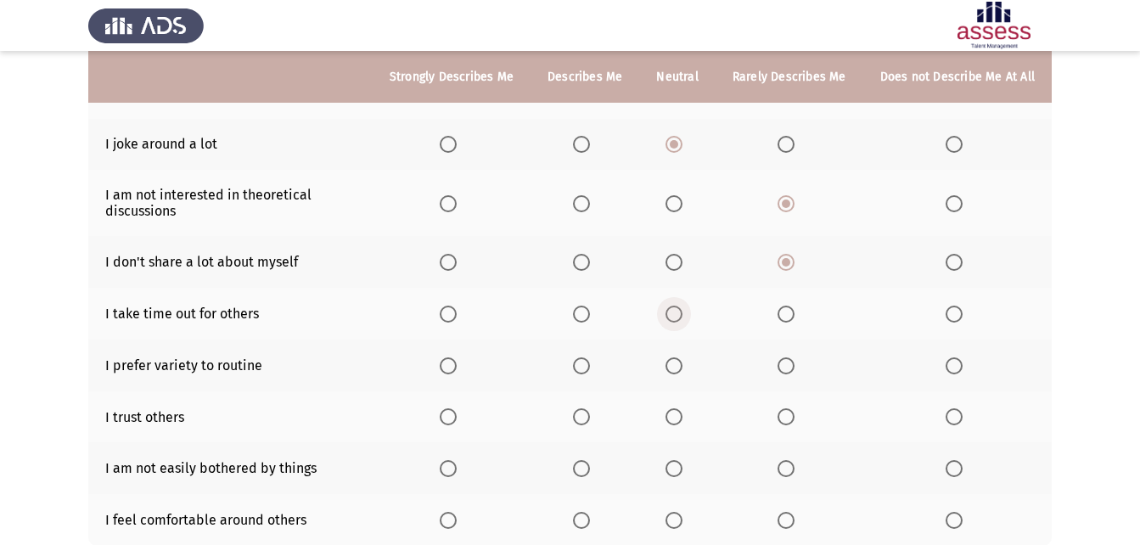
click at [678, 310] on span "Select an option" at bounding box center [673, 314] width 17 height 17
click at [678, 310] on input "Select an option" at bounding box center [673, 314] width 17 height 17
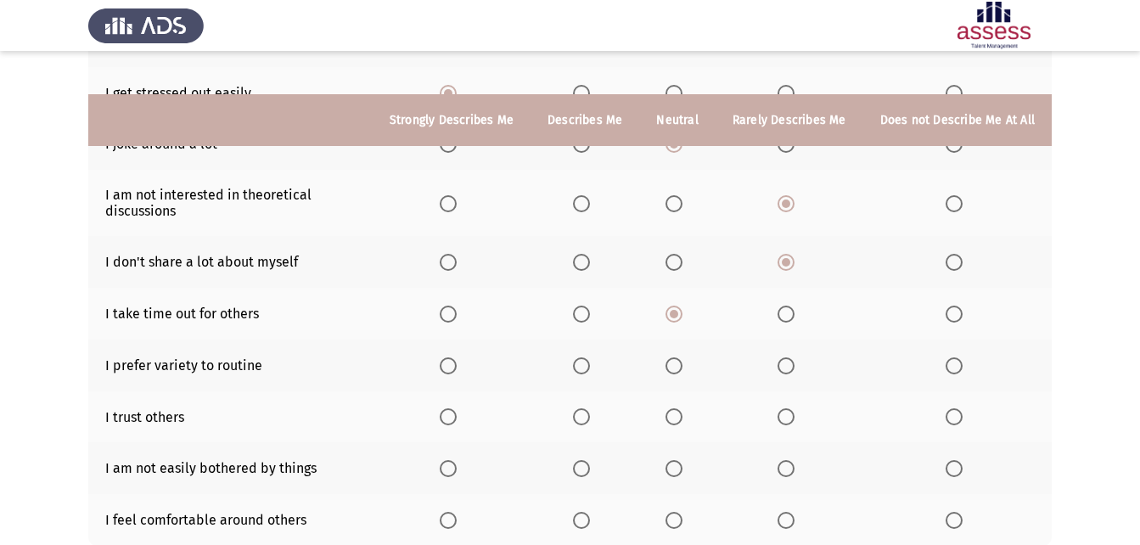
scroll to position [339, 0]
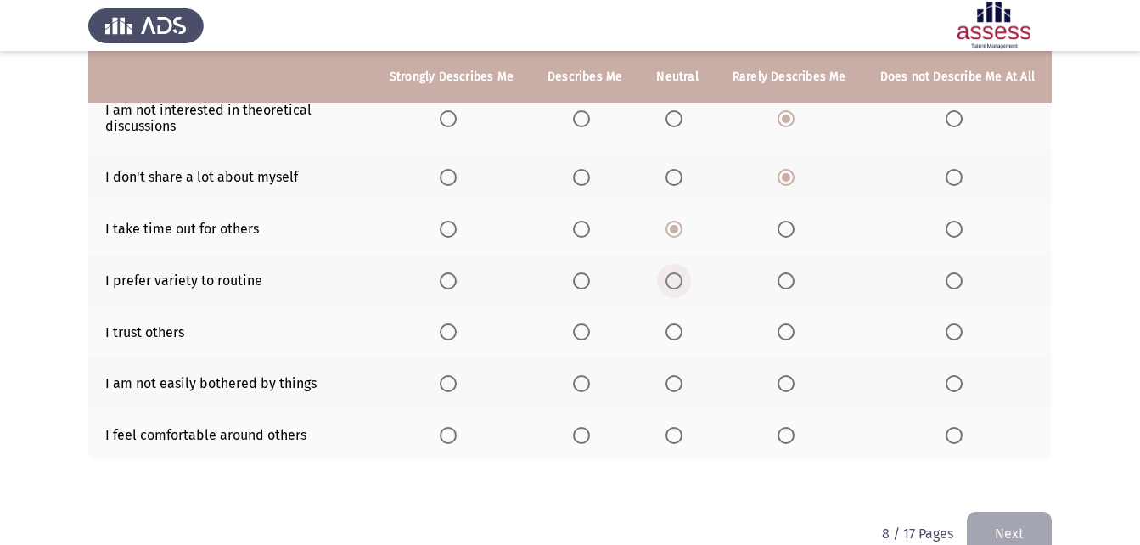
click at [682, 280] on span "Select an option" at bounding box center [673, 280] width 17 height 17
click at [682, 280] on input "Select an option" at bounding box center [673, 280] width 17 height 17
click at [590, 331] on span "Select an option" at bounding box center [581, 331] width 17 height 17
click at [590, 331] on input "Select an option" at bounding box center [581, 331] width 17 height 17
click at [786, 378] on span "Select an option" at bounding box center [785, 383] width 17 height 17
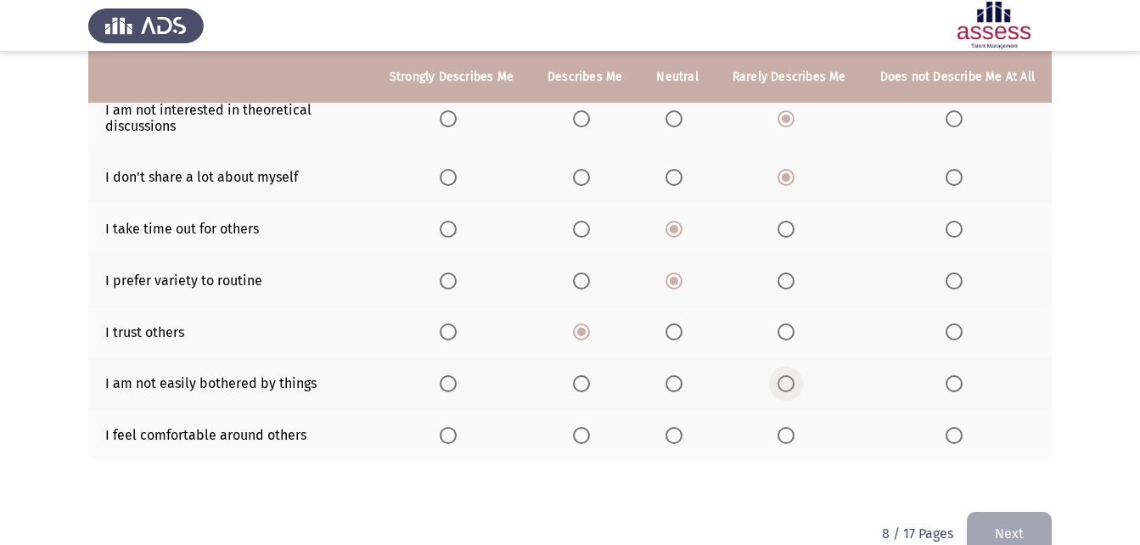
click at [786, 378] on input "Select an option" at bounding box center [785, 383] width 17 height 17
click at [583, 434] on span "Select an option" at bounding box center [581, 435] width 17 height 17
click at [583, 434] on input "Select an option" at bounding box center [581, 435] width 17 height 17
click at [682, 432] on span "Select an option" at bounding box center [673, 435] width 17 height 17
click at [682, 432] on input "Select an option" at bounding box center [673, 435] width 17 height 17
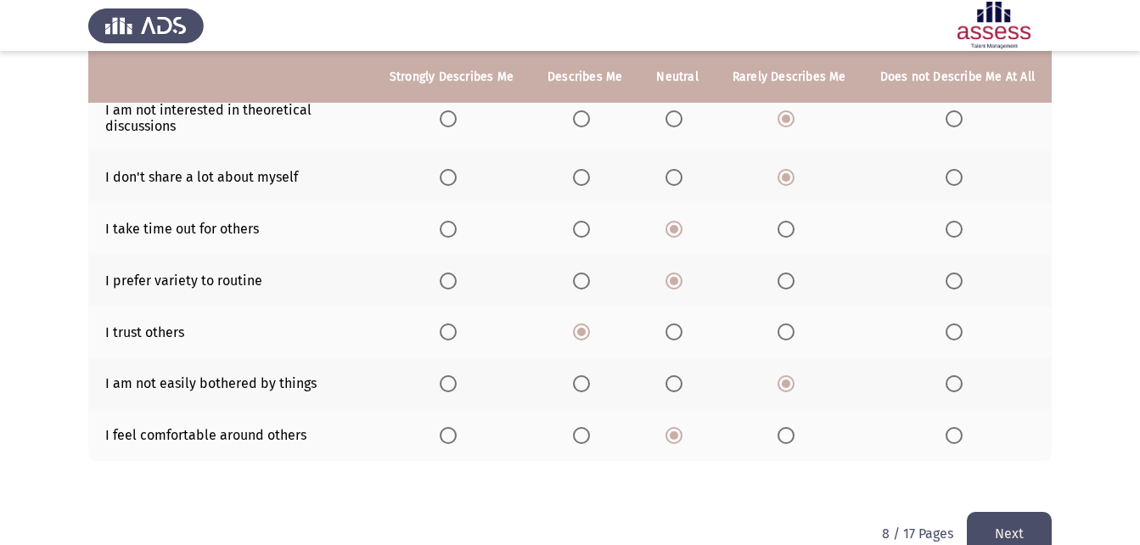
click at [1035, 521] on button "Next" at bounding box center [1009, 533] width 85 height 43
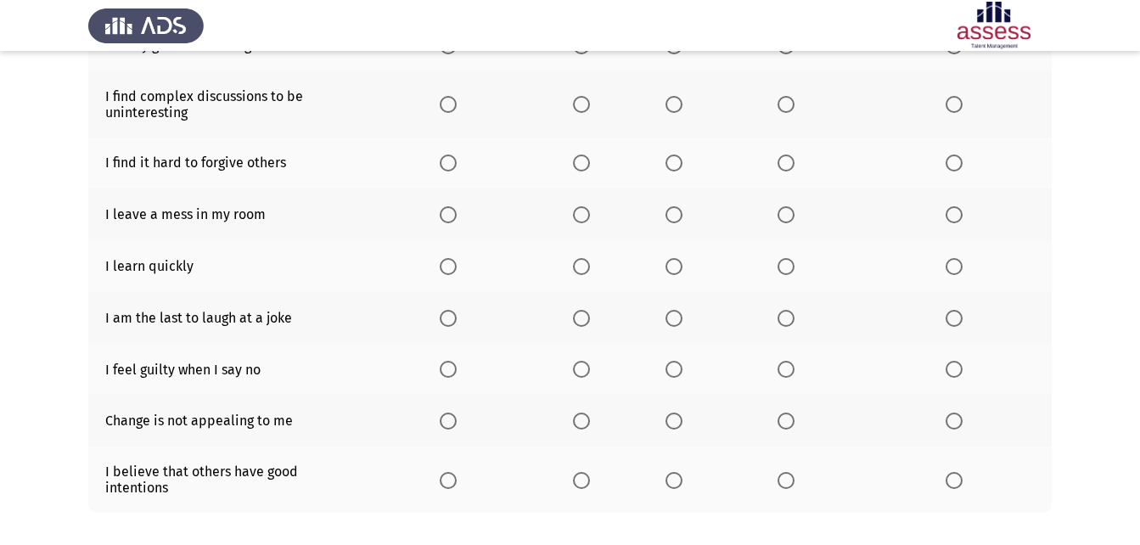
scroll to position [170, 0]
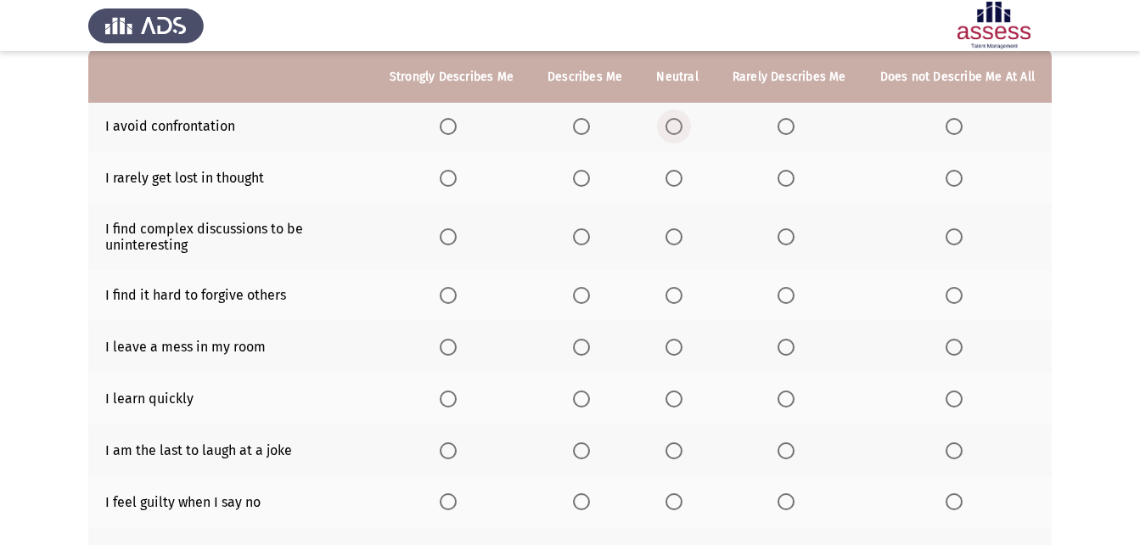
click at [682, 129] on span "Select an option" at bounding box center [673, 126] width 17 height 17
click at [682, 129] on input "Select an option" at bounding box center [673, 126] width 17 height 17
click at [682, 180] on span "Select an option" at bounding box center [673, 178] width 17 height 17
click at [682, 180] on input "Select an option" at bounding box center [673, 178] width 17 height 17
click at [782, 300] on span "Select an option" at bounding box center [785, 295] width 17 height 17
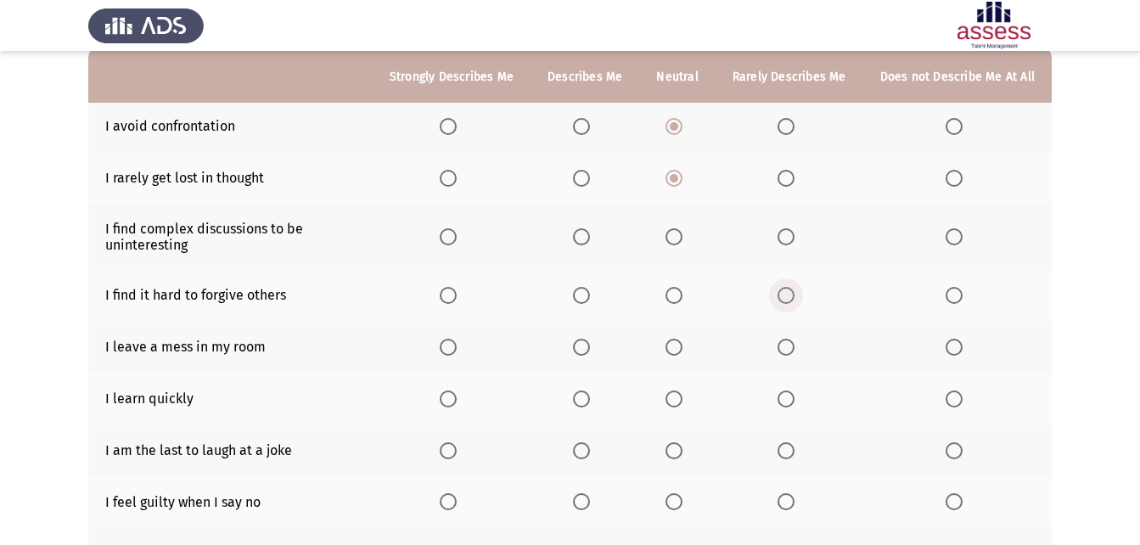
click at [782, 300] on input "Select an option" at bounding box center [785, 295] width 17 height 17
click at [588, 239] on span "Select an option" at bounding box center [581, 236] width 17 height 17
click at [588, 239] on input "Select an option" at bounding box center [581, 236] width 17 height 17
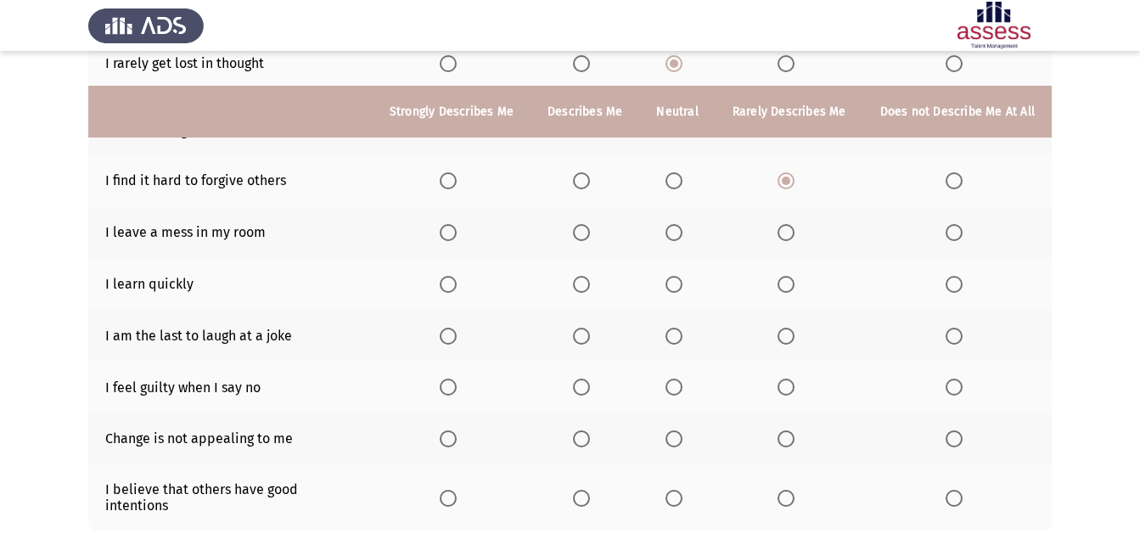
scroll to position [255, 0]
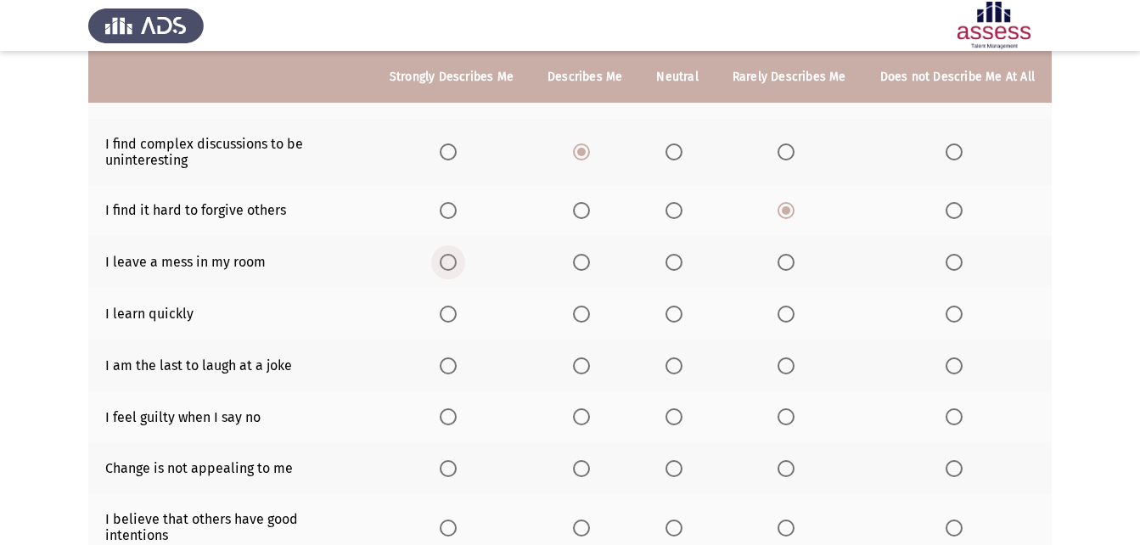
click at [452, 266] on span "Select an option" at bounding box center [448, 262] width 17 height 17
click at [452, 266] on input "Select an option" at bounding box center [448, 262] width 17 height 17
click at [590, 317] on span "Select an option" at bounding box center [581, 314] width 17 height 17
click at [590, 317] on input "Select an option" at bounding box center [581, 314] width 17 height 17
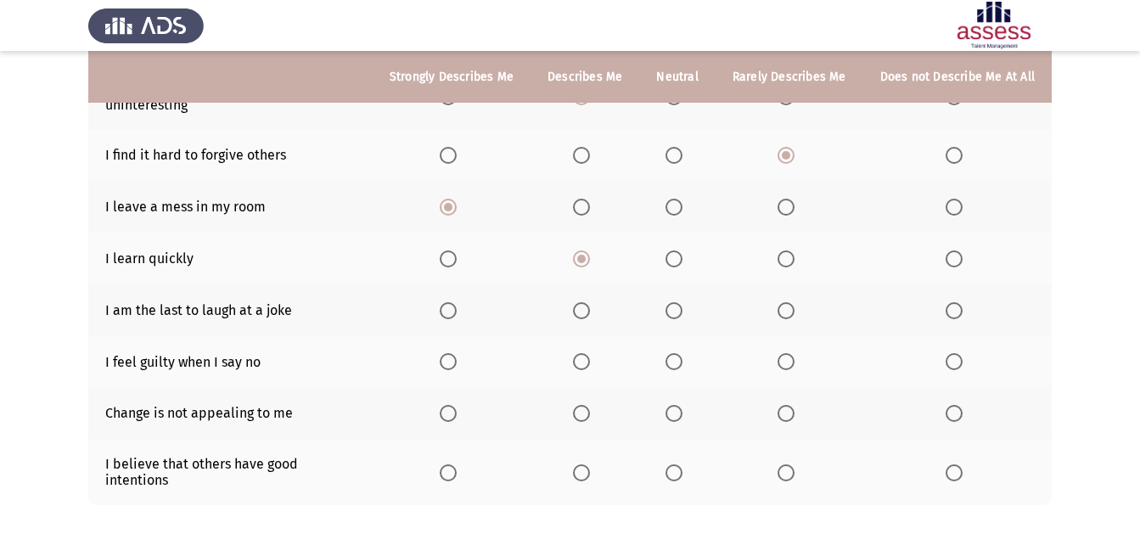
scroll to position [339, 0]
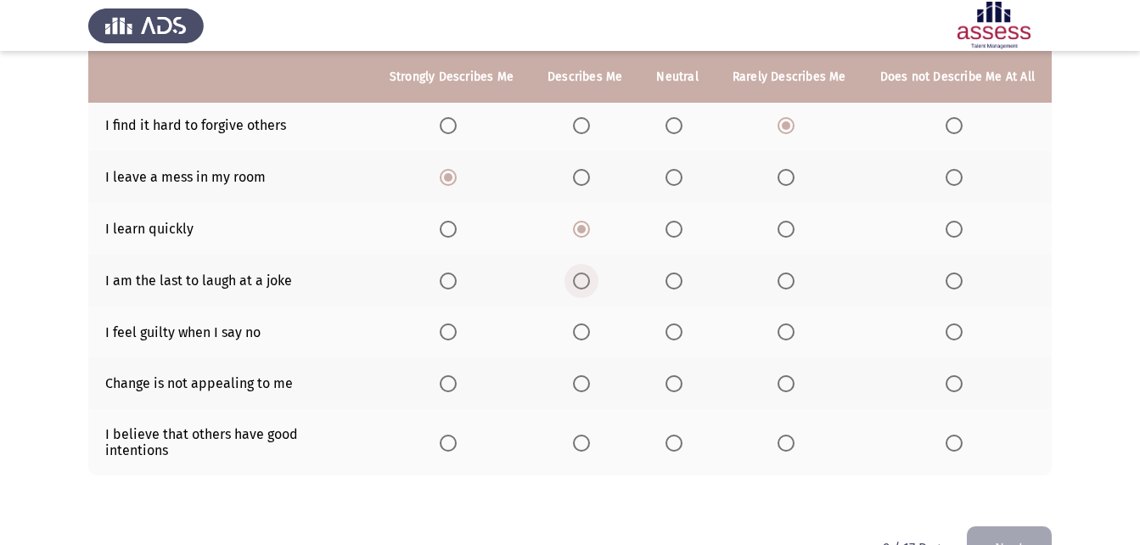
click at [585, 281] on span "Select an option" at bounding box center [581, 280] width 17 height 17
click at [585, 281] on input "Select an option" at bounding box center [581, 280] width 17 height 17
click at [590, 334] on span "Select an option" at bounding box center [581, 331] width 17 height 17
click at [590, 334] on input "Select an option" at bounding box center [581, 331] width 17 height 17
click at [682, 384] on span "Select an option" at bounding box center [673, 383] width 17 height 17
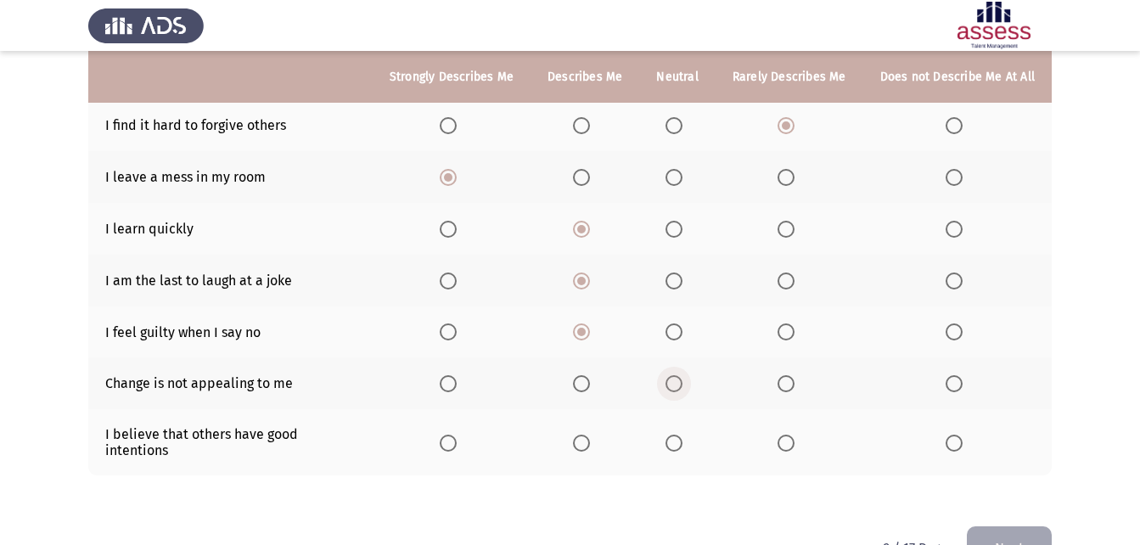
click at [682, 384] on input "Select an option" at bounding box center [673, 383] width 17 height 17
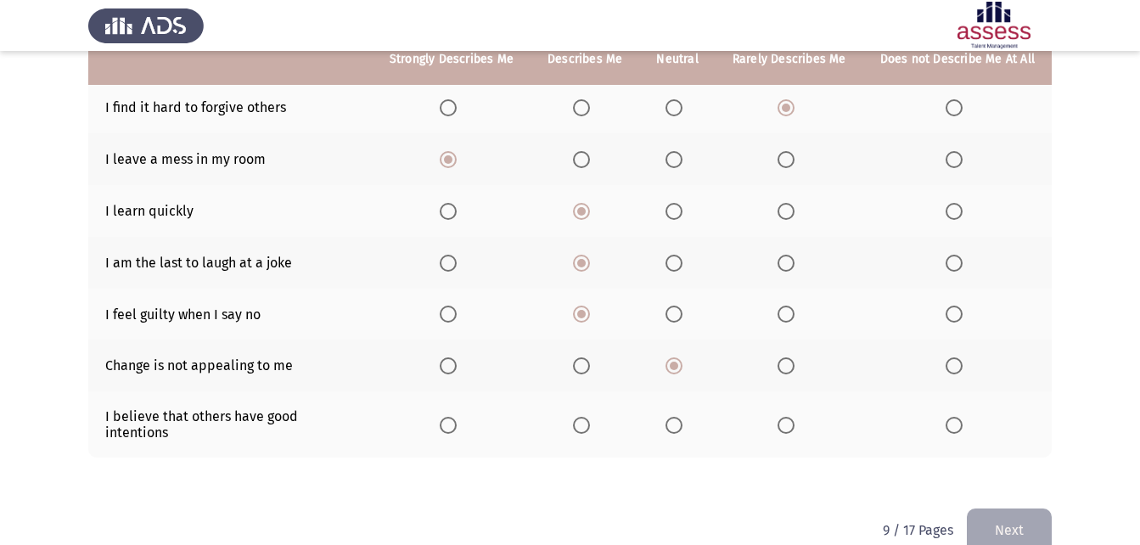
scroll to position [374, 0]
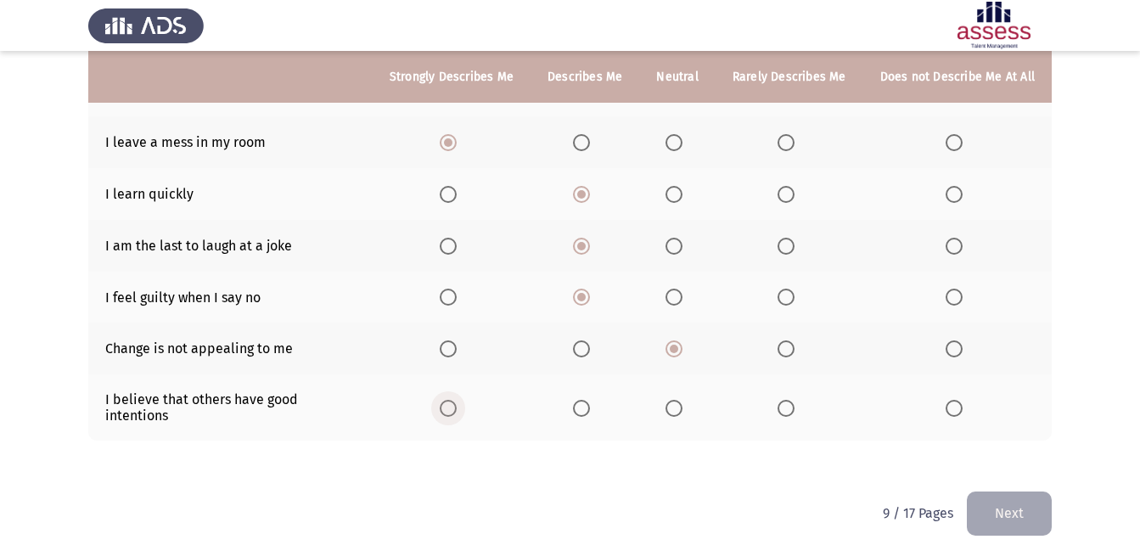
click at [457, 400] on span "Select an option" at bounding box center [448, 408] width 17 height 17
click at [457, 400] on input "Select an option" at bounding box center [448, 408] width 17 height 17
click at [1024, 500] on button "Next" at bounding box center [1009, 512] width 85 height 43
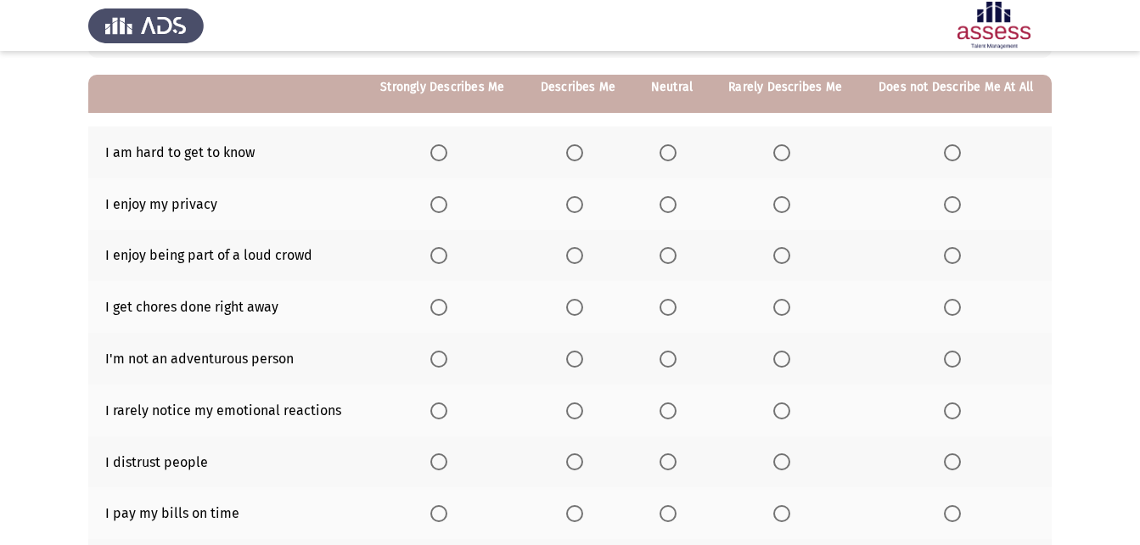
scroll to position [170, 0]
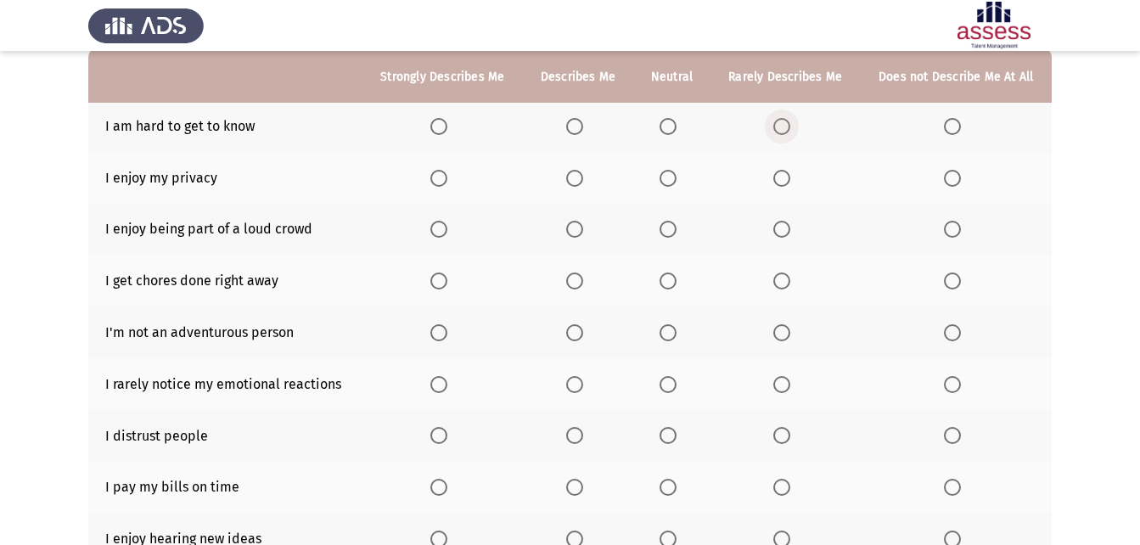
click at [779, 126] on span "Select an option" at bounding box center [781, 126] width 17 height 17
click at [779, 126] on input "Select an option" at bounding box center [781, 126] width 17 height 17
click at [788, 183] on span "Select an option" at bounding box center [781, 178] width 17 height 17
click at [788, 183] on input "Select an option" at bounding box center [781, 178] width 17 height 17
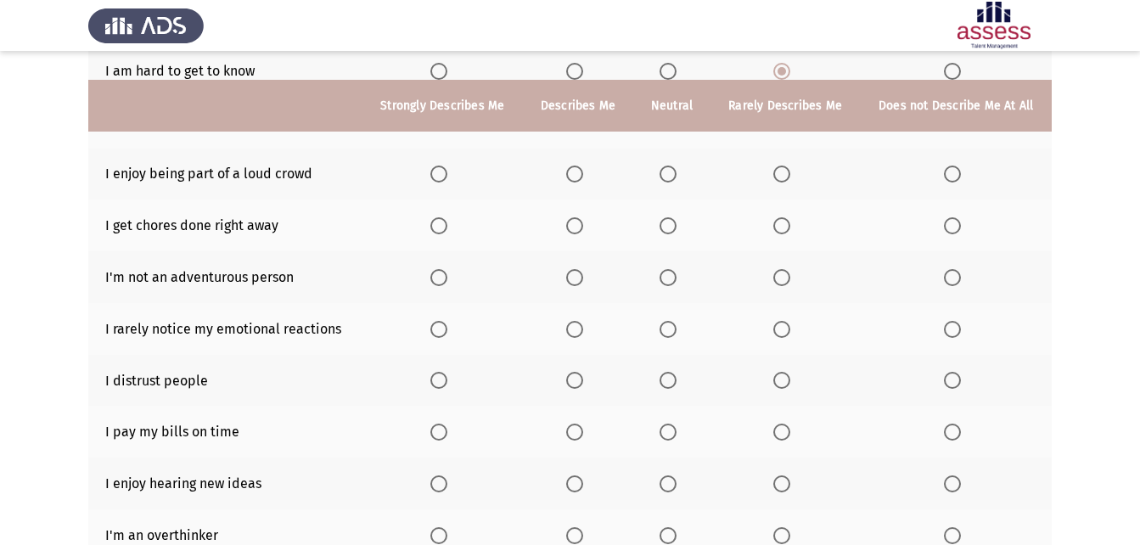
scroll to position [255, 0]
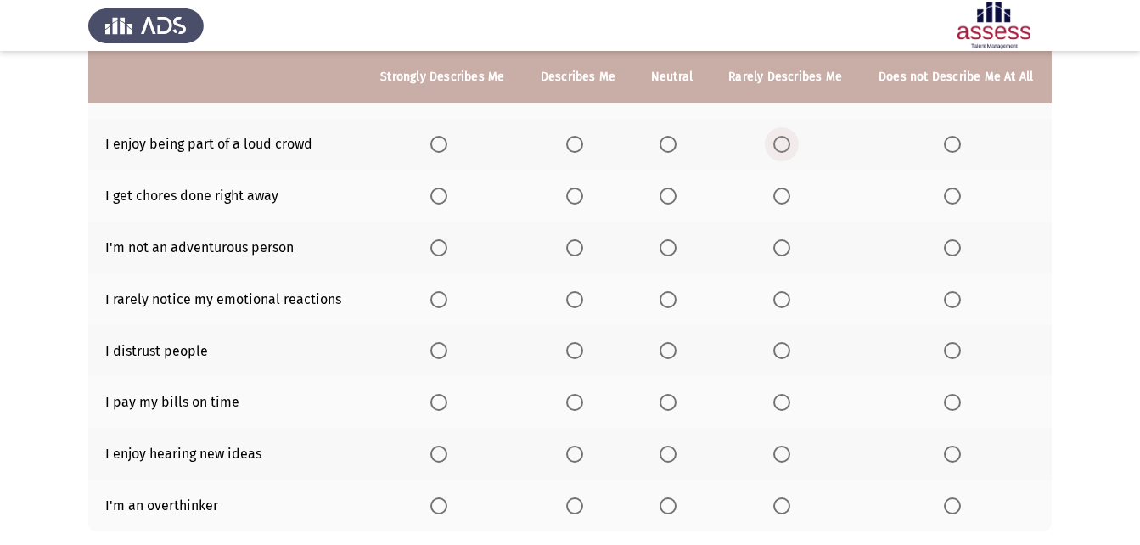
click at [782, 144] on span "Select an option" at bounding box center [782, 144] width 0 height 0
click at [782, 144] on input "Select an option" at bounding box center [781, 144] width 17 height 17
click at [786, 198] on span "Select an option" at bounding box center [781, 196] width 17 height 17
click at [786, 198] on input "Select an option" at bounding box center [781, 196] width 17 height 17
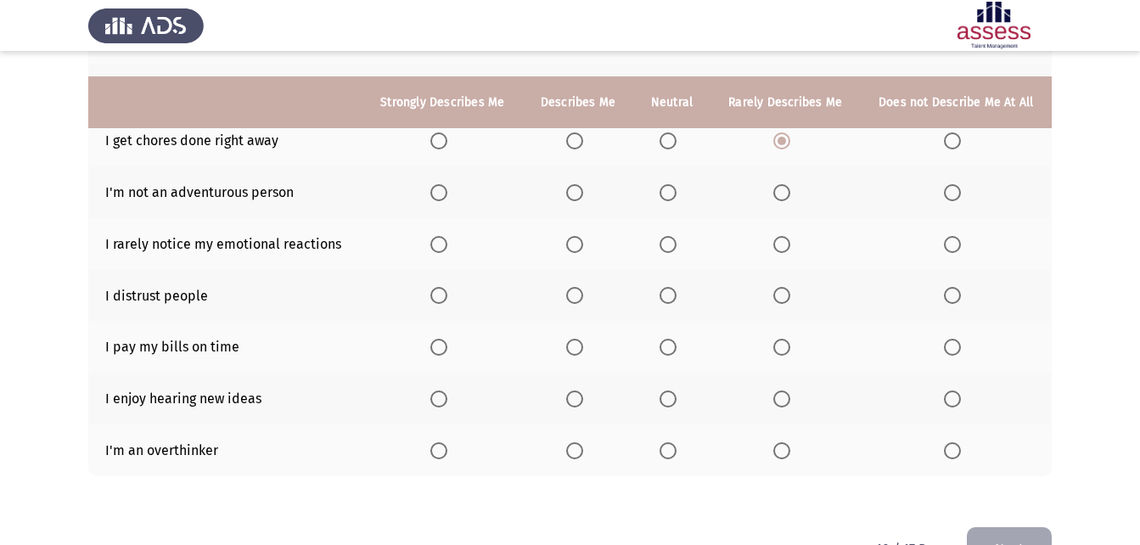
scroll to position [339, 0]
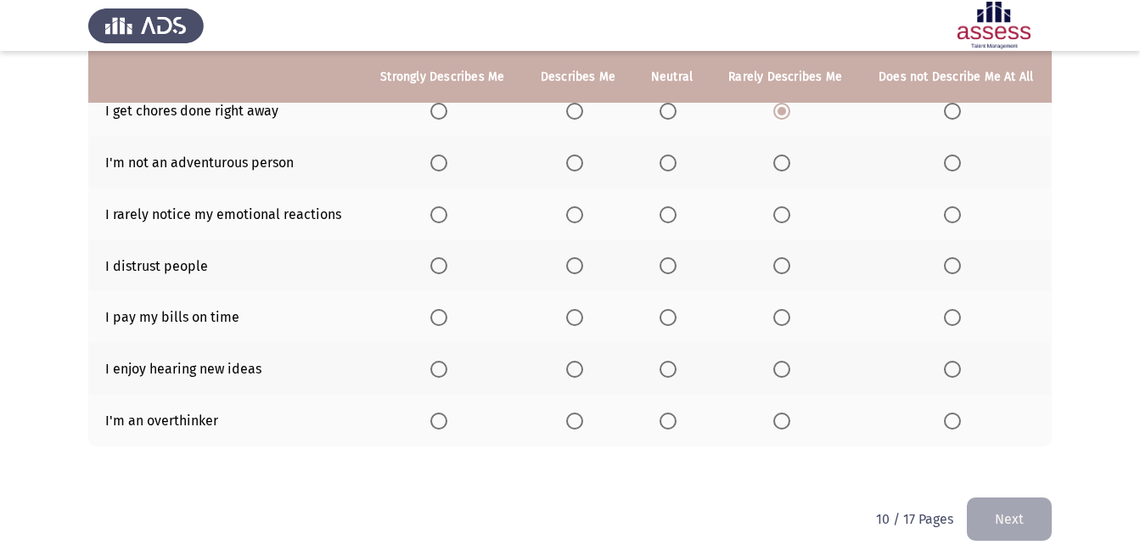
click at [951, 157] on span "Select an option" at bounding box center [952, 162] width 17 height 17
click at [951, 157] on input "Select an option" at bounding box center [952, 162] width 17 height 17
click at [954, 216] on span "Select an option" at bounding box center [952, 214] width 17 height 17
click at [954, 216] on input "Select an option" at bounding box center [952, 214] width 17 height 17
click at [947, 267] on span "Select an option" at bounding box center [952, 265] width 17 height 17
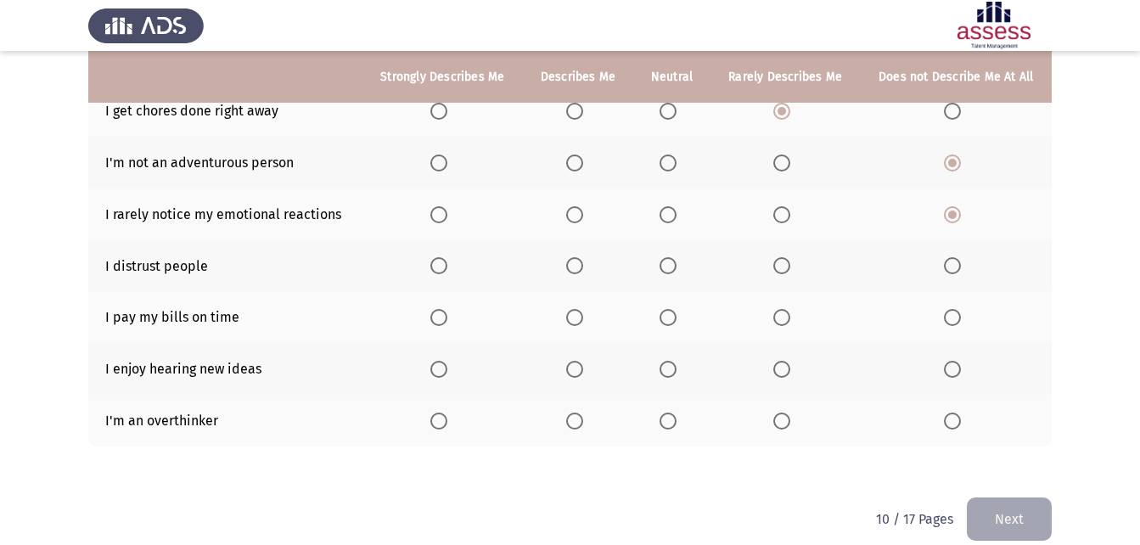
click at [947, 267] on input "Select an option" at bounding box center [952, 265] width 17 height 17
click at [776, 322] on span "Select an option" at bounding box center [781, 317] width 17 height 17
click at [776, 322] on input "Select an option" at bounding box center [781, 317] width 17 height 17
click at [663, 315] on span "Select an option" at bounding box center [667, 317] width 17 height 17
click at [663, 315] on input "Select an option" at bounding box center [667, 317] width 17 height 17
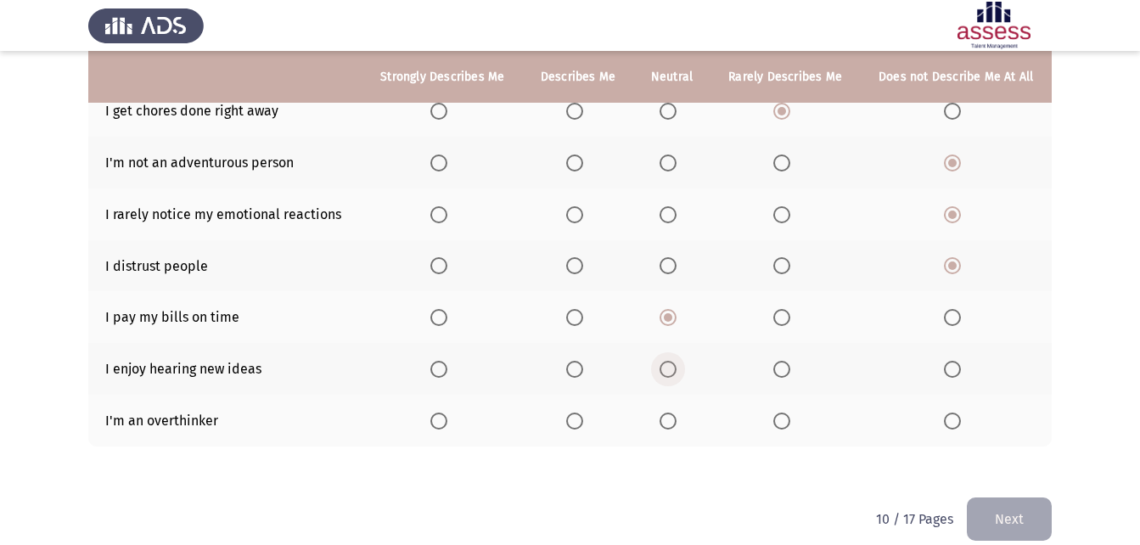
click at [671, 367] on span "Select an option" at bounding box center [667, 369] width 17 height 17
click at [671, 367] on input "Select an option" at bounding box center [667, 369] width 17 height 17
click at [564, 373] on th at bounding box center [578, 369] width 110 height 52
click at [579, 367] on span "Select an option" at bounding box center [574, 369] width 17 height 17
click at [579, 367] on input "Select an option" at bounding box center [574, 369] width 17 height 17
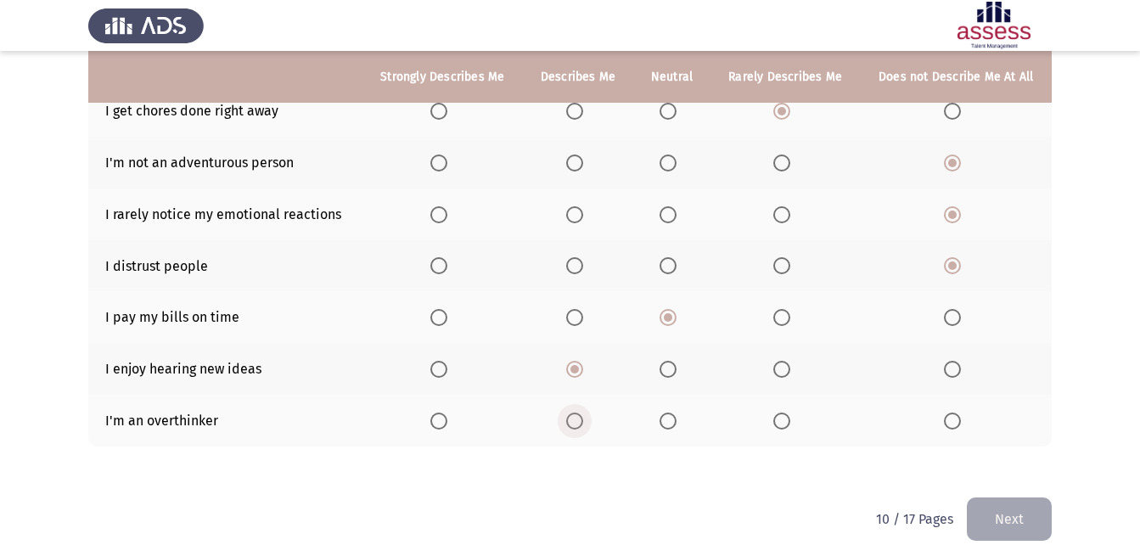
click at [575, 427] on span "Select an option" at bounding box center [574, 420] width 17 height 17
click at [575, 427] on input "Select an option" at bounding box center [574, 420] width 17 height 17
click at [1023, 507] on button "Next" at bounding box center [1009, 518] width 85 height 43
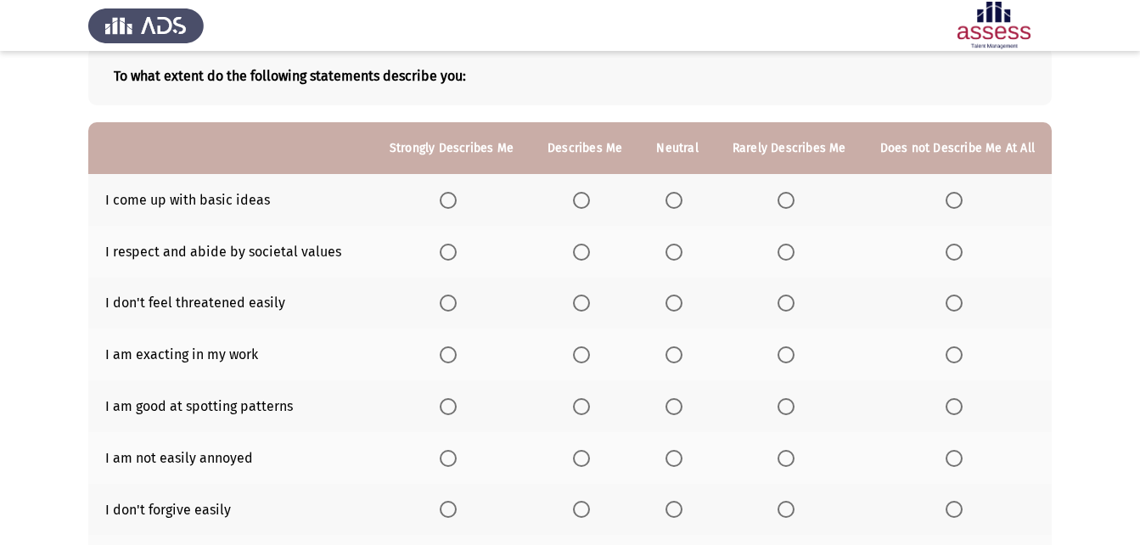
scroll to position [0, 0]
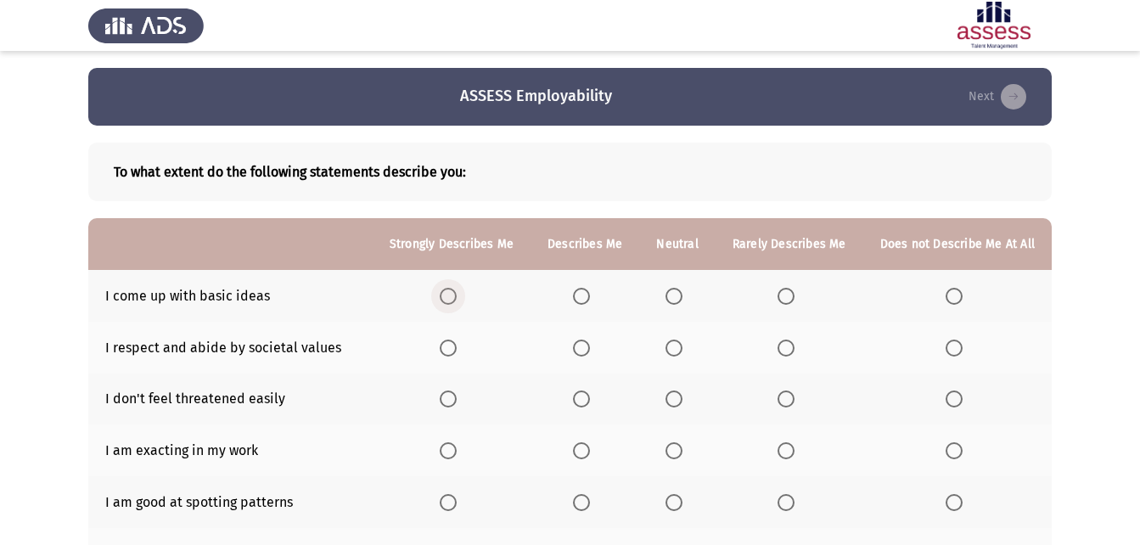
click at [457, 298] on span "Select an option" at bounding box center [448, 296] width 17 height 17
click at [457, 298] on input "Select an option" at bounding box center [448, 296] width 17 height 17
click at [586, 345] on span "Select an option" at bounding box center [581, 347] width 17 height 17
click at [586, 345] on input "Select an option" at bounding box center [581, 347] width 17 height 17
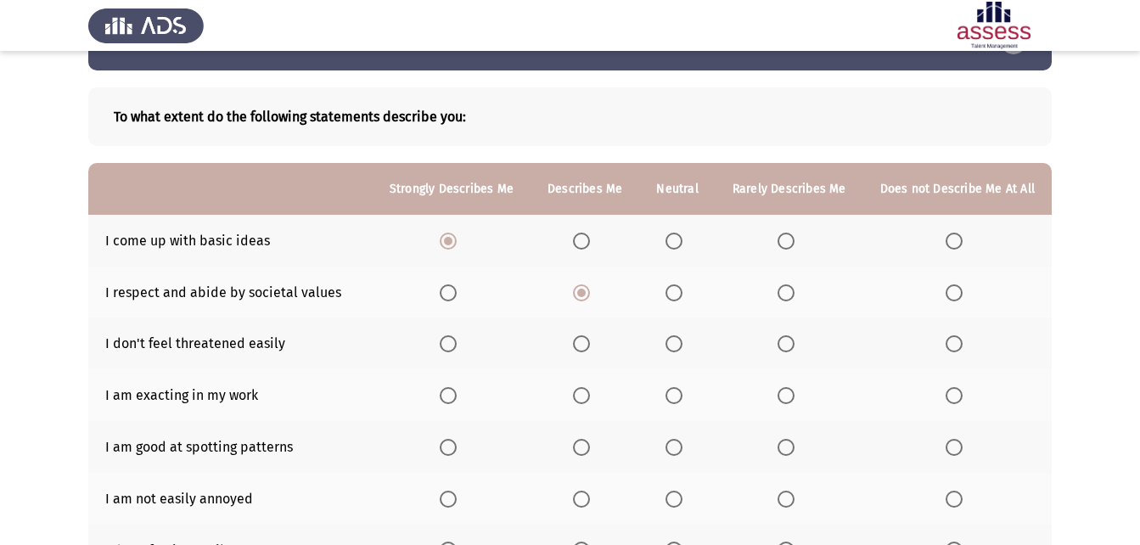
scroll to position [85, 0]
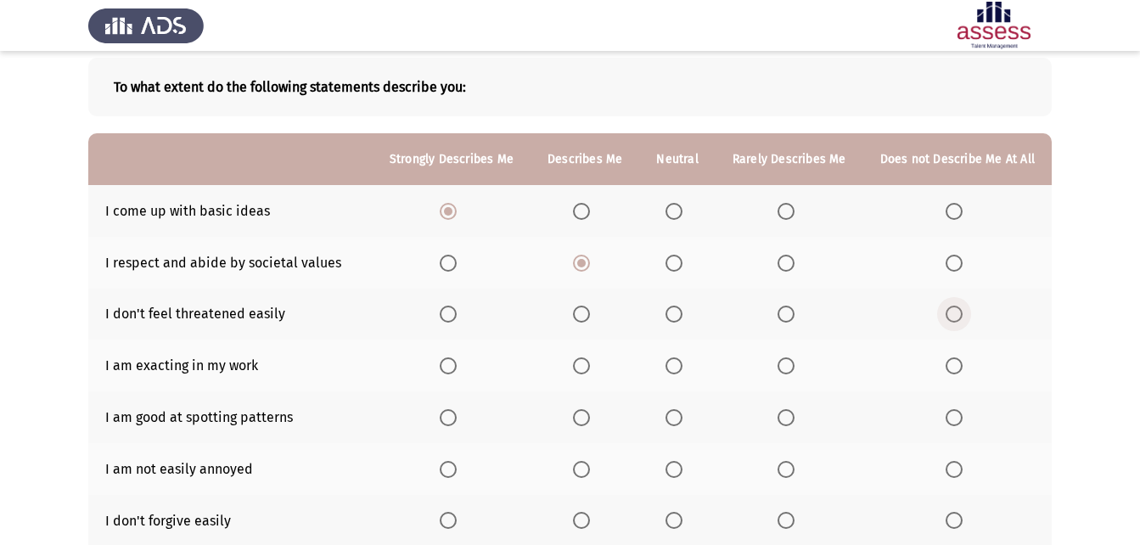
click at [959, 315] on span "Select an option" at bounding box center [953, 314] width 17 height 17
click at [959, 315] on input "Select an option" at bounding box center [953, 314] width 17 height 17
click at [586, 373] on span "Select an option" at bounding box center [581, 365] width 17 height 17
click at [586, 373] on input "Select an option" at bounding box center [581, 365] width 17 height 17
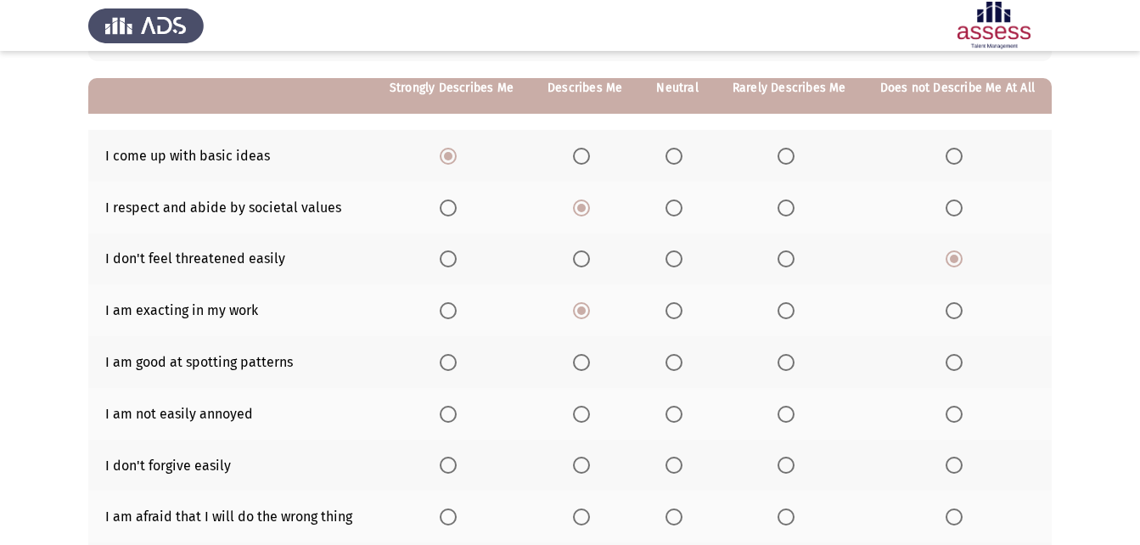
scroll to position [170, 0]
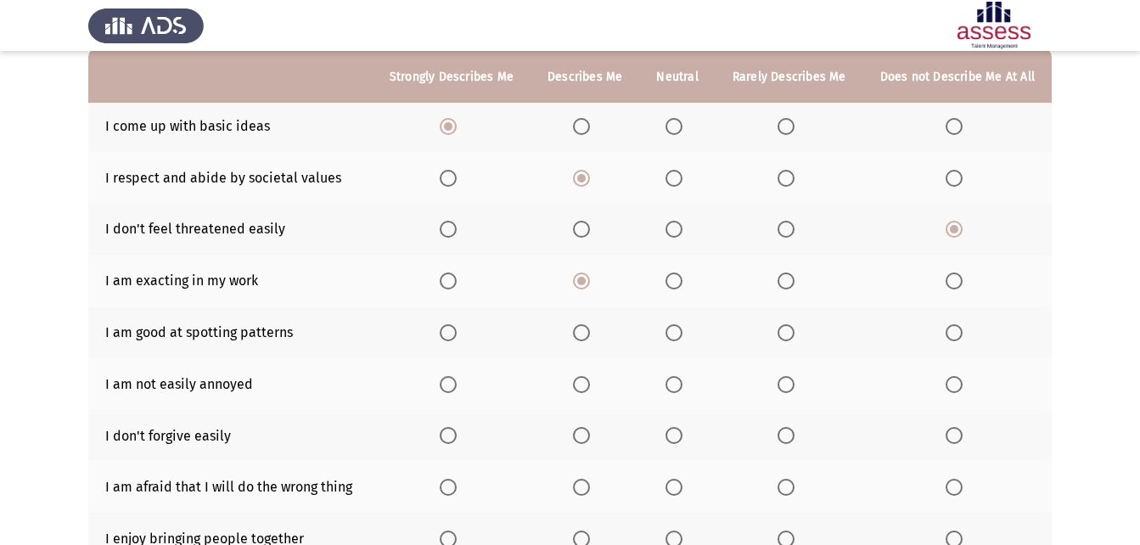
click at [788, 332] on span "Select an option" at bounding box center [785, 332] width 17 height 17
click at [788, 332] on input "Select an option" at bounding box center [785, 332] width 17 height 17
click at [794, 386] on span "Select an option" at bounding box center [785, 384] width 17 height 17
click at [794, 386] on input "Select an option" at bounding box center [785, 384] width 17 height 17
click at [682, 438] on span "Select an option" at bounding box center [673, 435] width 17 height 17
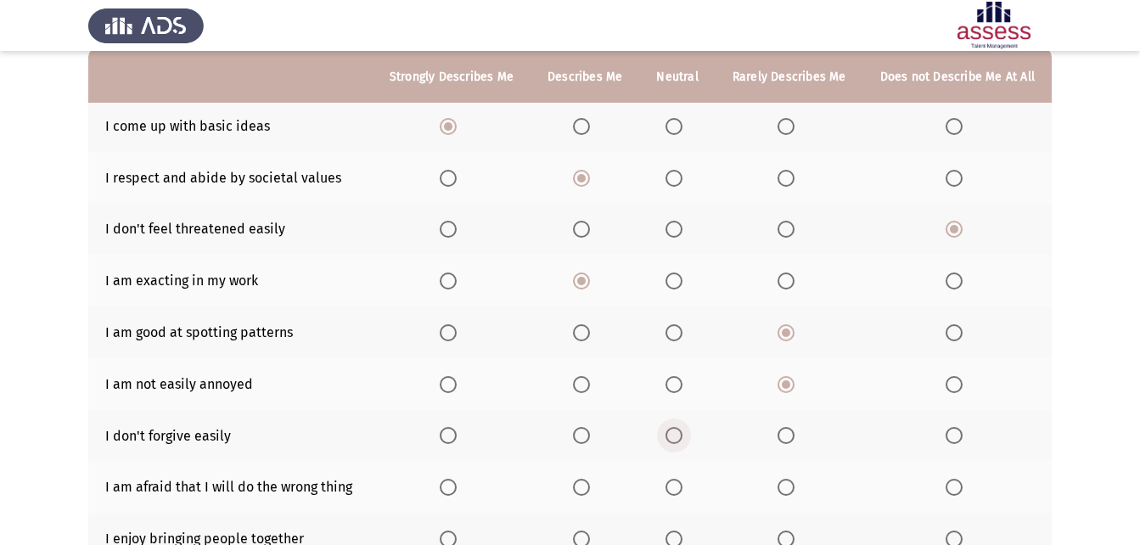
click at [682, 438] on input "Select an option" at bounding box center [673, 435] width 17 height 17
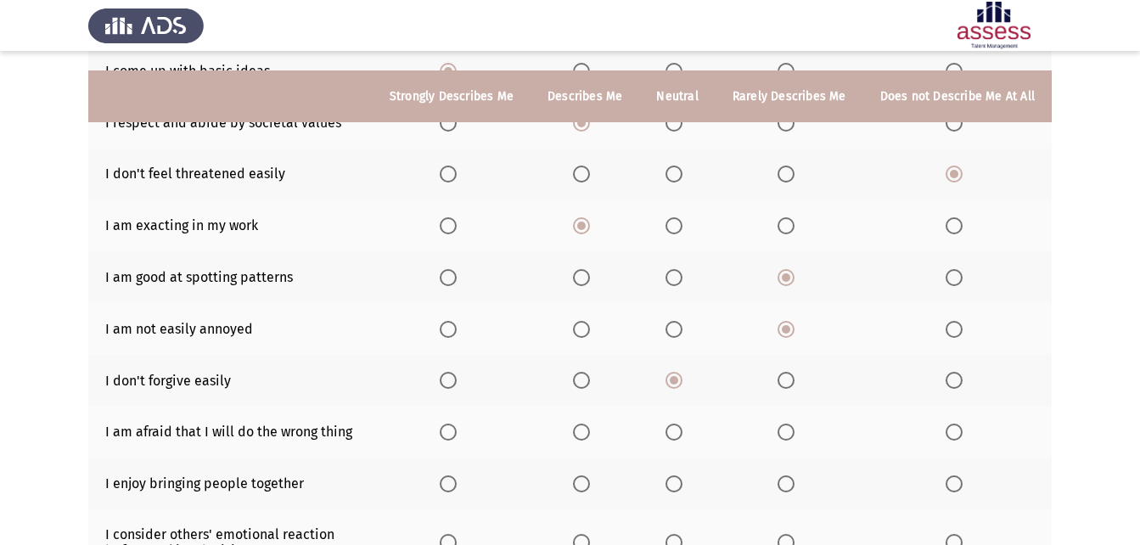
scroll to position [255, 0]
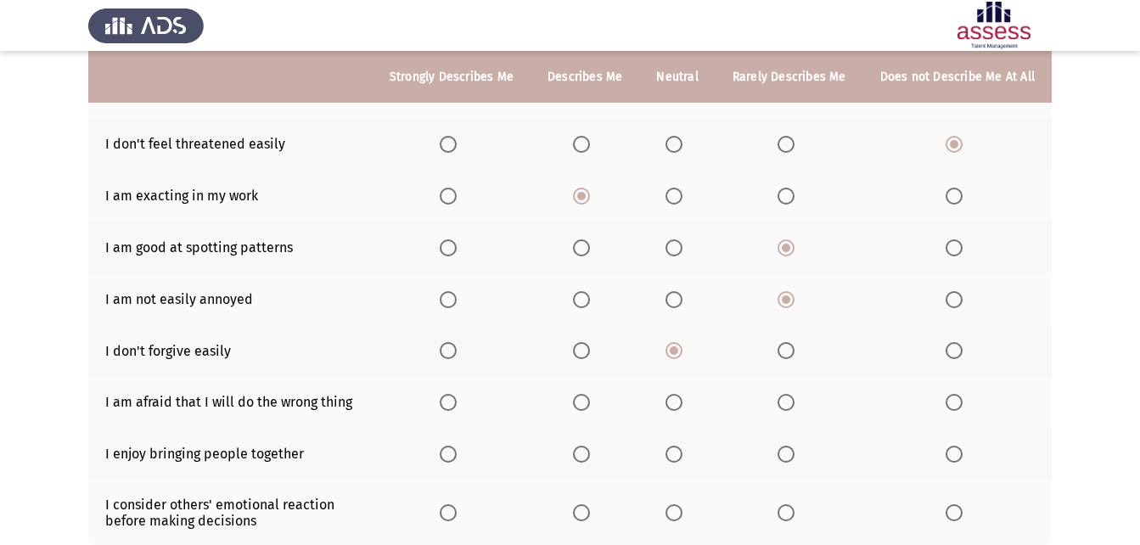
click at [450, 407] on span "Select an option" at bounding box center [448, 402] width 17 height 17
click at [450, 407] on input "Select an option" at bounding box center [448, 402] width 17 height 17
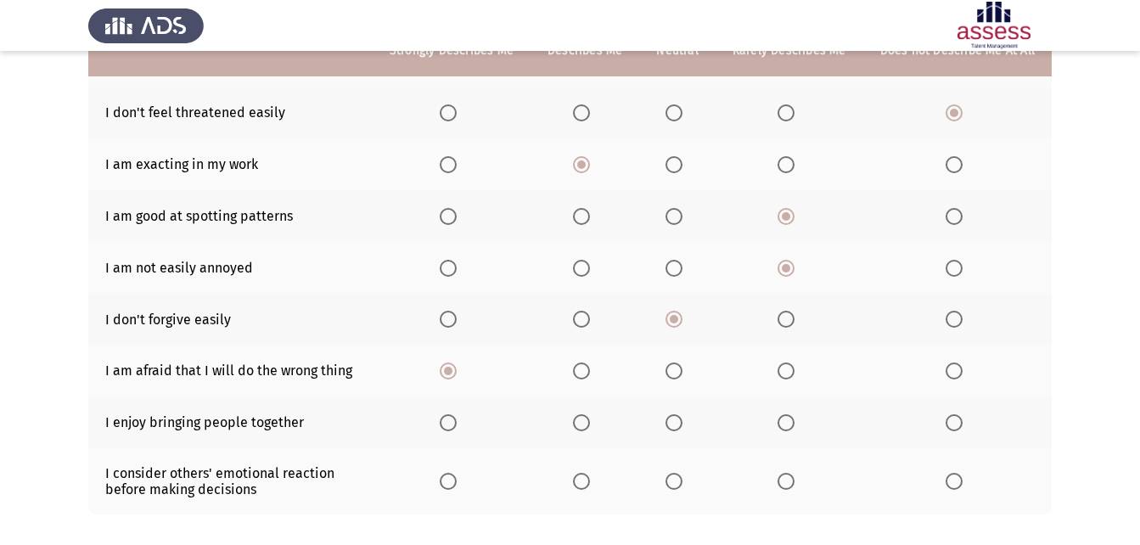
scroll to position [339, 0]
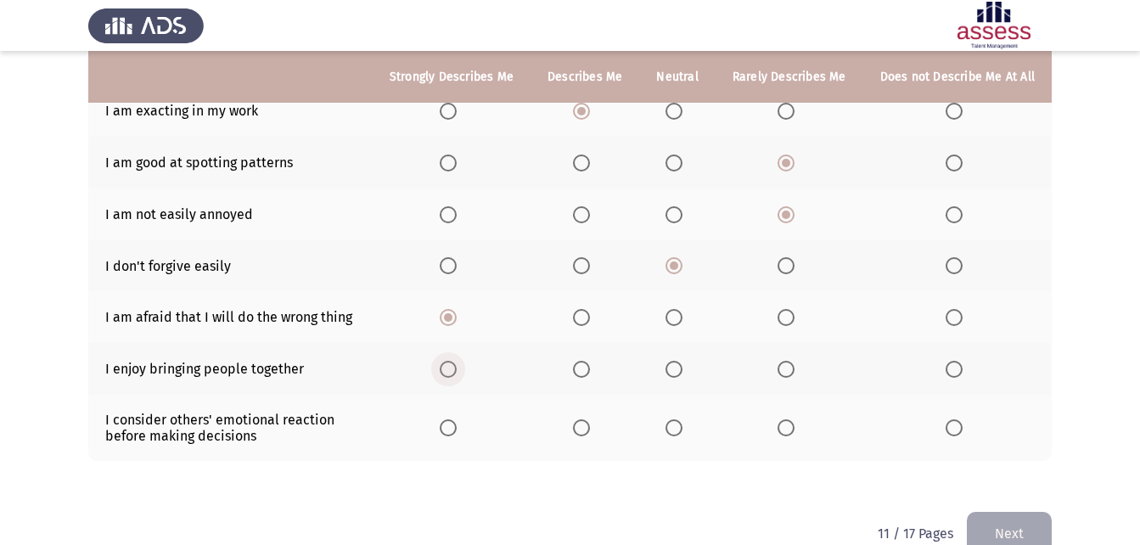
click at [453, 370] on span "Select an option" at bounding box center [448, 369] width 17 height 17
click at [453, 370] on input "Select an option" at bounding box center [448, 369] width 17 height 17
click at [457, 429] on span "Select an option" at bounding box center [448, 427] width 17 height 17
click at [457, 429] on input "Select an option" at bounding box center [448, 427] width 17 height 17
click at [1004, 520] on button "Next" at bounding box center [1009, 533] width 85 height 43
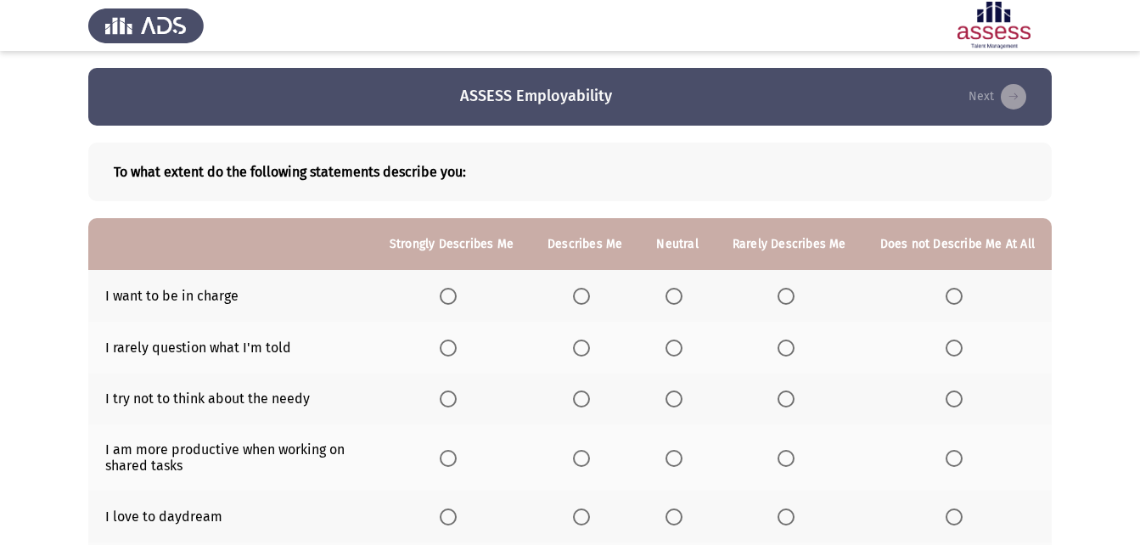
scroll to position [85, 0]
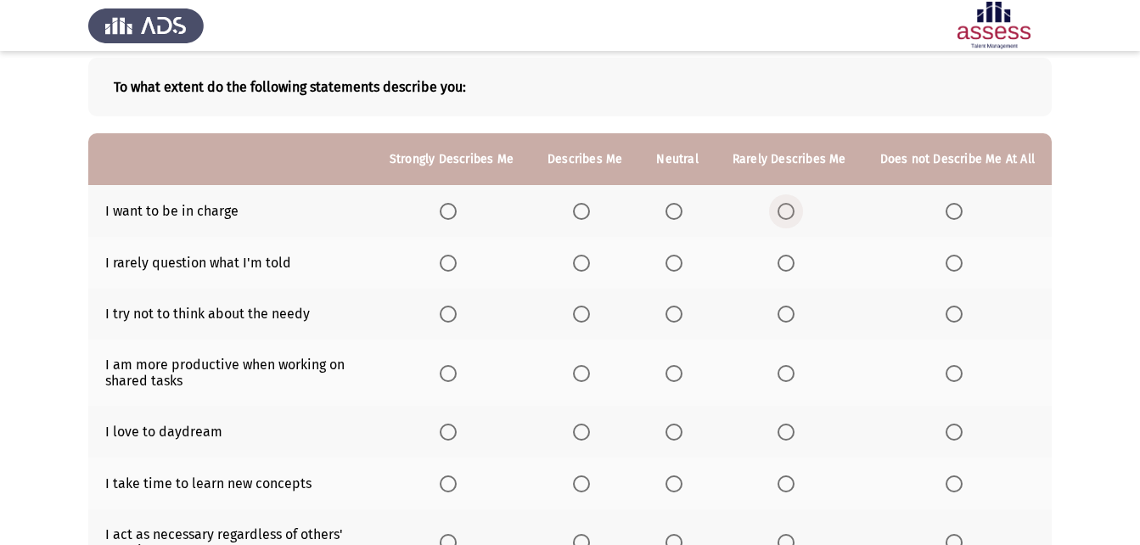
click at [783, 216] on span "Select an option" at bounding box center [785, 211] width 17 height 17
click at [783, 216] on input "Select an option" at bounding box center [785, 211] width 17 height 17
click at [793, 266] on span "Select an option" at bounding box center [785, 263] width 17 height 17
click at [793, 266] on input "Select an option" at bounding box center [785, 263] width 17 height 17
click at [786, 314] on span "Select an option" at bounding box center [786, 314] width 0 height 0
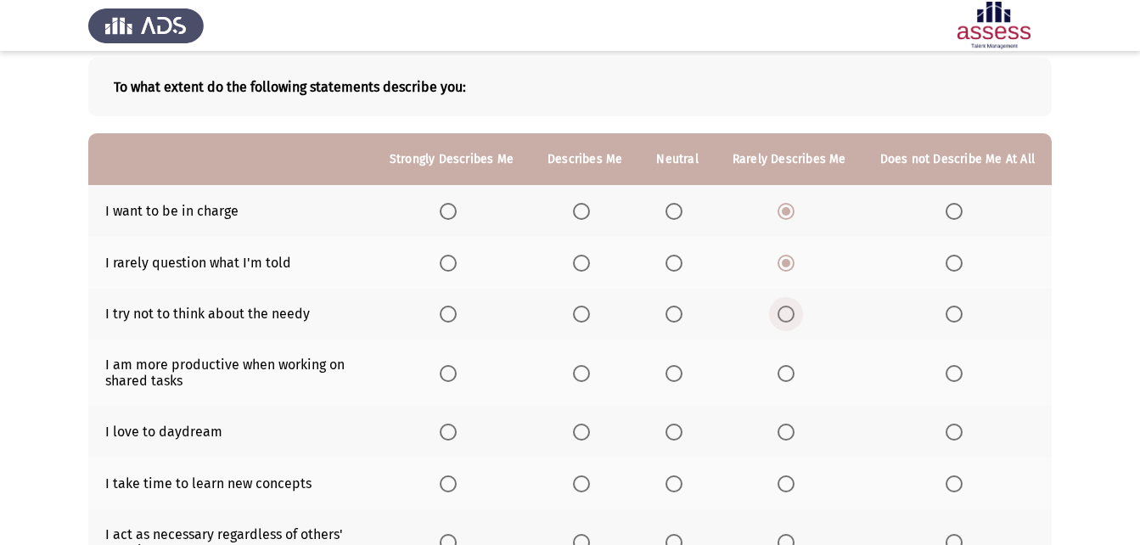
click at [789, 314] on input "Select an option" at bounding box center [785, 314] width 17 height 17
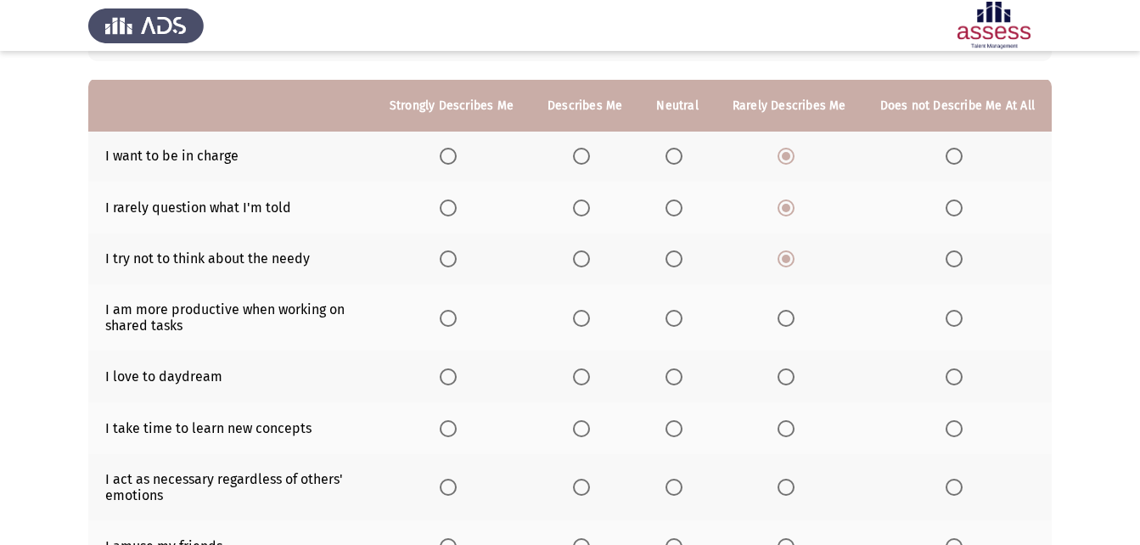
scroll to position [170, 0]
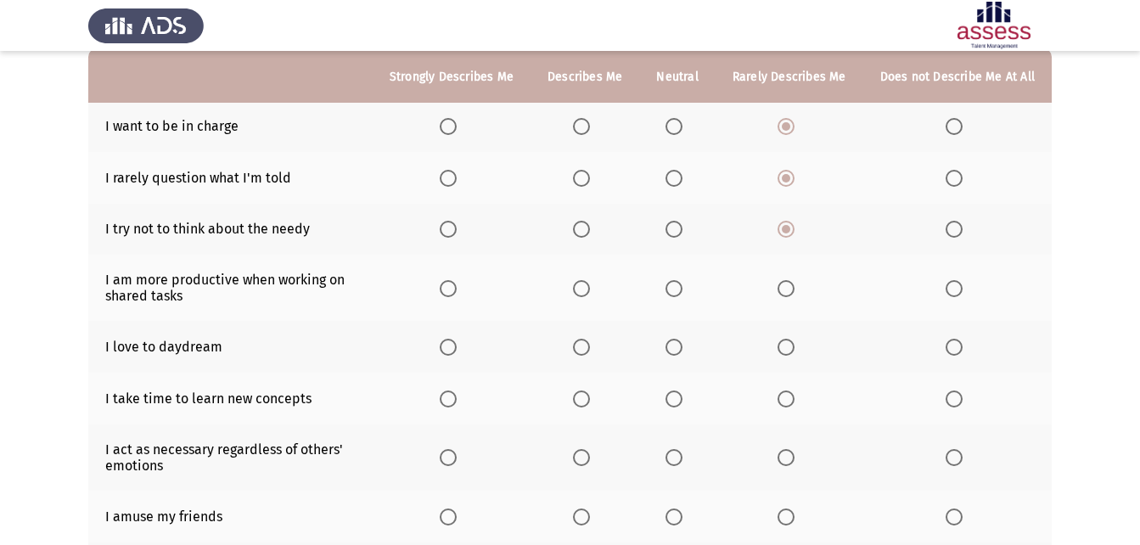
click at [455, 289] on span "Select an option" at bounding box center [448, 288] width 17 height 17
click at [455, 289] on input "Select an option" at bounding box center [448, 288] width 17 height 17
click at [452, 346] on span "Select an option" at bounding box center [448, 347] width 17 height 17
click at [452, 346] on input "Select an option" at bounding box center [448, 347] width 17 height 17
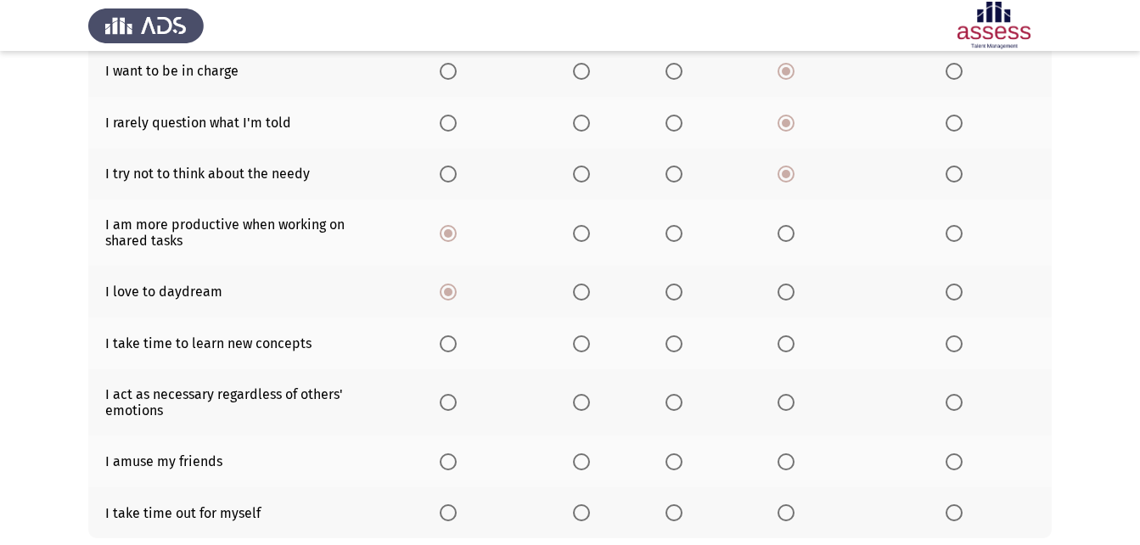
scroll to position [255, 0]
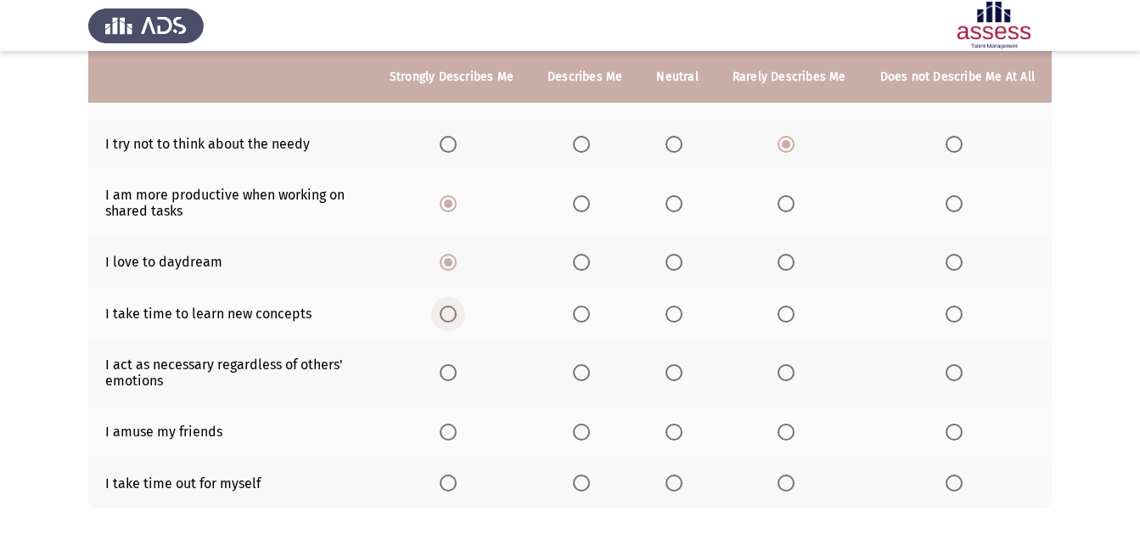
click at [457, 306] on span "Select an option" at bounding box center [448, 314] width 17 height 17
click at [457, 306] on input "Select an option" at bounding box center [448, 314] width 17 height 17
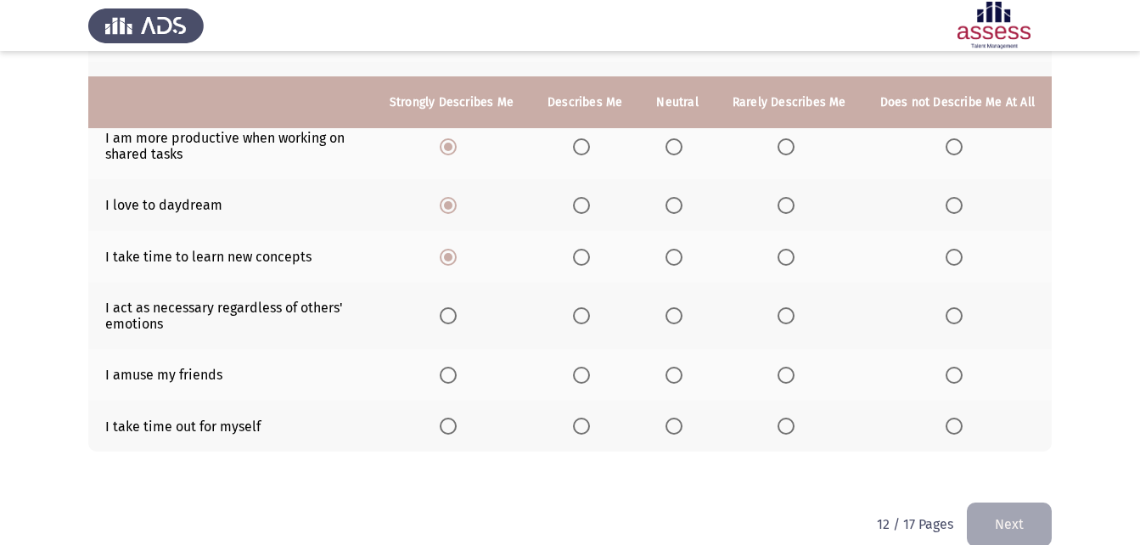
scroll to position [337, 0]
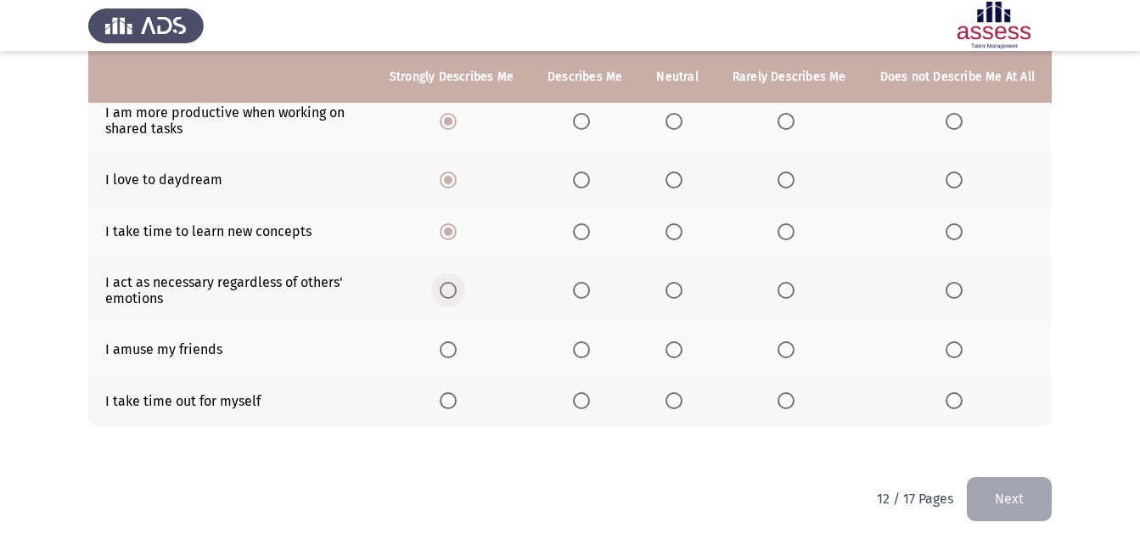
click at [457, 289] on span "Select an option" at bounding box center [448, 290] width 17 height 17
click at [457, 289] on input "Select an option" at bounding box center [448, 290] width 17 height 17
click at [951, 350] on span "Select an option" at bounding box center [953, 349] width 17 height 17
click at [951, 350] on input "Select an option" at bounding box center [953, 349] width 17 height 17
click at [676, 403] on span "Select an option" at bounding box center [673, 400] width 17 height 17
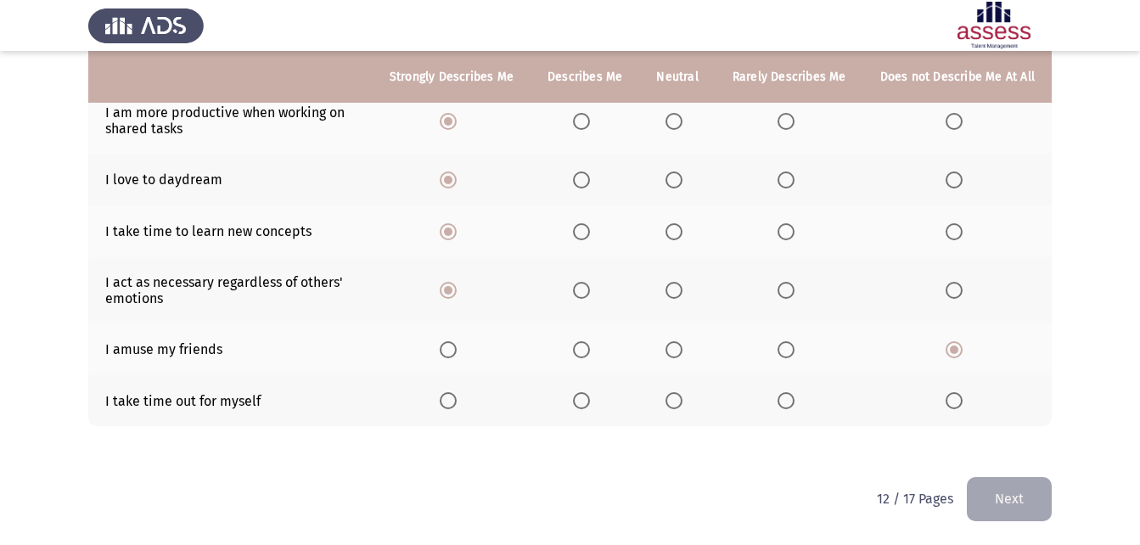
click at [676, 403] on input "Select an option" at bounding box center [673, 400] width 17 height 17
drag, startPoint x: 1034, startPoint y: 496, endPoint x: 1018, endPoint y: 497, distance: 15.4
click at [1033, 496] on button "Next" at bounding box center [1009, 498] width 85 height 43
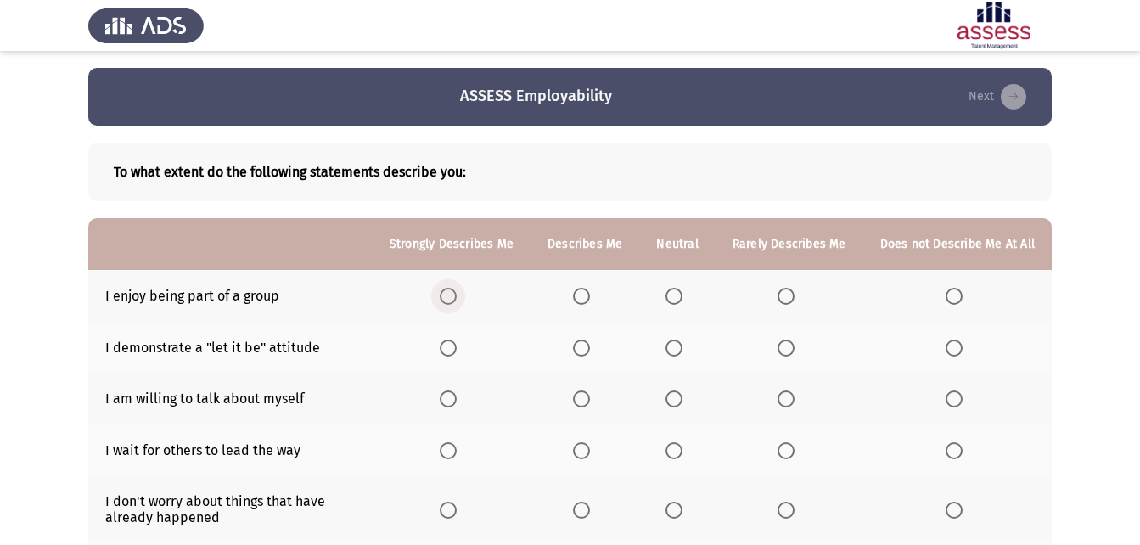
click at [457, 293] on span "Select an option" at bounding box center [448, 296] width 17 height 17
click at [457, 293] on input "Select an option" at bounding box center [448, 296] width 17 height 17
click at [794, 301] on span "Select an option" at bounding box center [785, 296] width 17 height 17
click at [794, 301] on input "Select an option" at bounding box center [785, 296] width 17 height 17
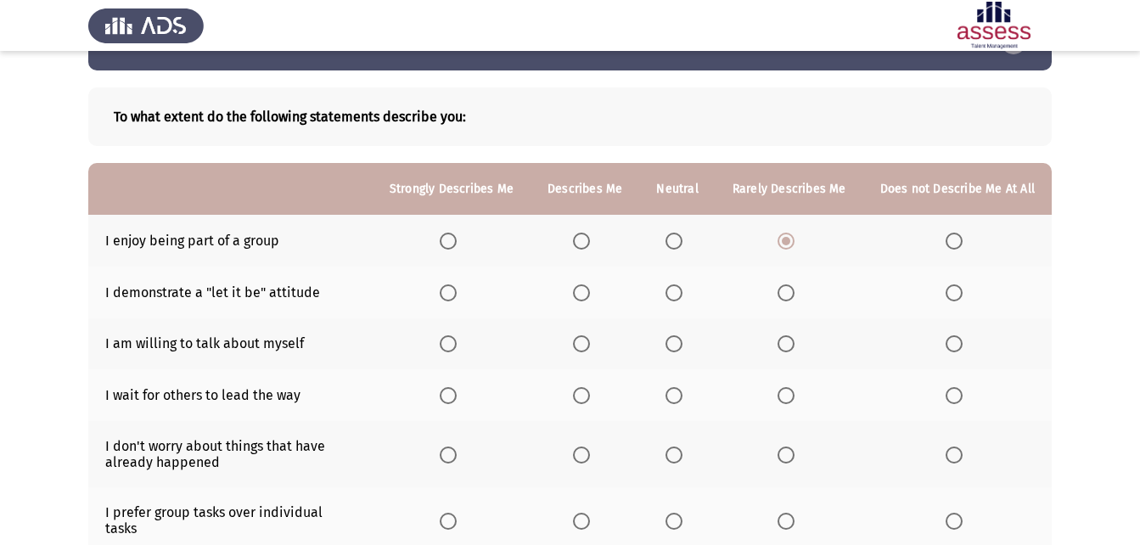
scroll to position [85, 0]
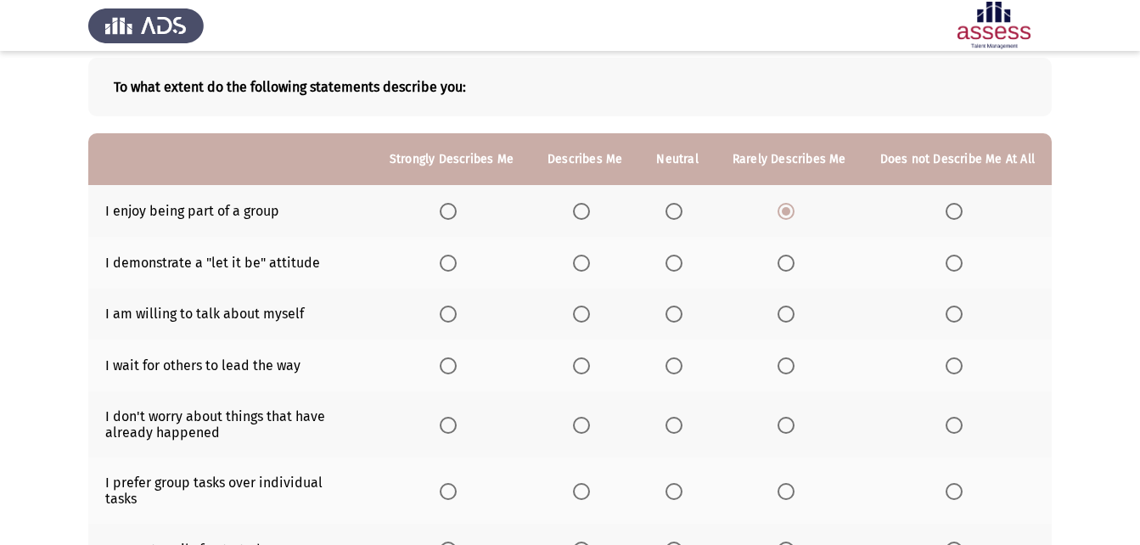
click at [682, 270] on span "Select an option" at bounding box center [673, 263] width 17 height 17
click at [682, 270] on input "Select an option" at bounding box center [673, 263] width 17 height 17
click at [590, 314] on span "Select an option" at bounding box center [581, 314] width 17 height 17
click at [590, 314] on input "Select an option" at bounding box center [581, 314] width 17 height 17
click at [671, 367] on span "Select an option" at bounding box center [673, 365] width 17 height 17
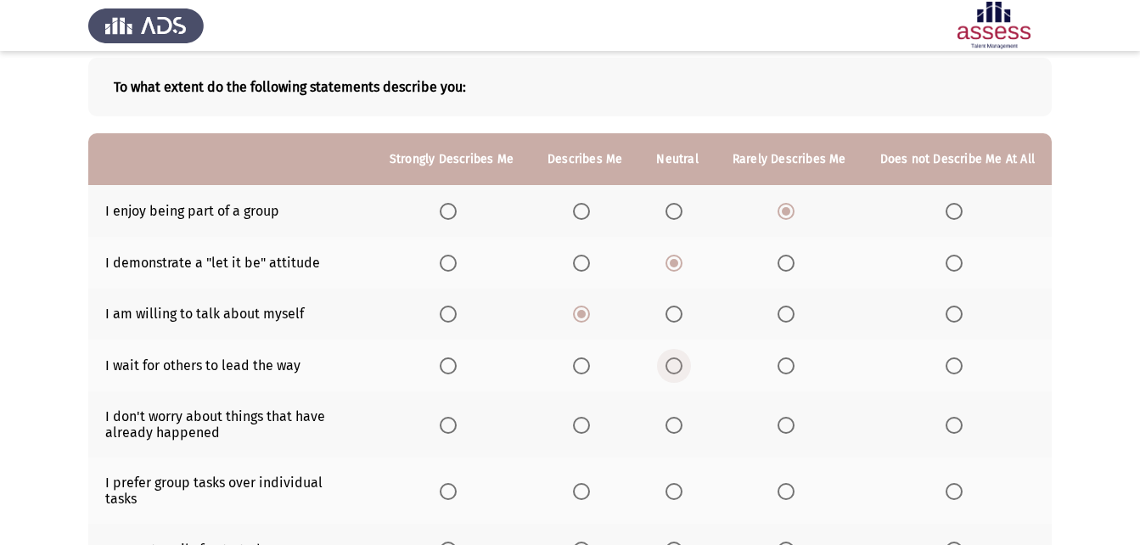
click at [671, 367] on input "Select an option" at bounding box center [673, 365] width 17 height 17
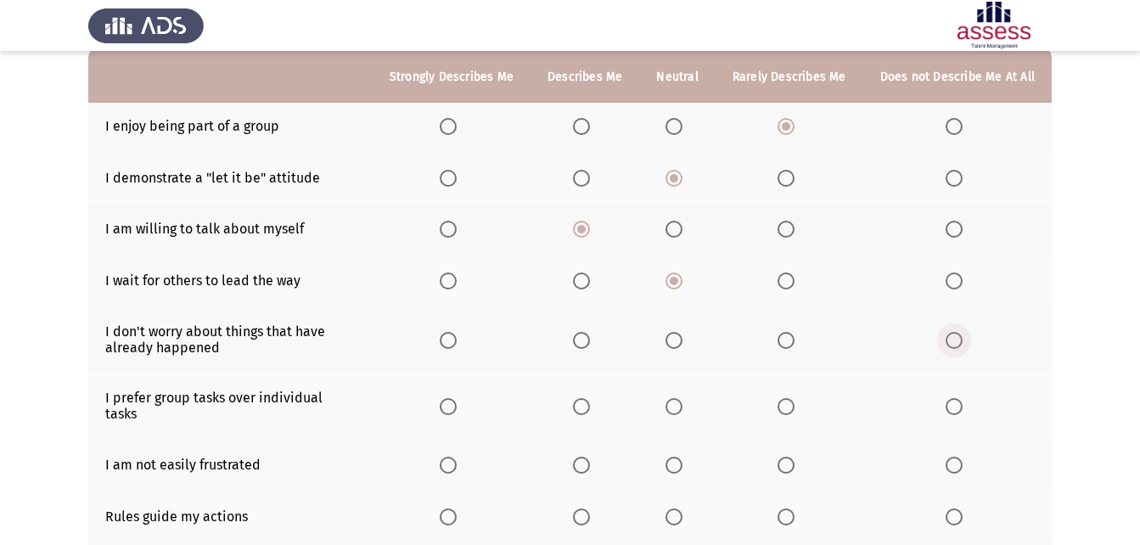
click at [958, 337] on span "Select an option" at bounding box center [953, 340] width 17 height 17
click at [958, 337] on input "Select an option" at bounding box center [953, 340] width 17 height 17
click at [951, 399] on span "Select an option" at bounding box center [953, 406] width 17 height 17
click at [951, 399] on input "Select an option" at bounding box center [953, 406] width 17 height 17
click at [675, 457] on span "Select an option" at bounding box center [673, 465] width 17 height 17
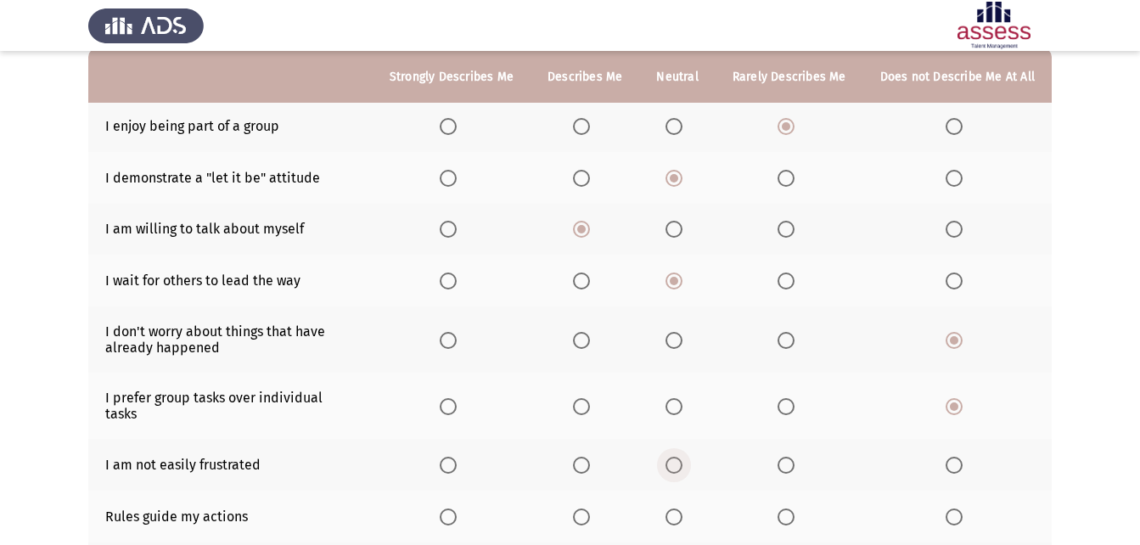
click at [675, 457] on input "Select an option" at bounding box center [673, 465] width 17 height 17
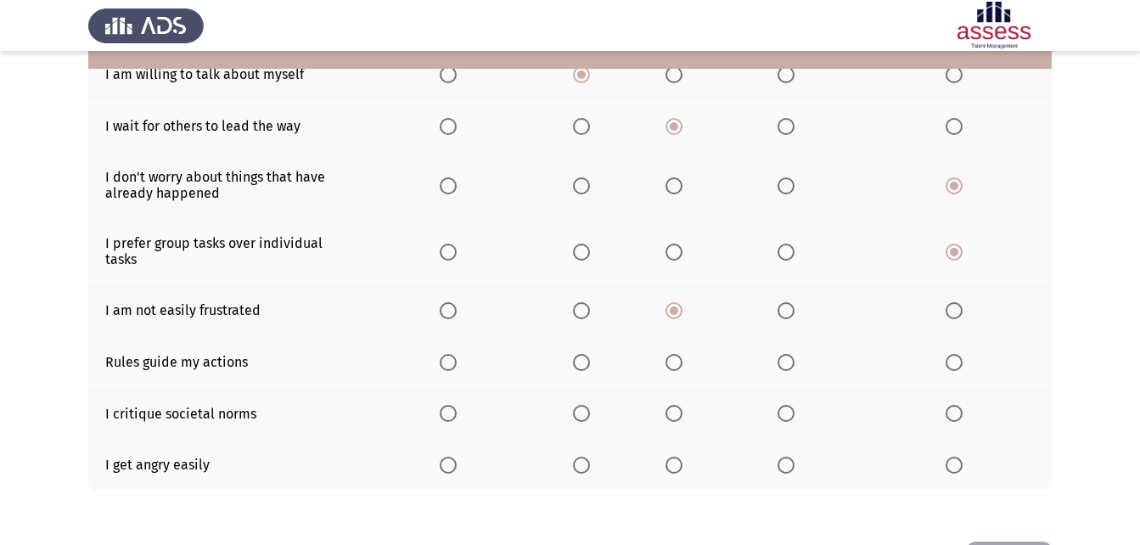
scroll to position [339, 0]
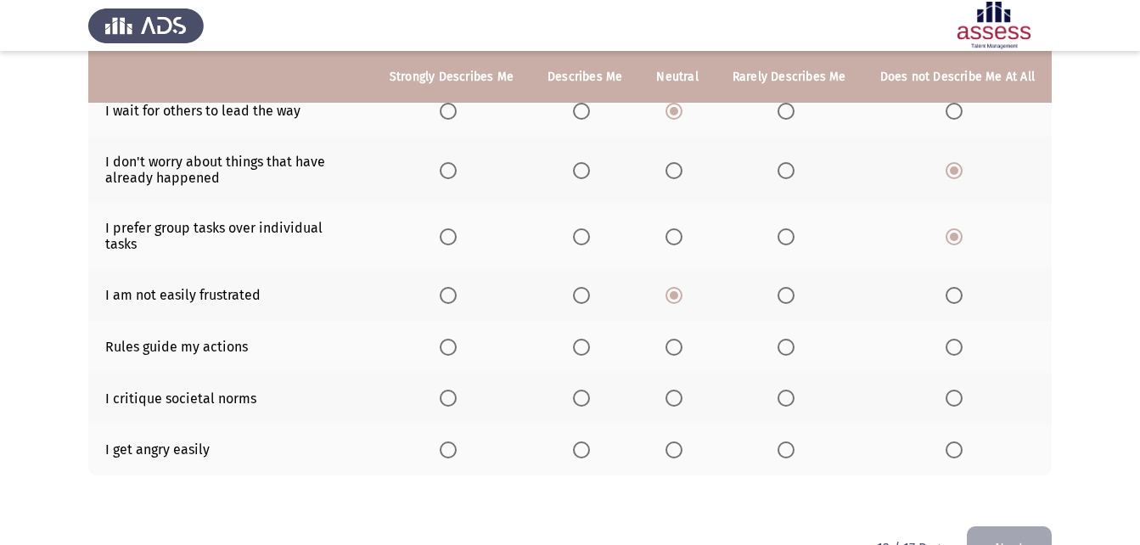
click at [585, 339] on span "Select an option" at bounding box center [581, 347] width 17 height 17
click at [585, 339] on input "Select an option" at bounding box center [581, 347] width 17 height 17
click at [794, 390] on span "Select an option" at bounding box center [785, 398] width 17 height 17
click at [794, 390] on input "Select an option" at bounding box center [785, 398] width 17 height 17
click at [590, 441] on span "Select an option" at bounding box center [581, 449] width 17 height 17
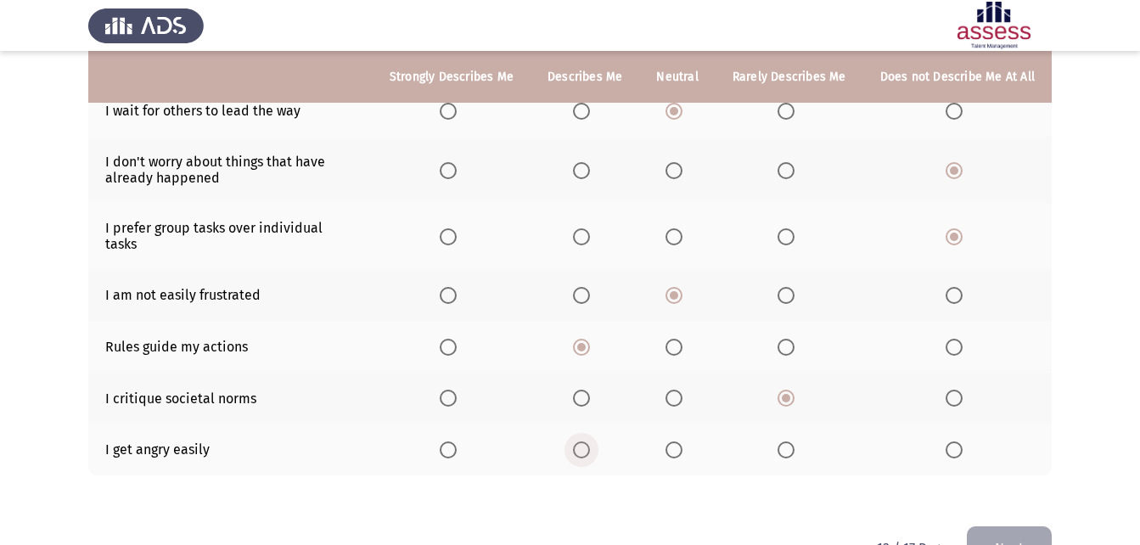
click at [590, 441] on input "Select an option" at bounding box center [581, 449] width 17 height 17
click at [980, 527] on button "Next" at bounding box center [1009, 547] width 85 height 43
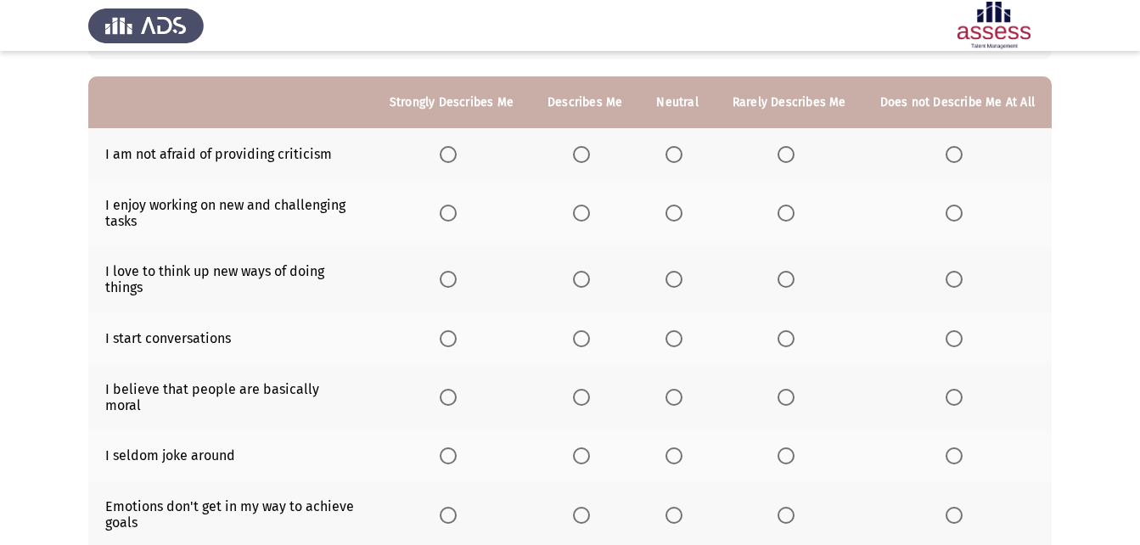
scroll to position [170, 0]
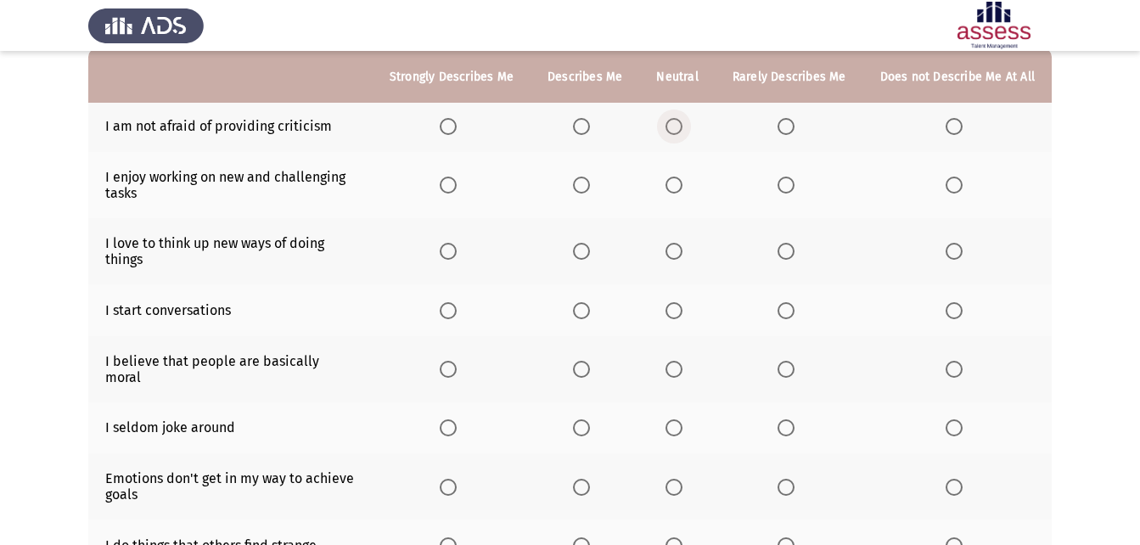
click at [680, 129] on span "Select an option" at bounding box center [673, 126] width 17 height 17
click at [680, 129] on input "Select an option" at bounding box center [673, 126] width 17 height 17
click at [457, 178] on span "Select an option" at bounding box center [448, 185] width 17 height 17
click at [457, 178] on input "Select an option" at bounding box center [448, 185] width 17 height 17
click at [457, 254] on span "Select an option" at bounding box center [448, 251] width 17 height 17
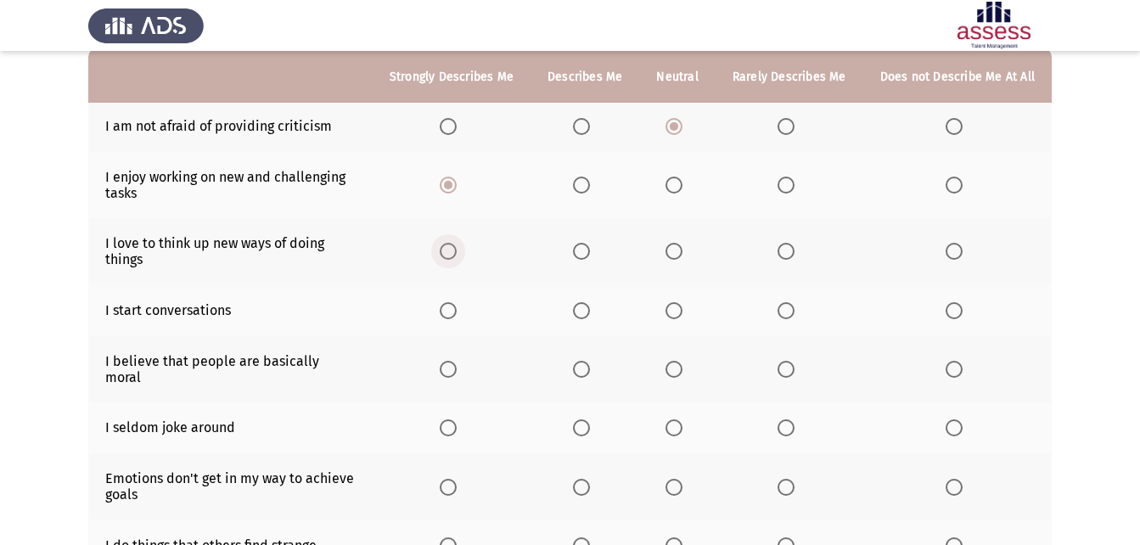
click at [457, 254] on input "Select an option" at bounding box center [448, 251] width 17 height 17
click at [676, 307] on span "Select an option" at bounding box center [673, 310] width 17 height 17
click at [676, 307] on input "Select an option" at bounding box center [673, 310] width 17 height 17
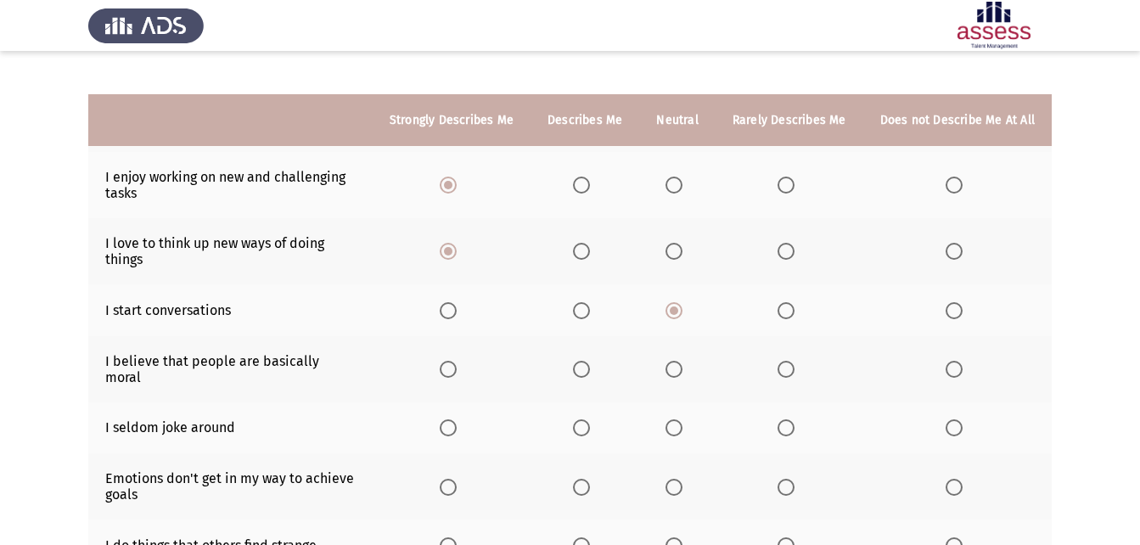
scroll to position [255, 0]
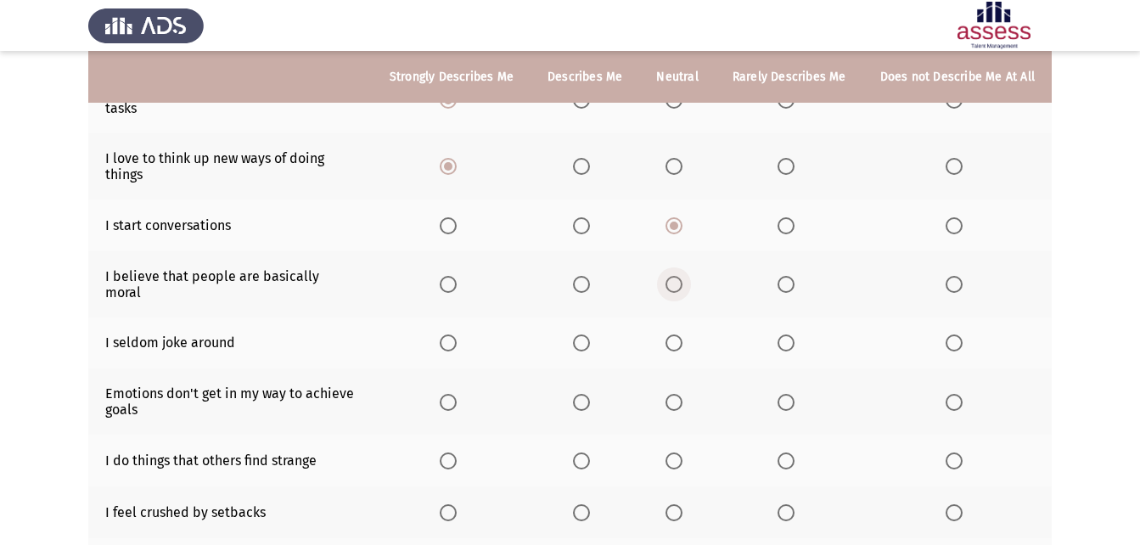
click at [682, 276] on span "Select an option" at bounding box center [673, 284] width 17 height 17
click at [682, 276] on input "Select an option" at bounding box center [673, 284] width 17 height 17
click at [682, 334] on span "Select an option" at bounding box center [673, 342] width 17 height 17
click at [682, 334] on input "Select an option" at bounding box center [673, 342] width 17 height 17
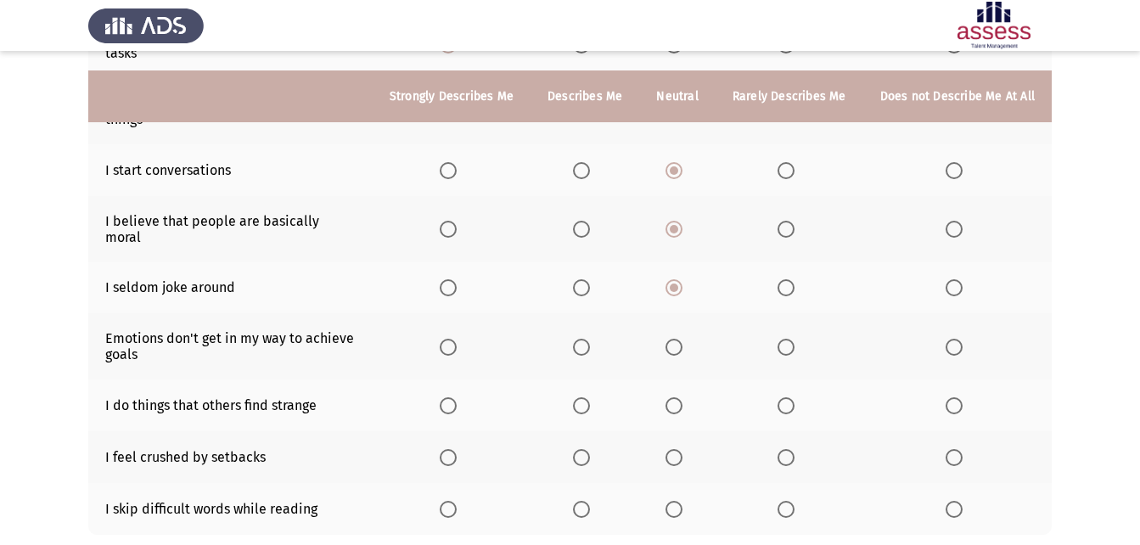
scroll to position [339, 0]
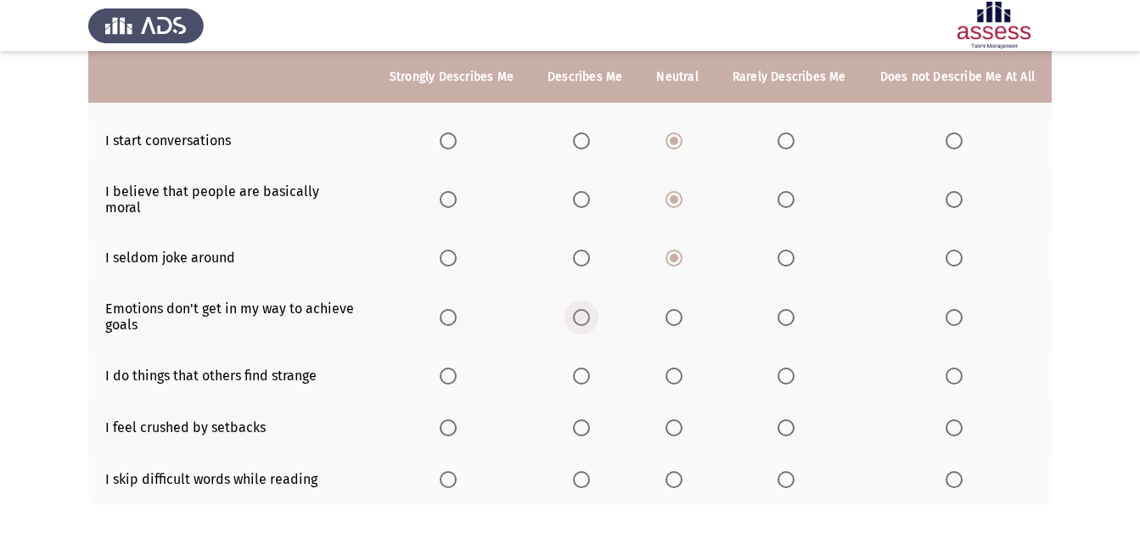
click at [588, 309] on span "Select an option" at bounding box center [581, 317] width 17 height 17
click at [588, 309] on input "Select an option" at bounding box center [581, 317] width 17 height 17
click at [590, 367] on span "Select an option" at bounding box center [581, 375] width 17 height 17
click at [590, 367] on input "Select an option" at bounding box center [581, 375] width 17 height 17
click at [677, 419] on span "Select an option" at bounding box center [673, 427] width 17 height 17
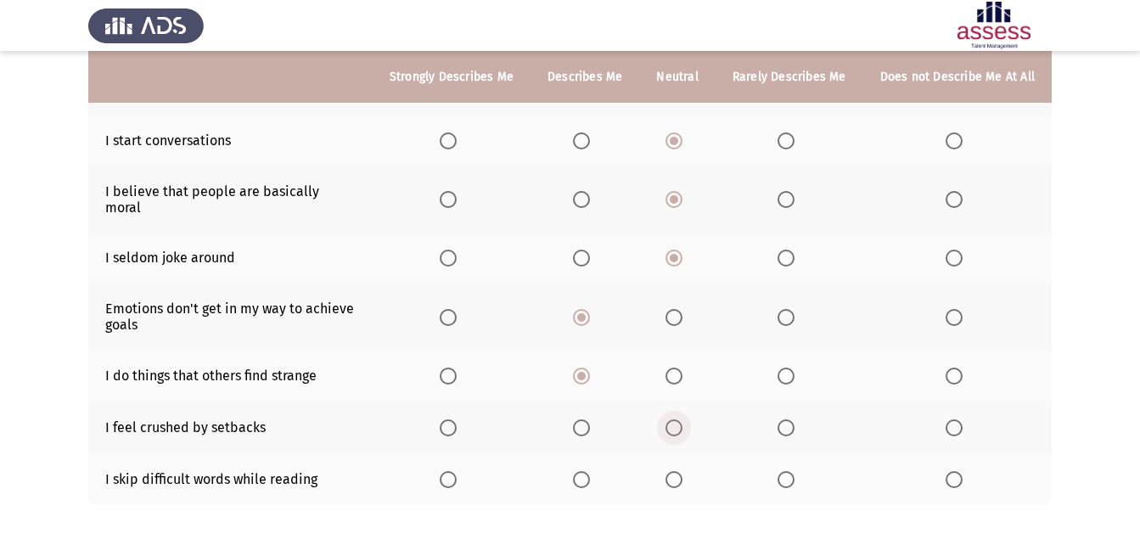
click at [677, 419] on input "Select an option" at bounding box center [673, 427] width 17 height 17
click at [457, 471] on span "Select an option" at bounding box center [448, 479] width 17 height 17
click at [457, 471] on input "Select an option" at bounding box center [448, 479] width 17 height 17
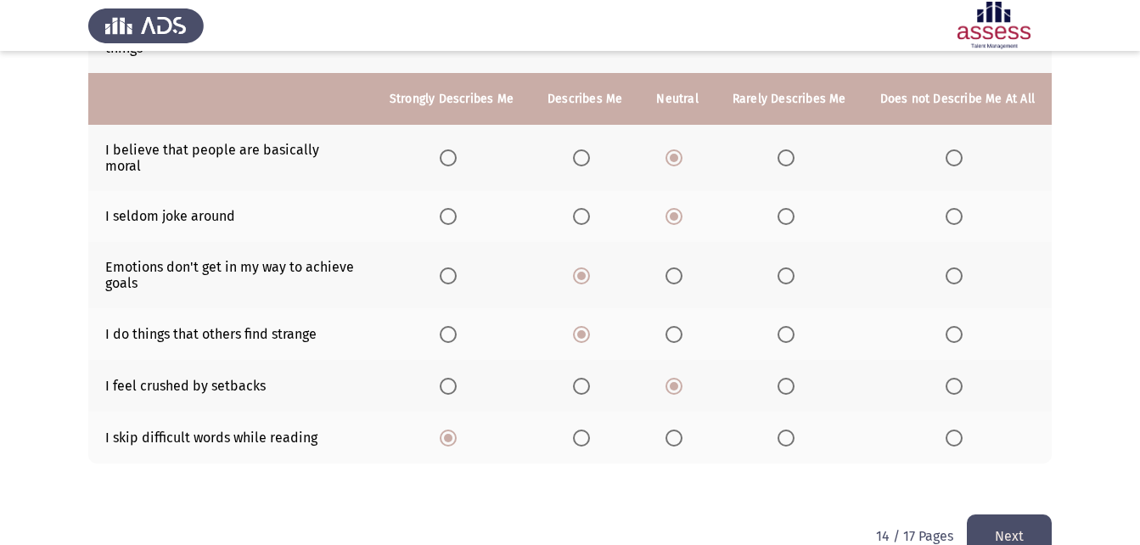
scroll to position [403, 0]
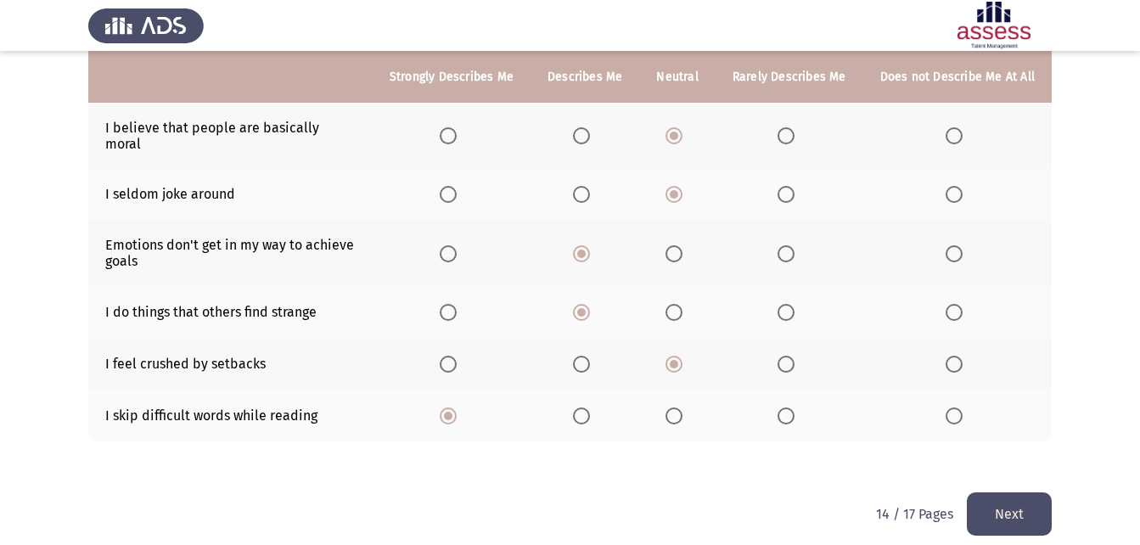
click at [988, 492] on button "Next" at bounding box center [1009, 513] width 85 height 43
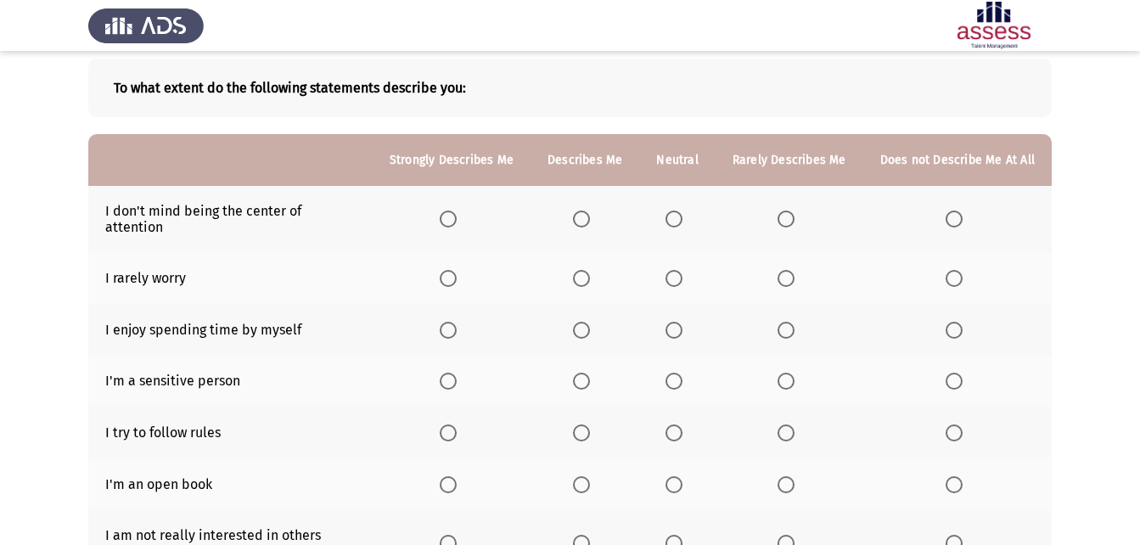
scroll to position [85, 0]
click at [788, 213] on span "Select an option" at bounding box center [785, 218] width 17 height 17
click at [788, 213] on input "Select an option" at bounding box center [785, 218] width 17 height 17
click at [794, 269] on span "Select an option" at bounding box center [785, 277] width 17 height 17
click at [794, 269] on input "Select an option" at bounding box center [785, 277] width 17 height 17
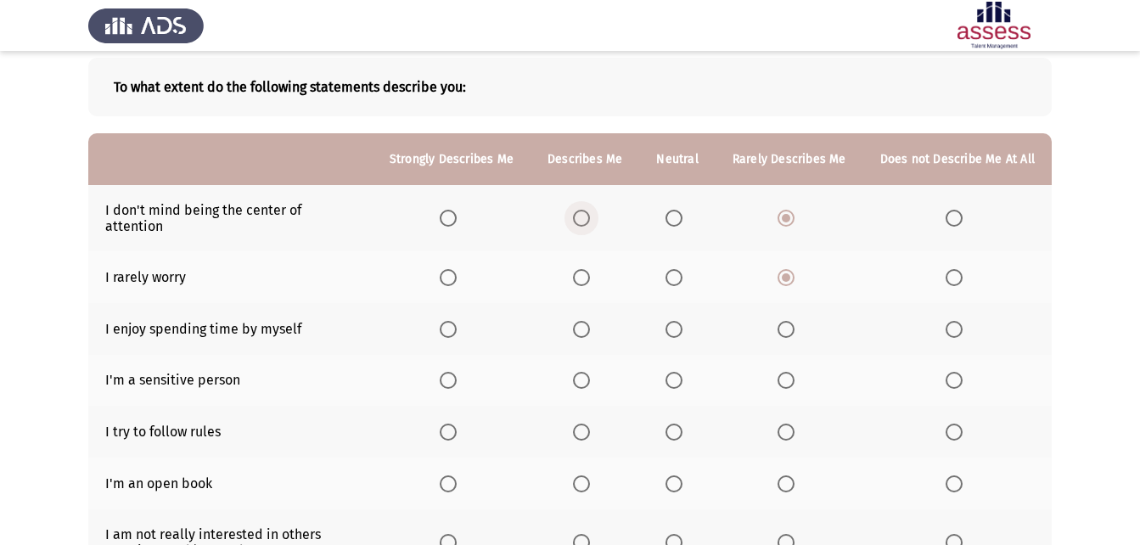
click at [589, 210] on span "Select an option" at bounding box center [581, 218] width 17 height 17
click at [589, 210] on input "Select an option" at bounding box center [581, 218] width 17 height 17
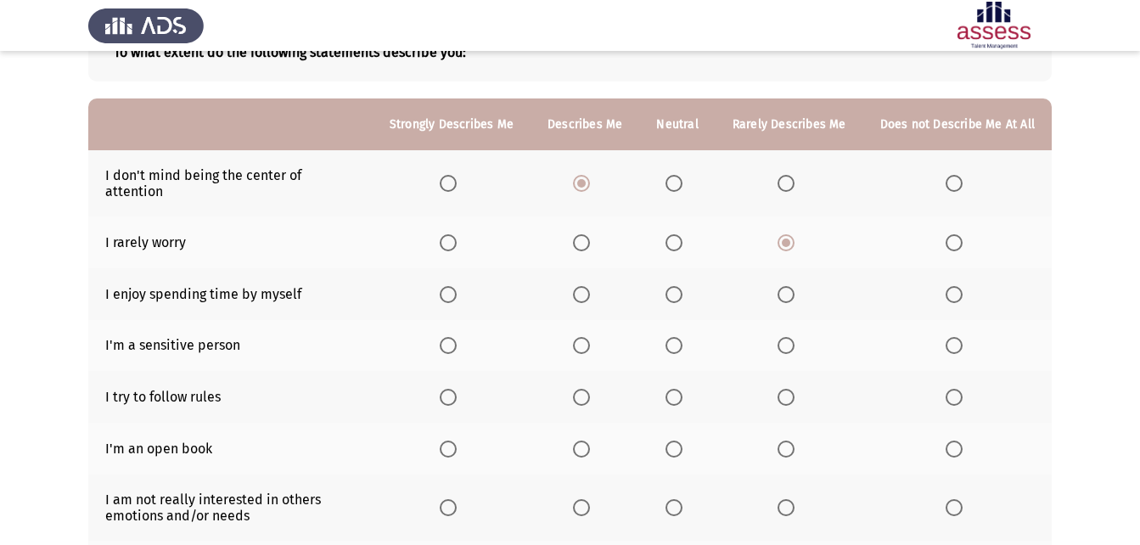
scroll to position [170, 0]
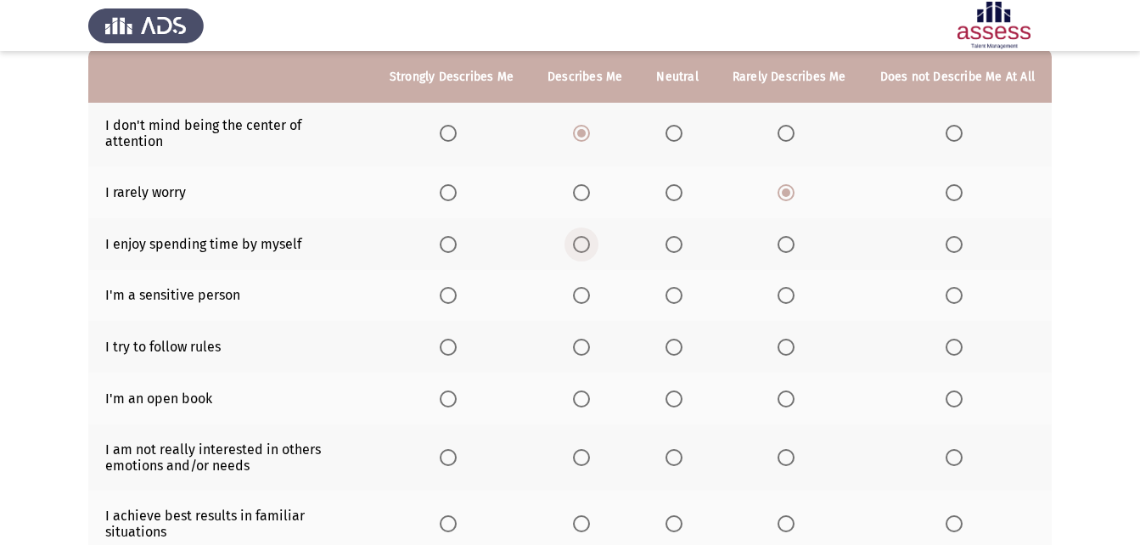
click at [588, 236] on span "Select an option" at bounding box center [581, 244] width 17 height 17
click at [588, 236] on input "Select an option" at bounding box center [581, 244] width 17 height 17
click at [457, 287] on span "Select an option" at bounding box center [448, 295] width 17 height 17
click at [457, 287] on input "Select an option" at bounding box center [448, 295] width 17 height 17
click at [590, 287] on span "Select an option" at bounding box center [581, 295] width 17 height 17
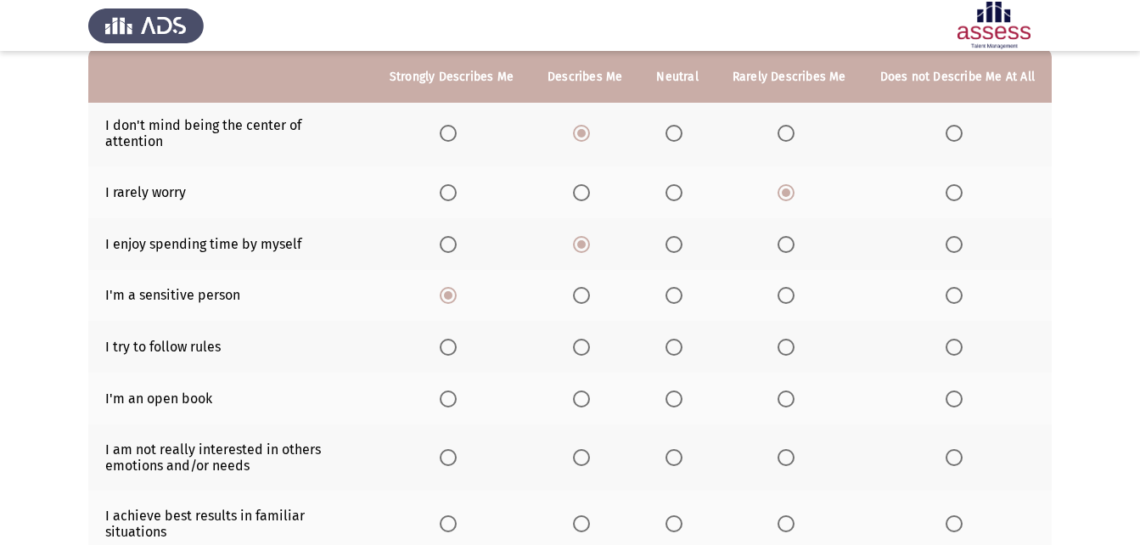
click at [590, 287] on input "Select an option" at bounding box center [581, 295] width 17 height 17
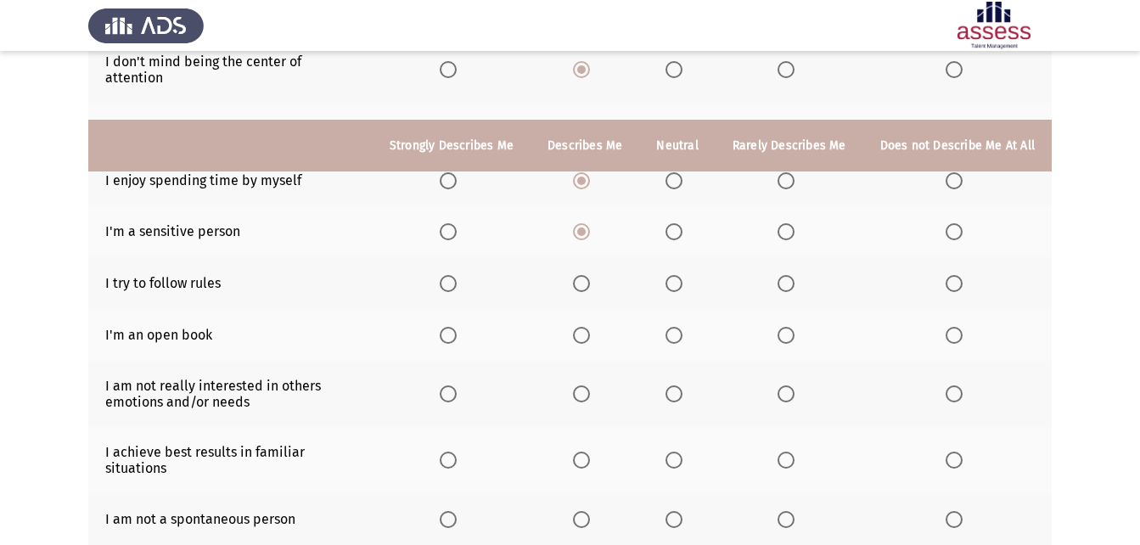
scroll to position [219, 0]
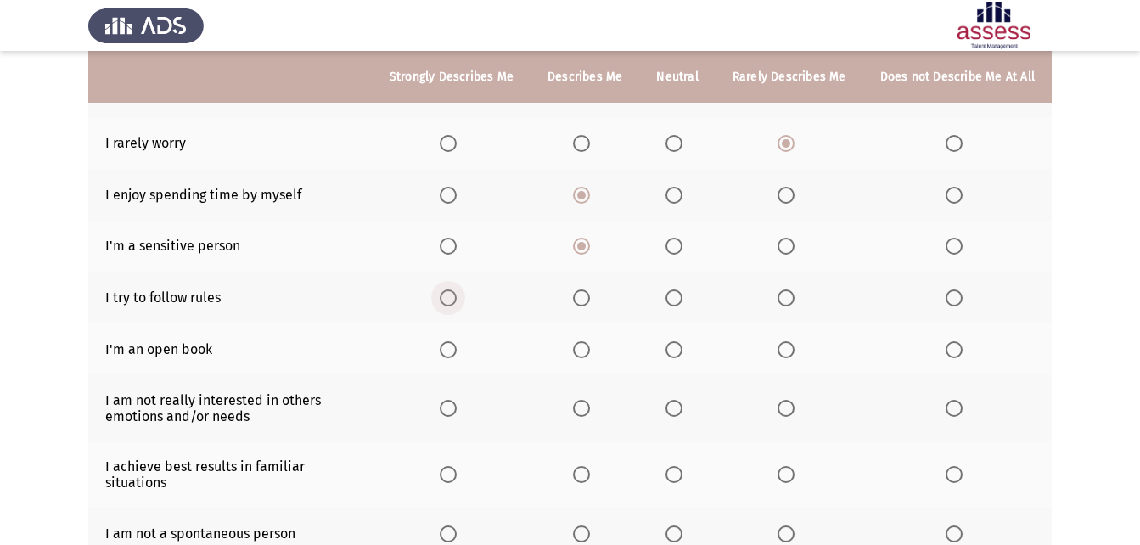
click at [456, 289] on span "Select an option" at bounding box center [448, 297] width 17 height 17
click at [456, 289] on input "Select an option" at bounding box center [448, 297] width 17 height 17
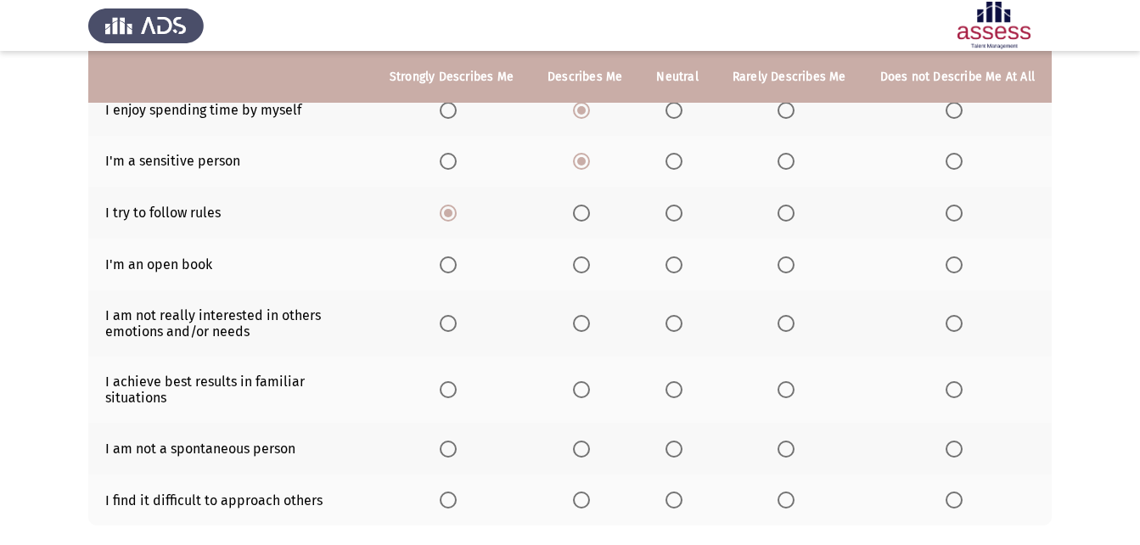
click at [786, 256] on span "Select an option" at bounding box center [785, 264] width 17 height 17
click at [786, 256] on input "Select an option" at bounding box center [785, 264] width 17 height 17
click at [590, 256] on span "Select an option" at bounding box center [581, 264] width 17 height 17
click at [590, 256] on input "Select an option" at bounding box center [581, 264] width 17 height 17
click at [682, 315] on span "Select an option" at bounding box center [673, 323] width 17 height 17
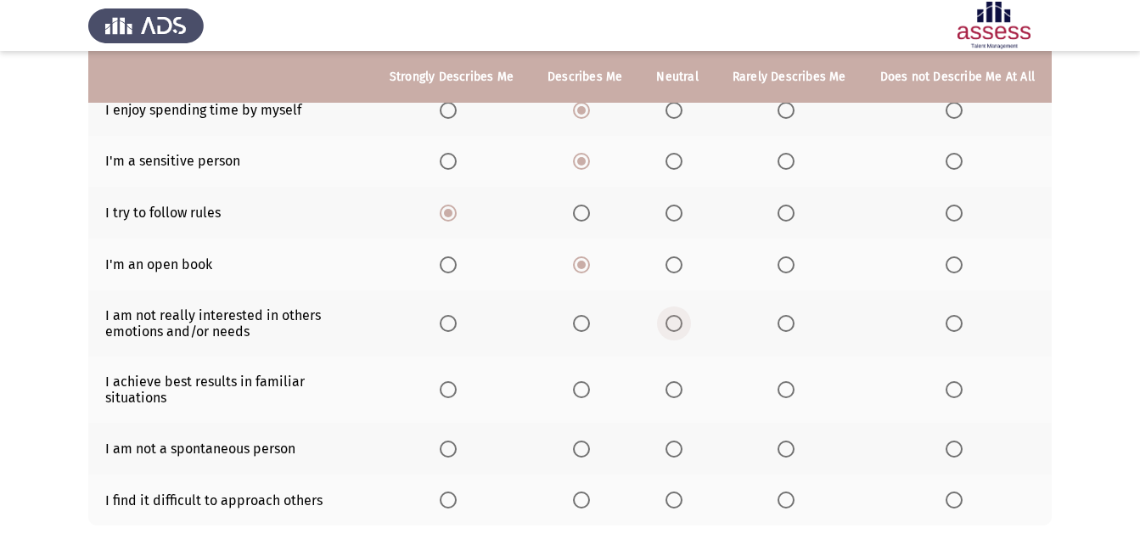
click at [682, 315] on input "Select an option" at bounding box center [673, 323] width 17 height 17
click at [586, 381] on span "Select an option" at bounding box center [581, 389] width 17 height 17
click at [586, 381] on input "Select an option" at bounding box center [581, 389] width 17 height 17
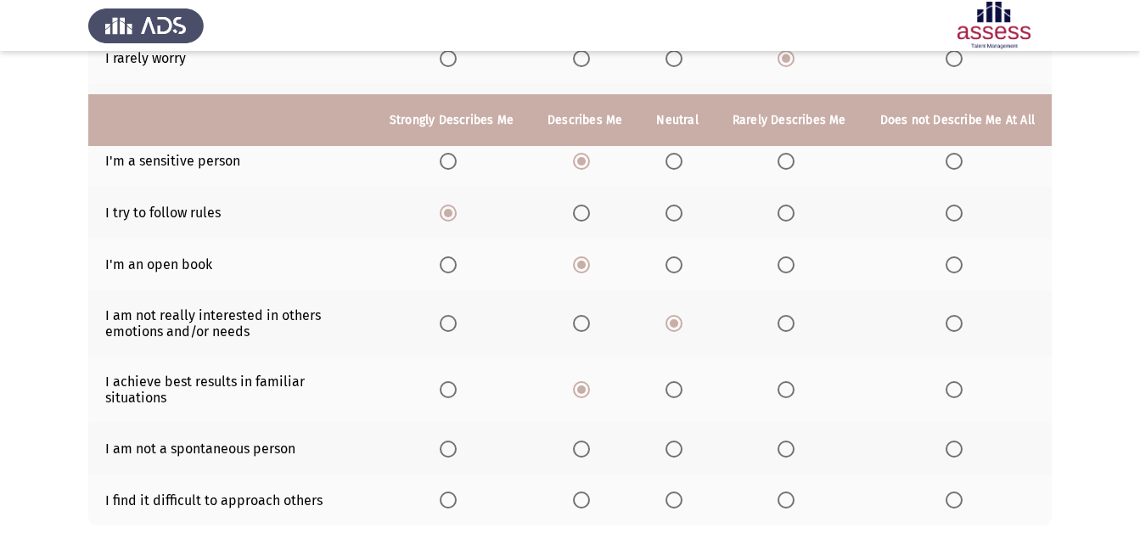
scroll to position [389, 0]
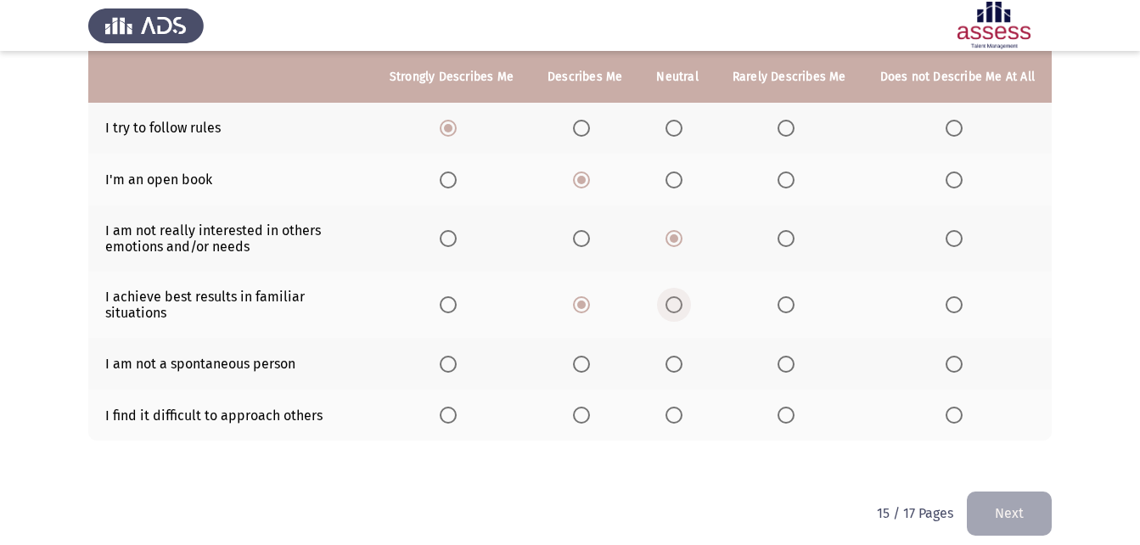
click at [681, 296] on span "Select an option" at bounding box center [673, 304] width 17 height 17
click at [681, 296] on input "Select an option" at bounding box center [673, 304] width 17 height 17
click at [682, 356] on span "Select an option" at bounding box center [673, 364] width 17 height 17
click at [682, 356] on input "Select an option" at bounding box center [673, 364] width 17 height 17
click at [956, 407] on span "Select an option" at bounding box center [953, 415] width 17 height 17
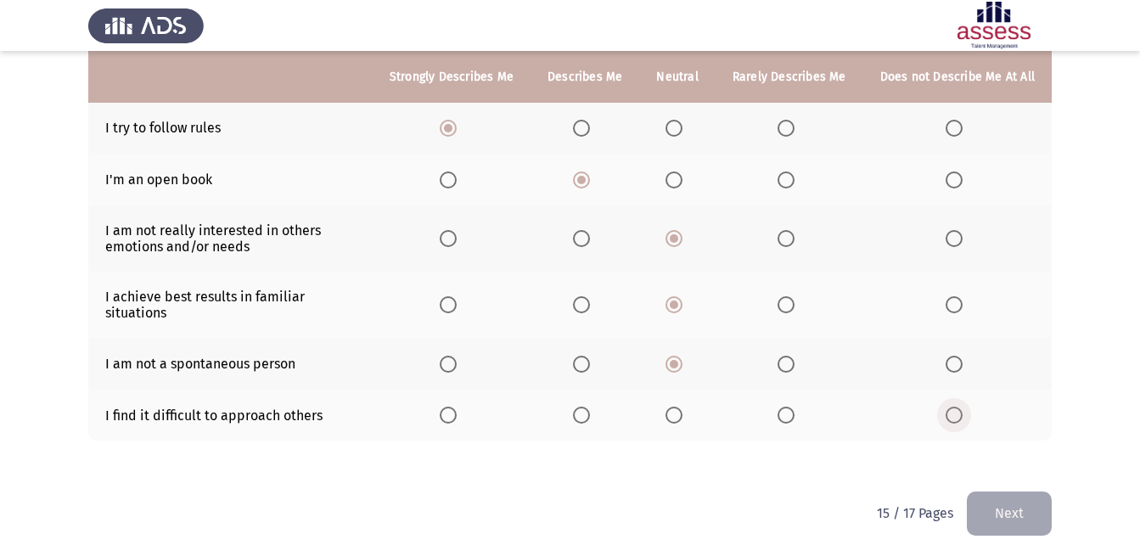
click at [956, 407] on input "Select an option" at bounding box center [953, 415] width 17 height 17
click at [978, 491] on button "Next" at bounding box center [1009, 512] width 85 height 43
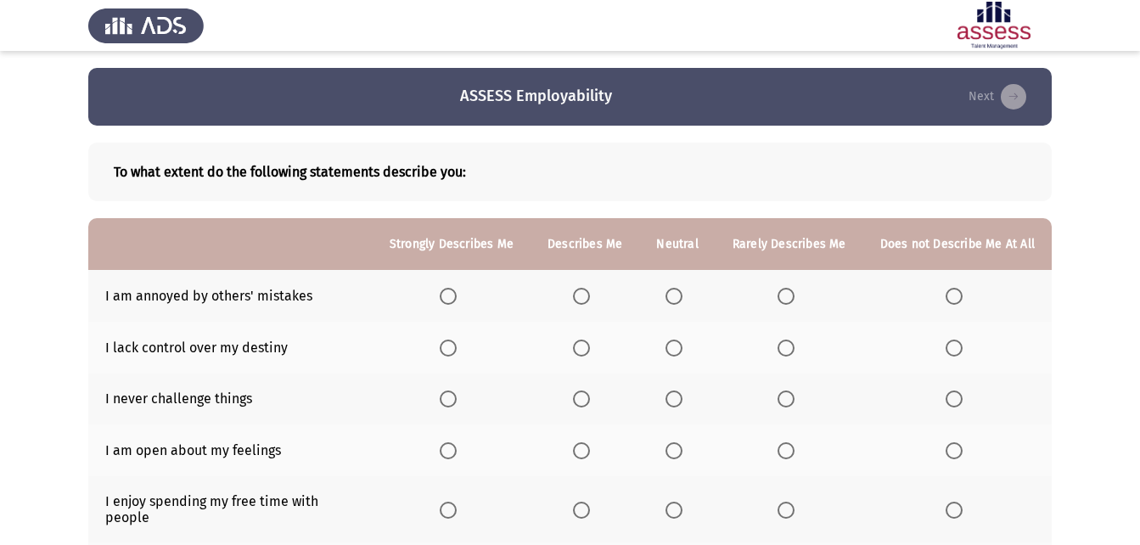
scroll to position [85, 0]
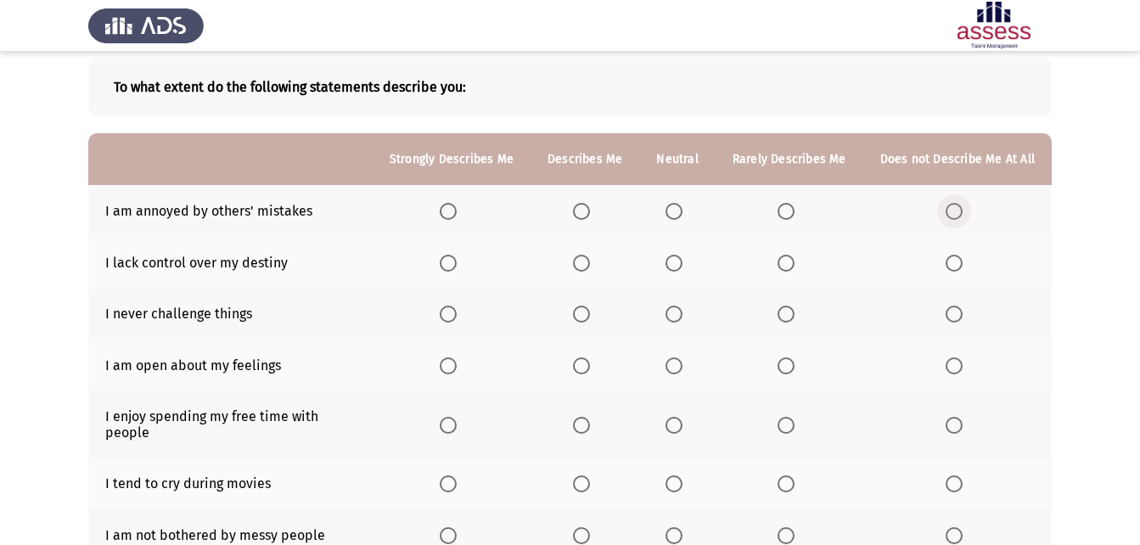
click at [961, 210] on span "Select an option" at bounding box center [953, 211] width 17 height 17
click at [961, 210] on input "Select an option" at bounding box center [953, 211] width 17 height 17
click at [682, 258] on span "Select an option" at bounding box center [673, 263] width 17 height 17
click at [682, 258] on input "Select an option" at bounding box center [673, 263] width 17 height 17
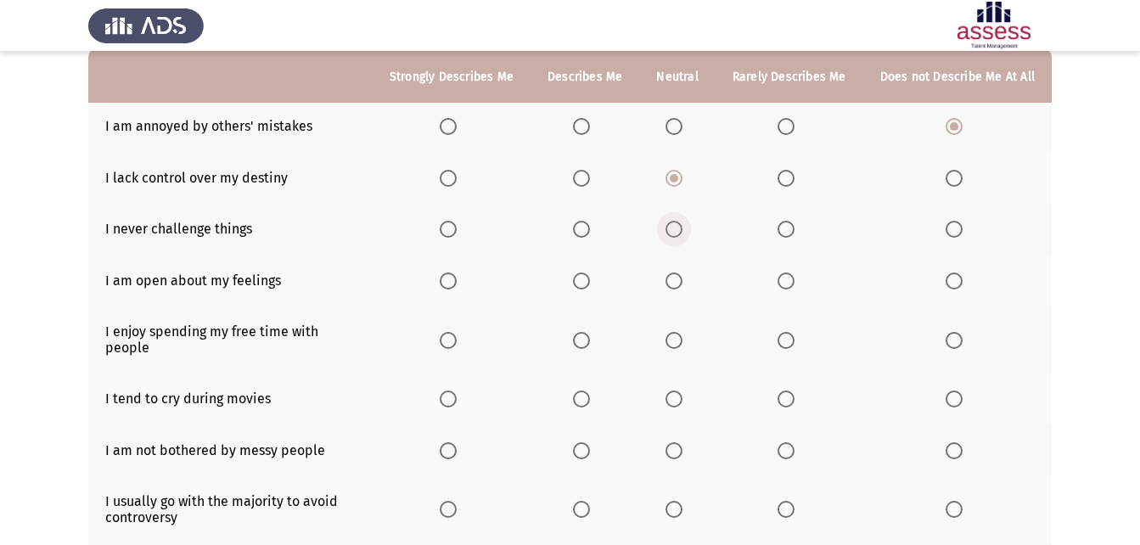
click at [677, 229] on span "Select an option" at bounding box center [673, 229] width 17 height 17
click at [677, 229] on input "Select an option" at bounding box center [673, 229] width 17 height 17
click at [957, 231] on span "Select an option" at bounding box center [953, 229] width 17 height 17
click at [957, 231] on input "Select an option" at bounding box center [953, 229] width 17 height 17
click at [682, 275] on span "Select an option" at bounding box center [673, 280] width 17 height 17
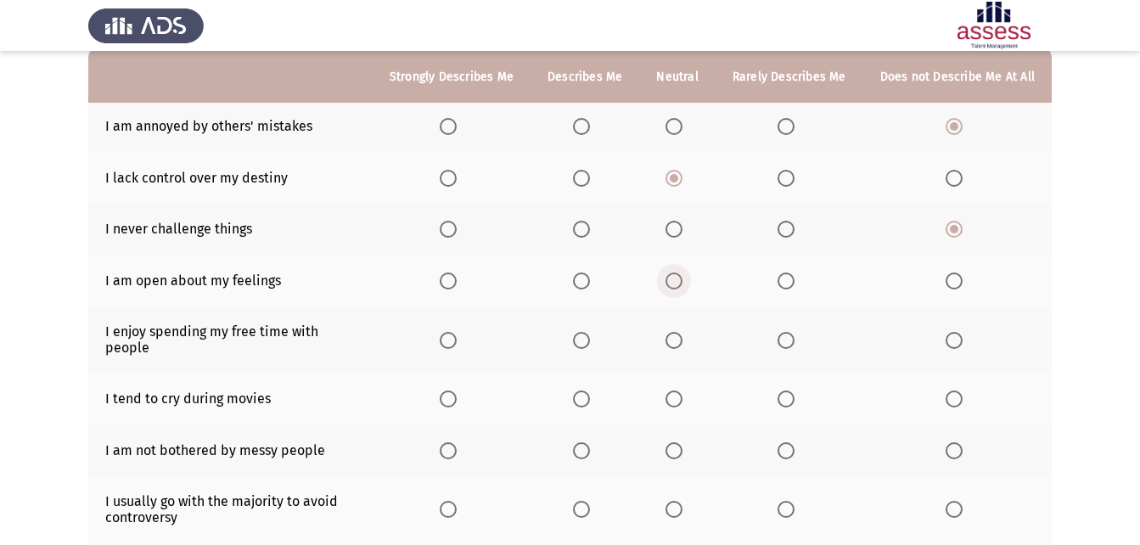
click at [682, 275] on input "Select an option" at bounding box center [673, 280] width 17 height 17
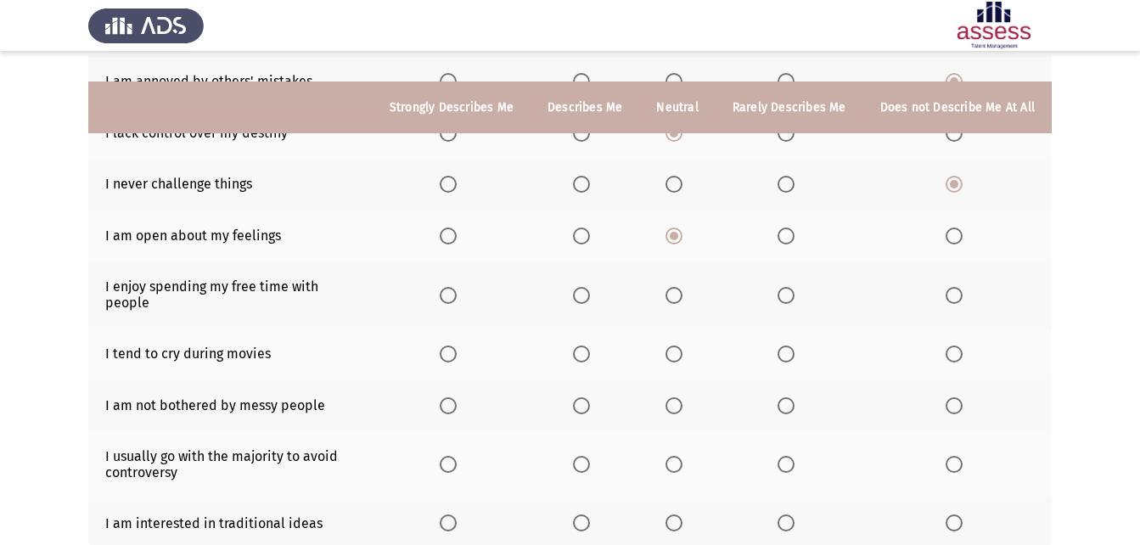
scroll to position [255, 0]
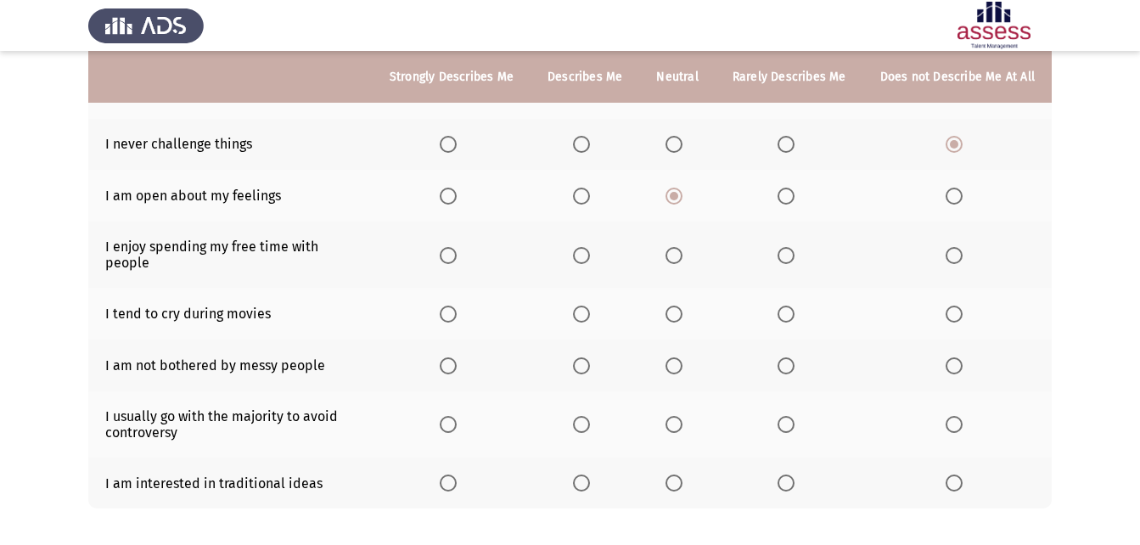
click at [677, 247] on span "Select an option" at bounding box center [673, 255] width 17 height 17
click at [677, 247] on input "Select an option" at bounding box center [673, 255] width 17 height 17
click at [783, 306] on span "Select an option" at bounding box center [785, 314] width 17 height 17
click at [783, 306] on input "Select an option" at bounding box center [785, 314] width 17 height 17
click at [791, 357] on span "Select an option" at bounding box center [785, 365] width 17 height 17
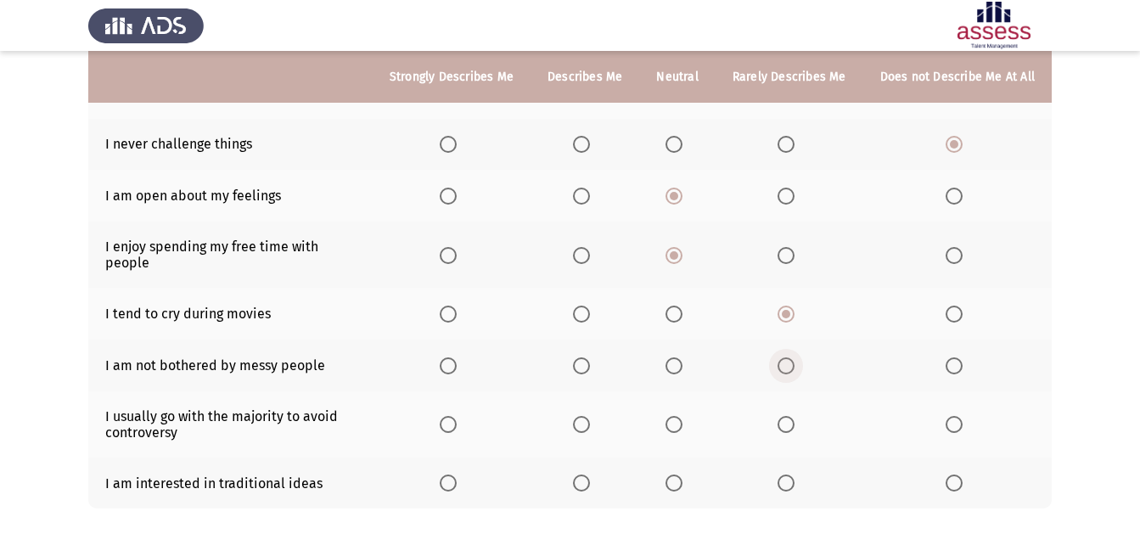
click at [791, 357] on input "Select an option" at bounding box center [785, 365] width 17 height 17
click at [953, 416] on span "Select an option" at bounding box center [953, 424] width 17 height 17
click at [953, 416] on input "Select an option" at bounding box center [953, 424] width 17 height 17
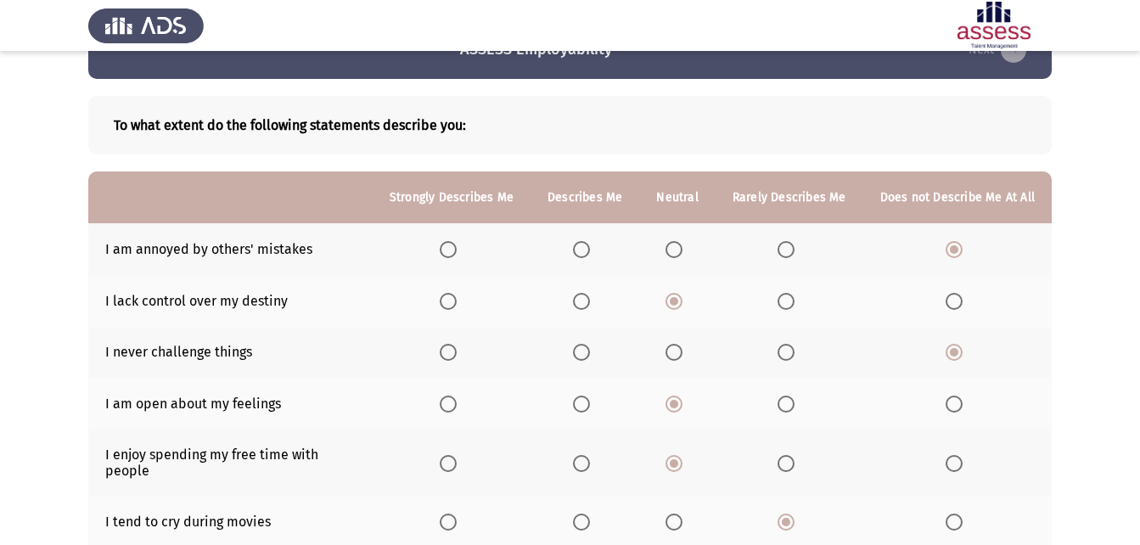
scroll to position [323, 0]
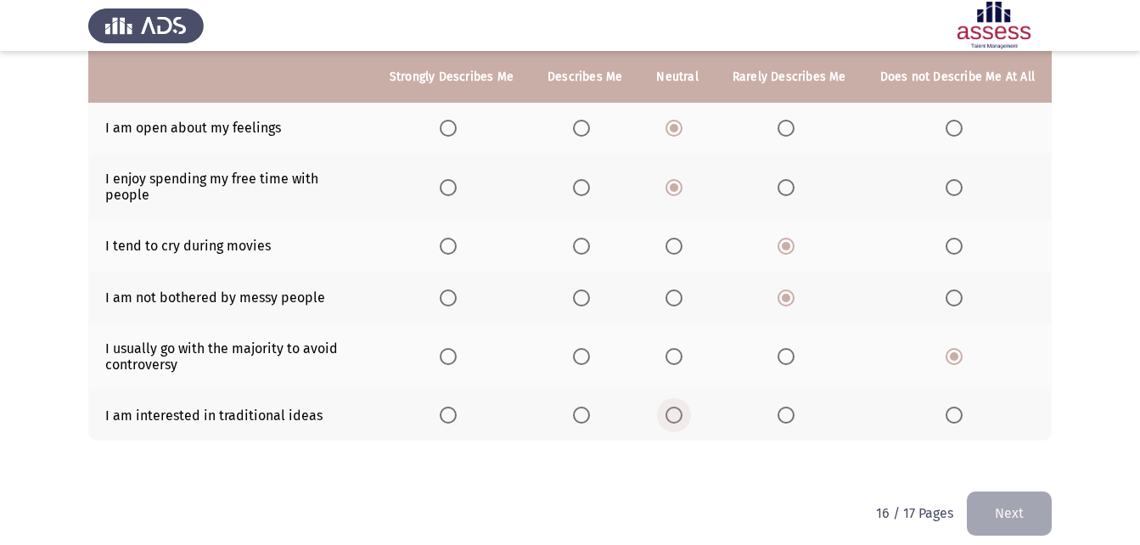
drag, startPoint x: 678, startPoint y: 396, endPoint x: 977, endPoint y: 445, distance: 302.8
click at [679, 407] on span "Select an option" at bounding box center [673, 415] width 17 height 17
click at [679, 407] on input "Select an option" at bounding box center [673, 415] width 17 height 17
click at [1005, 502] on button "Next" at bounding box center [1009, 512] width 85 height 43
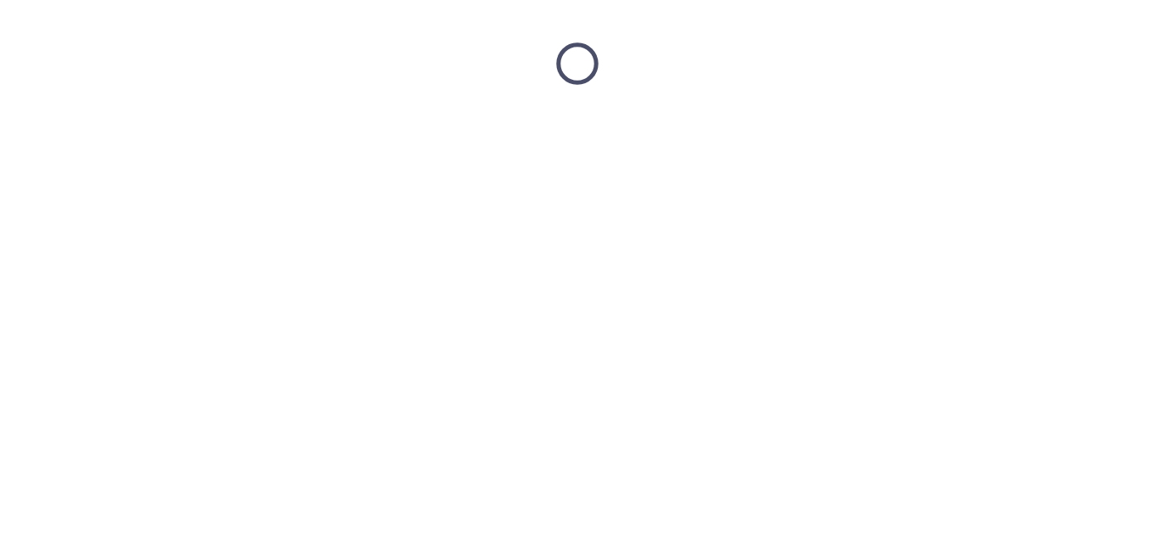
scroll to position [0, 0]
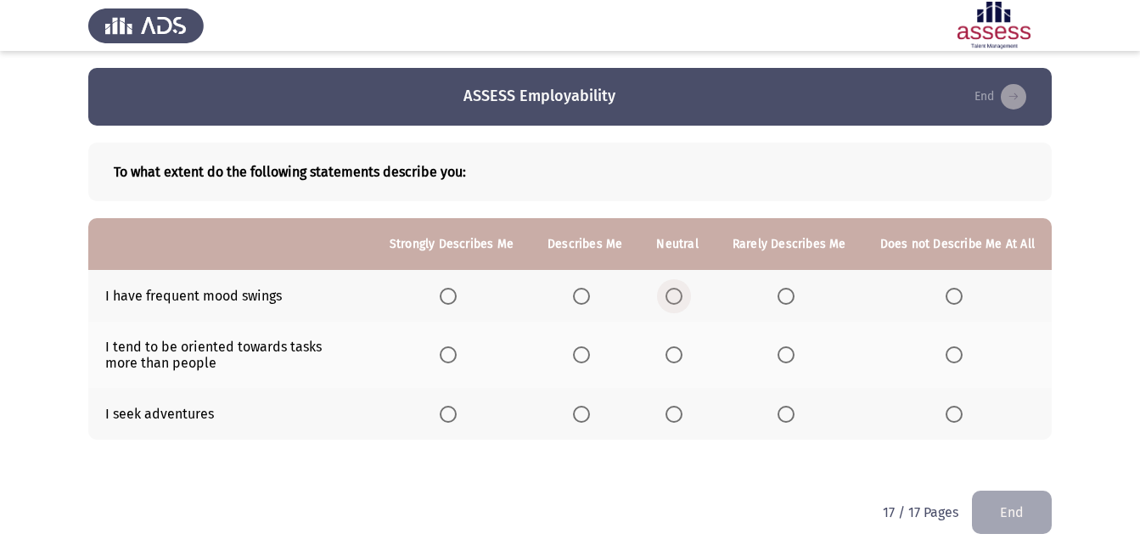
click at [682, 295] on span "Select an option" at bounding box center [673, 296] width 17 height 17
click at [682, 295] on input "Select an option" at bounding box center [673, 296] width 17 height 17
click at [786, 296] on span "Select an option" at bounding box center [785, 296] width 17 height 17
click at [786, 296] on input "Select an option" at bounding box center [785, 296] width 17 height 17
click at [682, 347] on span "Select an option" at bounding box center [673, 354] width 17 height 17
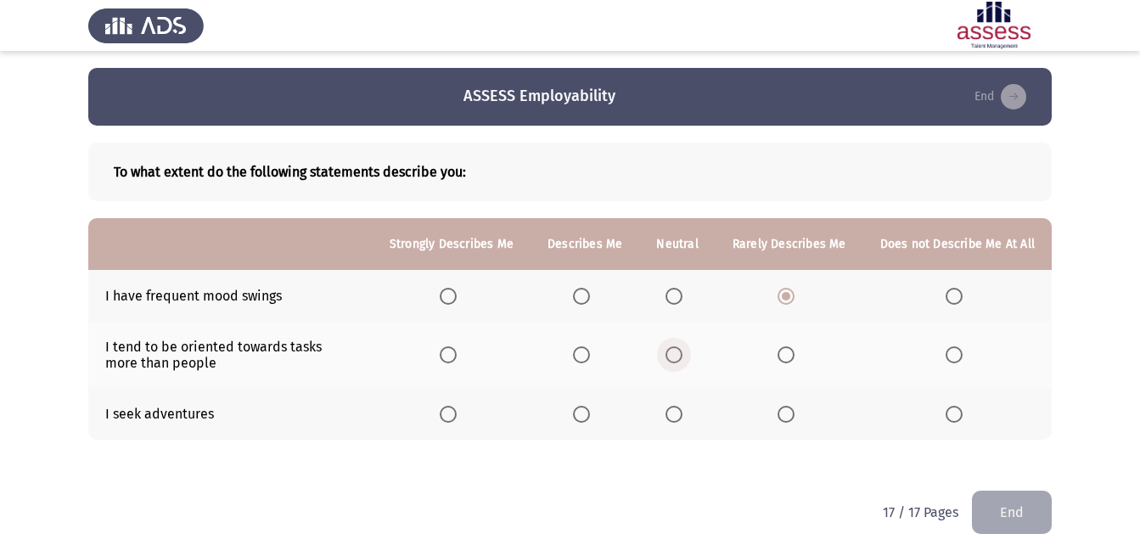
click at [682, 347] on input "Select an option" at bounding box center [673, 354] width 17 height 17
click at [782, 417] on span "Select an option" at bounding box center [785, 414] width 17 height 17
click at [782, 417] on input "Select an option" at bounding box center [785, 414] width 17 height 17
click at [1017, 501] on button "End" at bounding box center [1012, 512] width 80 height 43
